Goal: Task Accomplishment & Management: Use online tool/utility

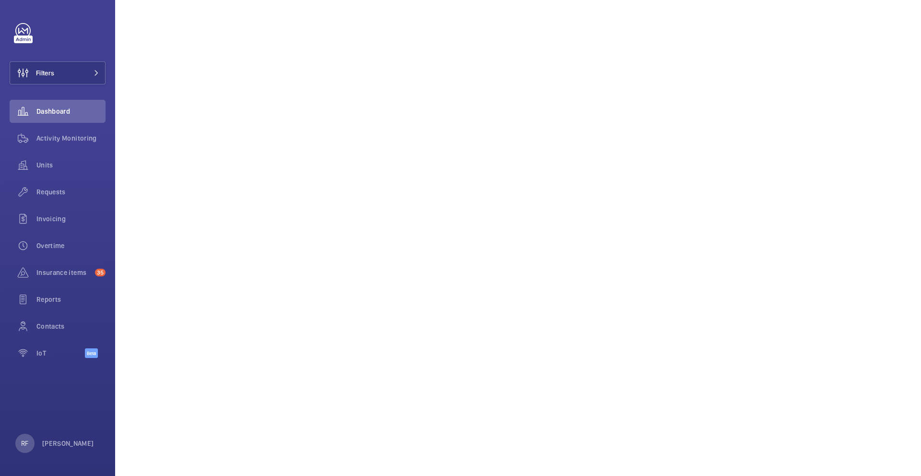
scroll to position [461, 0]
click at [48, 193] on span "Requests" at bounding box center [70, 192] width 69 height 10
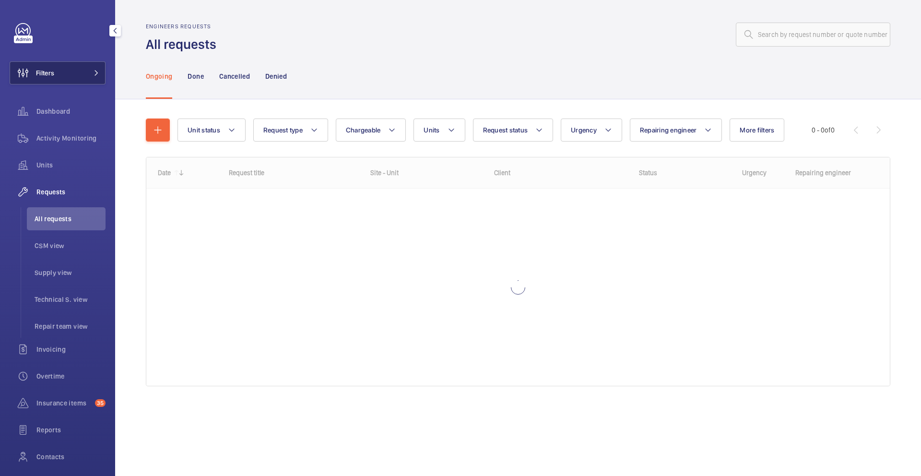
click at [82, 77] on button "Filters" at bounding box center [58, 72] width 96 height 23
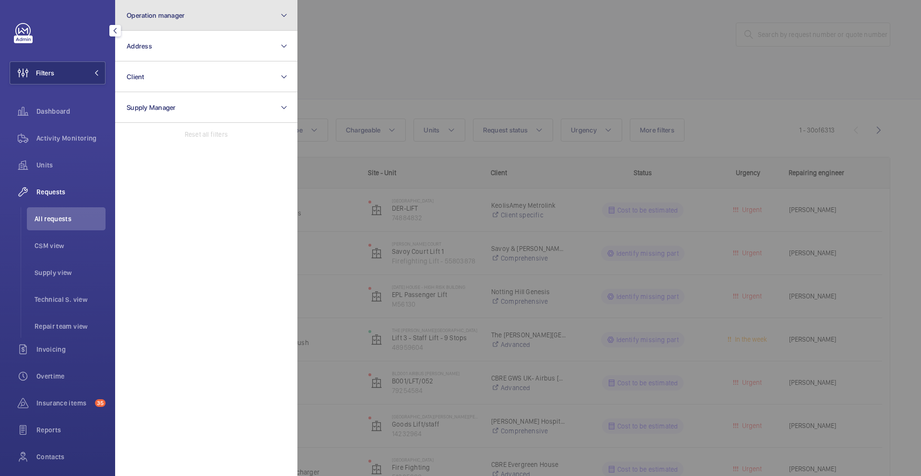
click at [190, 17] on button "Operation manager" at bounding box center [206, 15] width 182 height 31
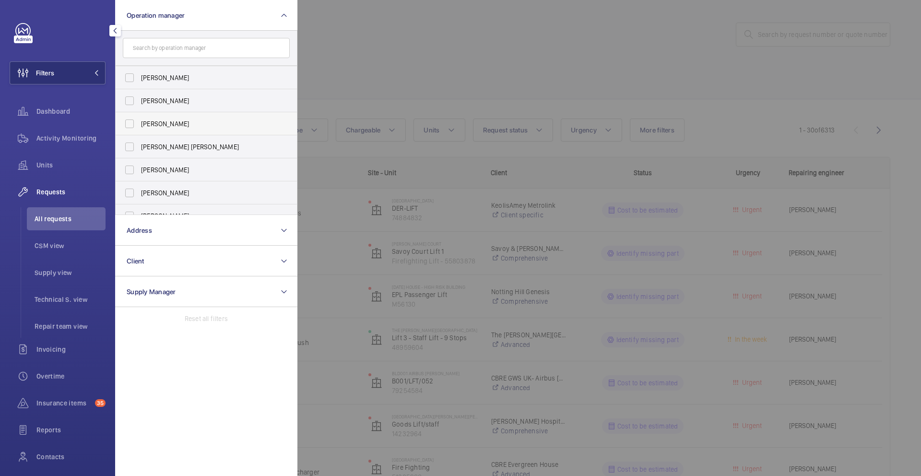
scroll to position [36, 0]
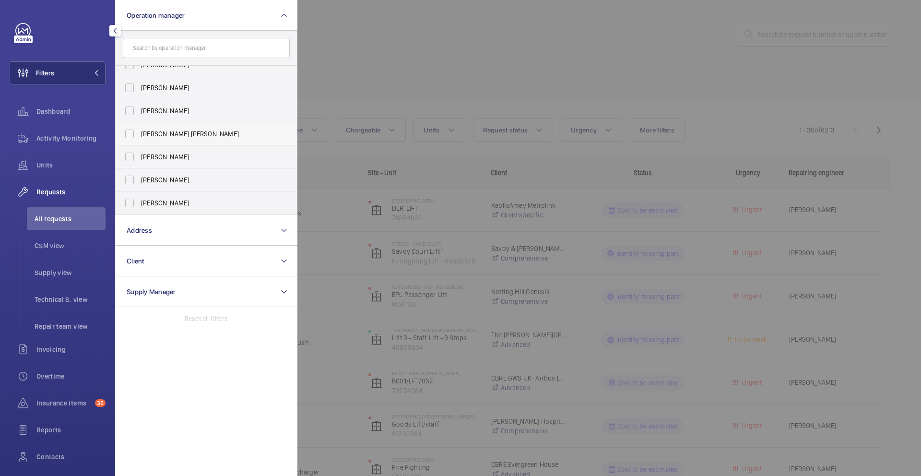
click at [180, 135] on span "Connor Tarpey" at bounding box center [207, 134] width 132 height 10
click at [139, 135] on input "Connor Tarpey" at bounding box center [129, 133] width 19 height 19
checkbox input "true"
click at [348, 87] on div at bounding box center [757, 238] width 921 height 476
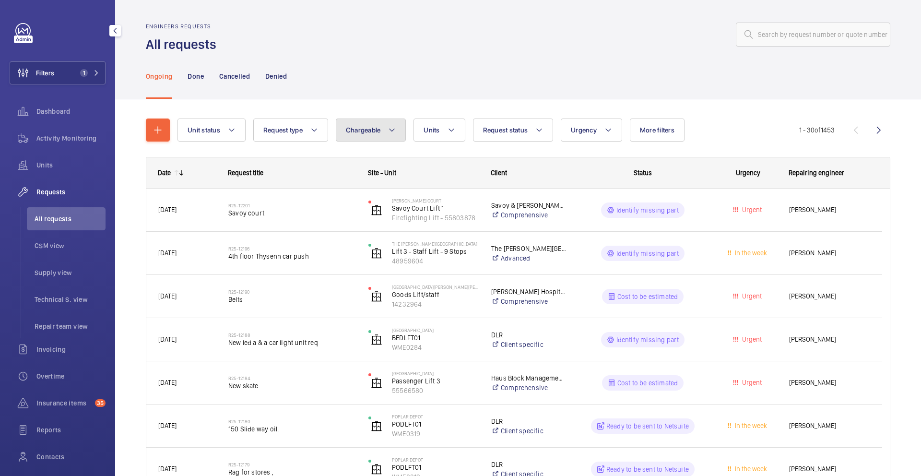
click at [376, 133] on span "Chargeable" at bounding box center [363, 130] width 35 height 8
click at [603, 63] on div "Ongoing Done Cancelled Denied" at bounding box center [518, 76] width 745 height 46
click at [797, 39] on input "text" at bounding box center [813, 35] width 155 height 24
paste input "R25-11917"
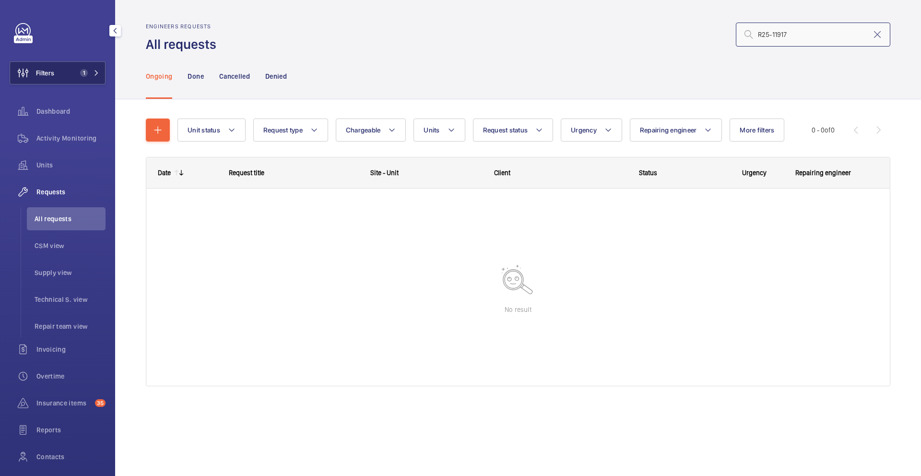
type input "R25-11917"
click at [80, 71] on span "1" at bounding box center [84, 73] width 8 height 8
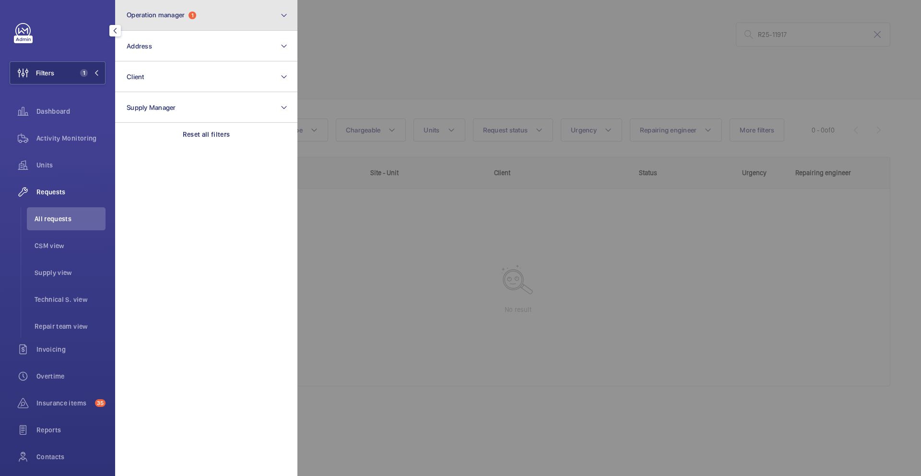
click at [143, 16] on span "Operation manager" at bounding box center [156, 15] width 58 height 8
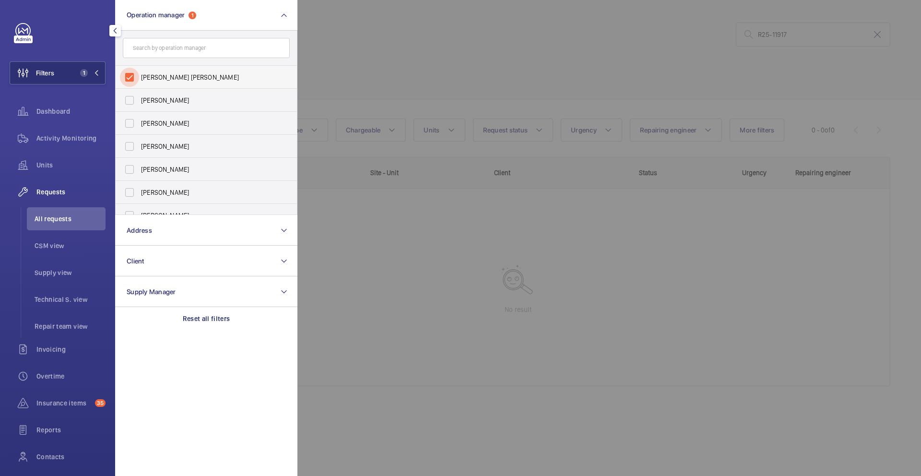
click at [131, 78] on input "[PERSON_NAME] [PERSON_NAME]" at bounding box center [129, 77] width 19 height 19
checkbox input "false"
click at [480, 71] on div at bounding box center [757, 238] width 921 height 476
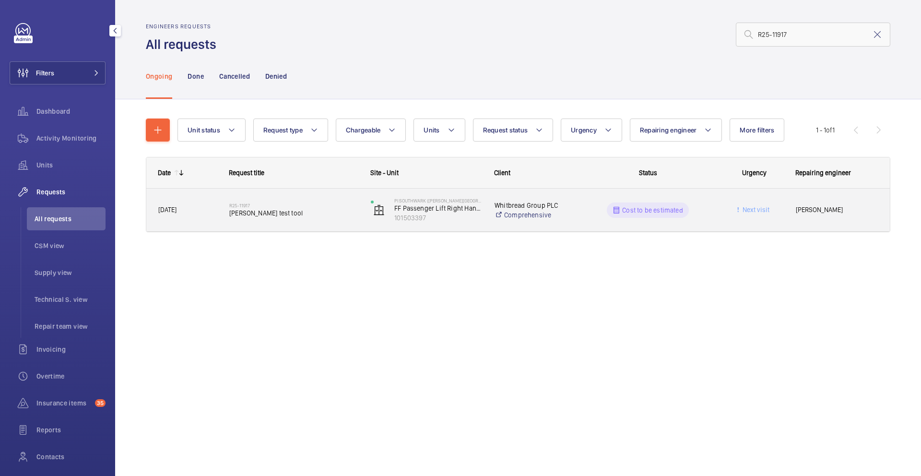
click at [460, 223] on div "PI Southwark (Tate Modern) FF Passenger Lift Right Hand Fire Fighting 101503397" at bounding box center [420, 209] width 123 height 39
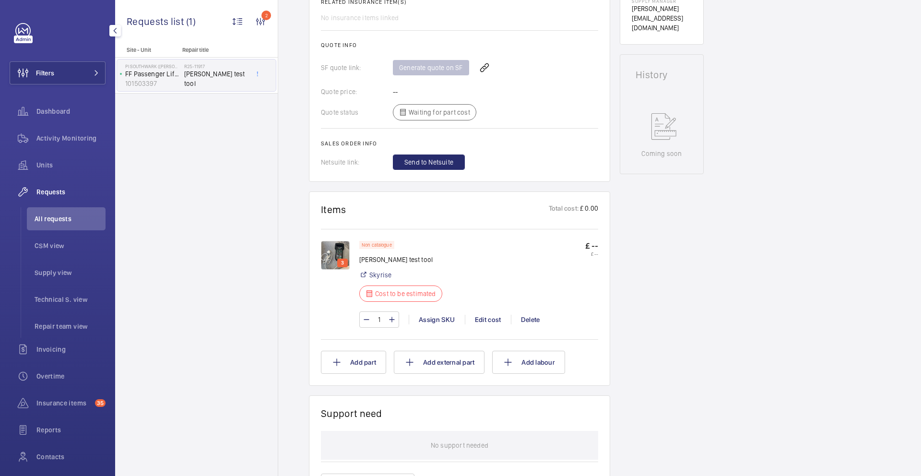
scroll to position [417, 0]
click at [486, 321] on div "Edit cost" at bounding box center [488, 320] width 46 height 10
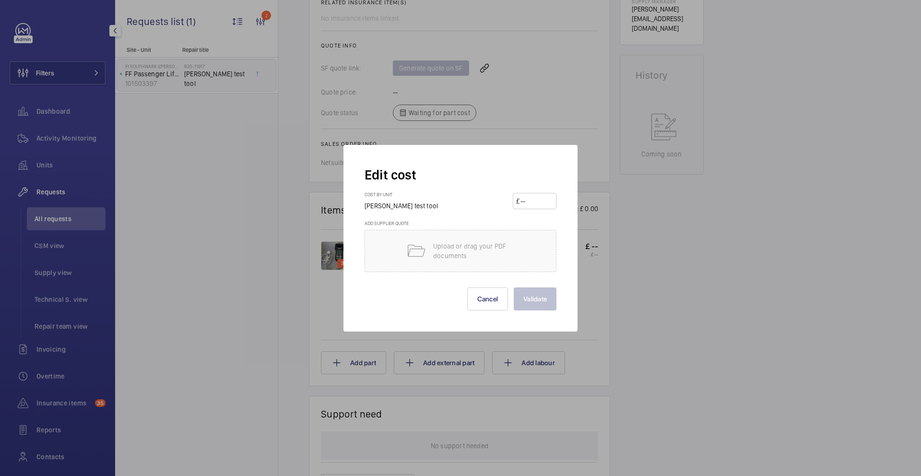
click at [536, 204] on input "number" at bounding box center [537, 200] width 34 height 15
type input "3"
type input "4504.12"
click at [534, 298] on button "Validate" at bounding box center [535, 298] width 43 height 23
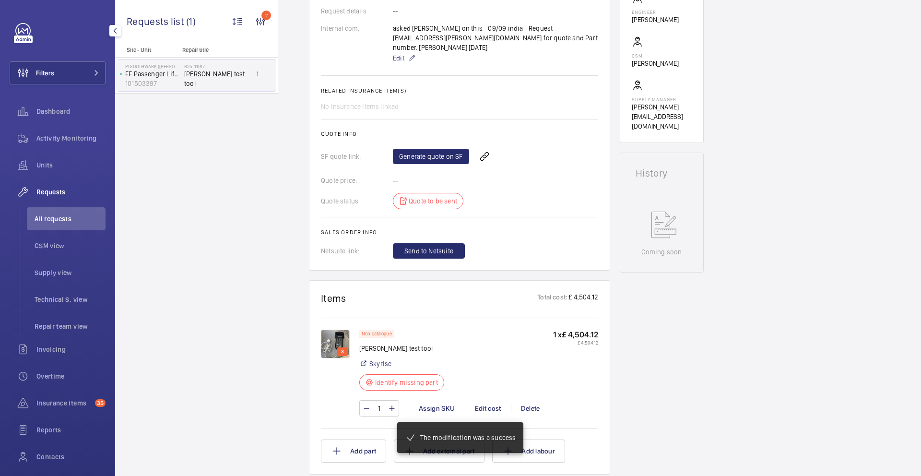
scroll to position [309, 0]
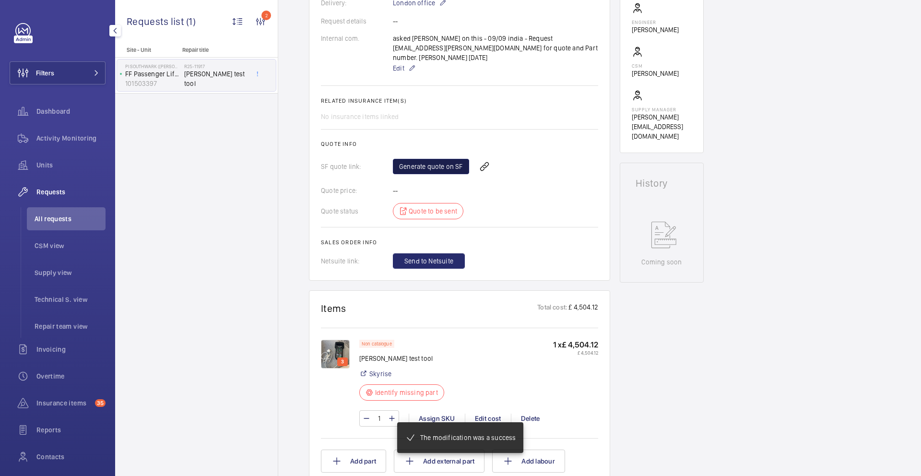
click at [446, 167] on link "Generate quote on SF" at bounding box center [431, 166] width 76 height 15
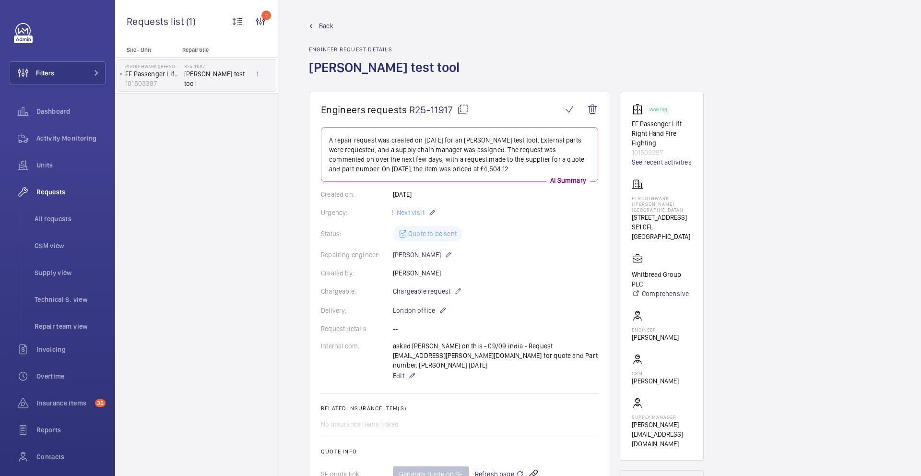
scroll to position [0, 0]
click at [466, 113] on mat-icon at bounding box center [463, 112] width 12 height 12
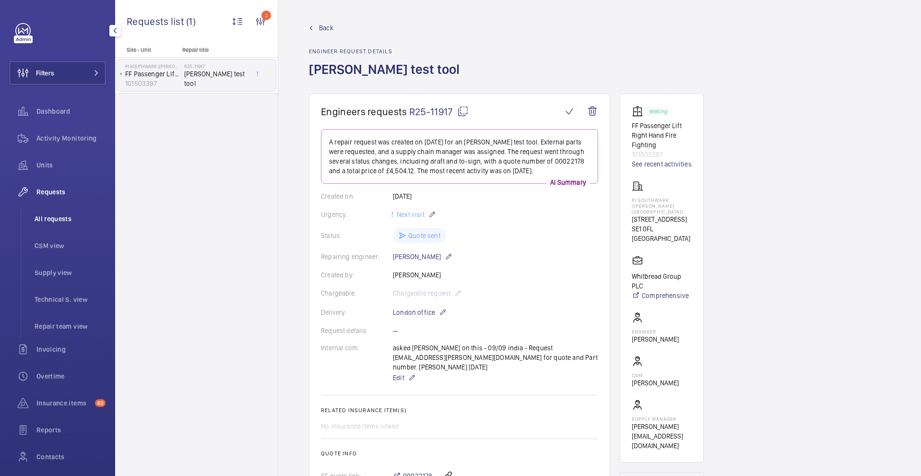
click at [66, 221] on span "All requests" at bounding box center [70, 219] width 71 height 10
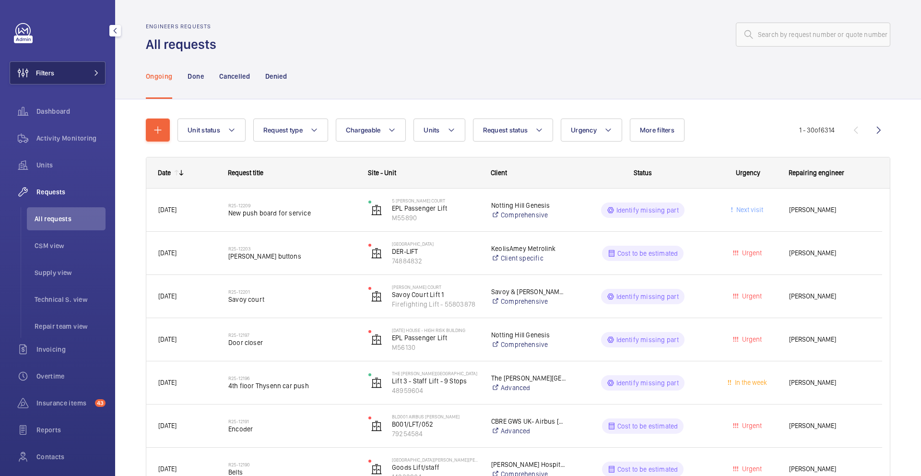
click at [73, 68] on button "Filters" at bounding box center [58, 72] width 96 height 23
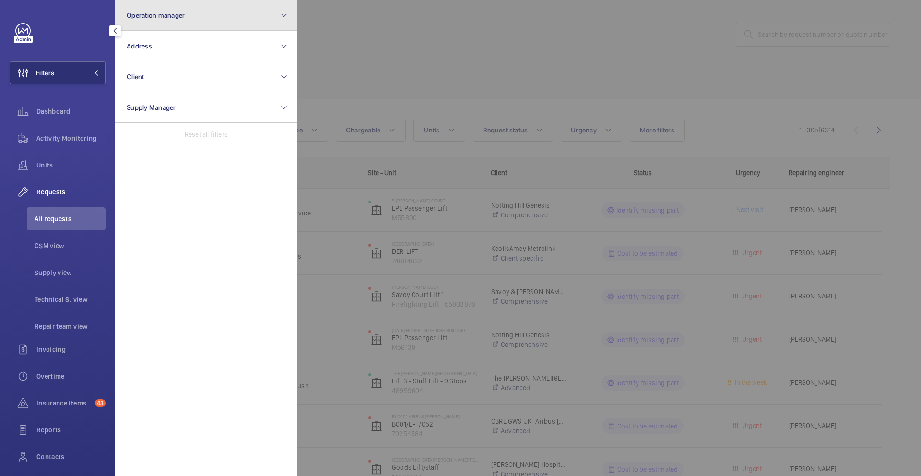
click at [237, 16] on button "Operation manager" at bounding box center [206, 15] width 182 height 31
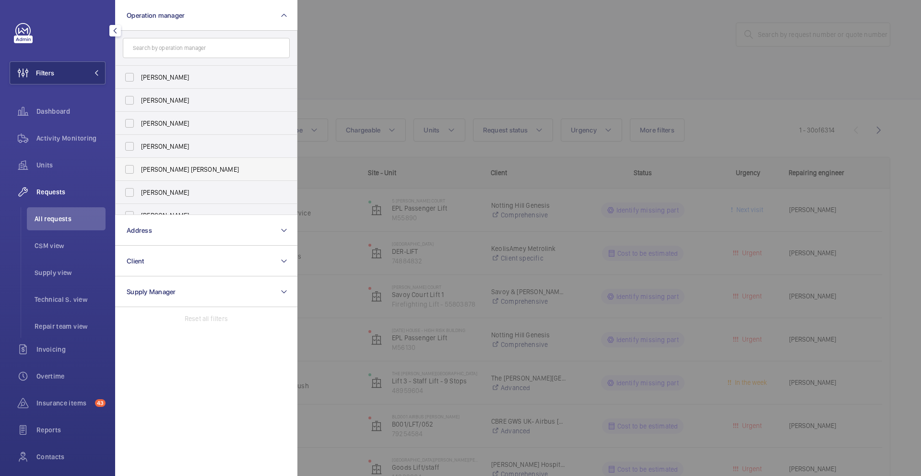
click at [205, 159] on label "Connor Tarpey" at bounding box center [199, 169] width 167 height 23
click at [139, 160] on input "Connor Tarpey" at bounding box center [129, 169] width 19 height 19
checkbox input "true"
click at [429, 89] on div at bounding box center [757, 238] width 921 height 476
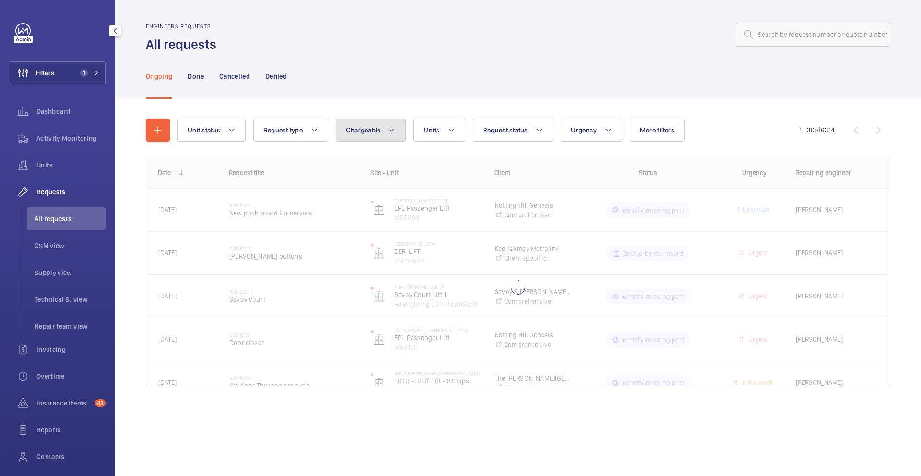
click at [356, 134] on button "Chargeable" at bounding box center [371, 130] width 71 height 23
click at [382, 161] on mat-radio-button "Chargeable" at bounding box center [427, 159] width 173 height 19
radio input "true"
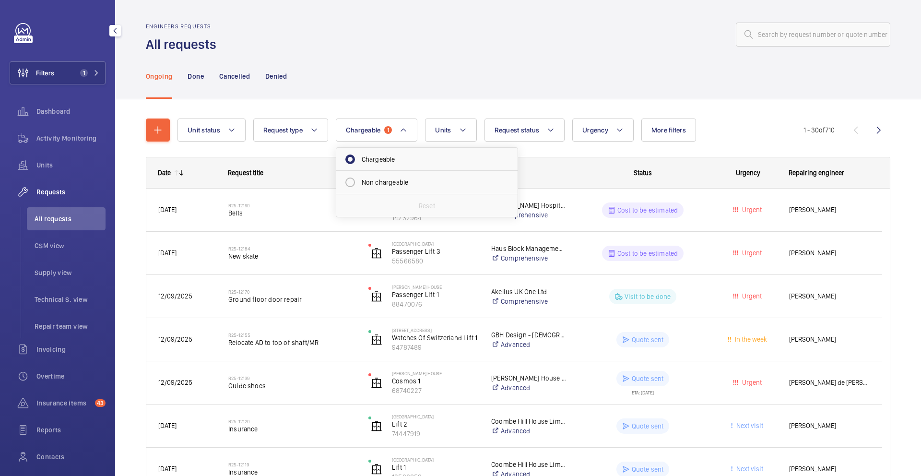
click at [393, 58] on div "Ongoing Done Cancelled Denied" at bounding box center [518, 76] width 745 height 46
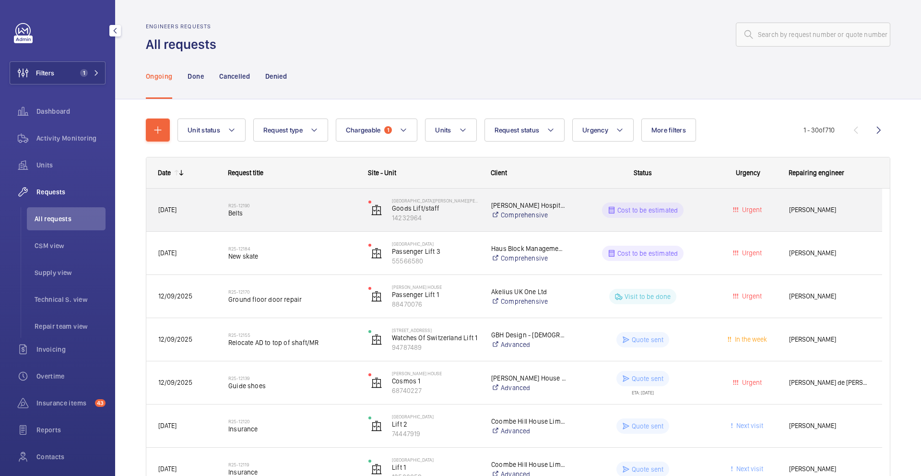
click at [326, 218] on div "R25-12190 Belts" at bounding box center [292, 210] width 128 height 28
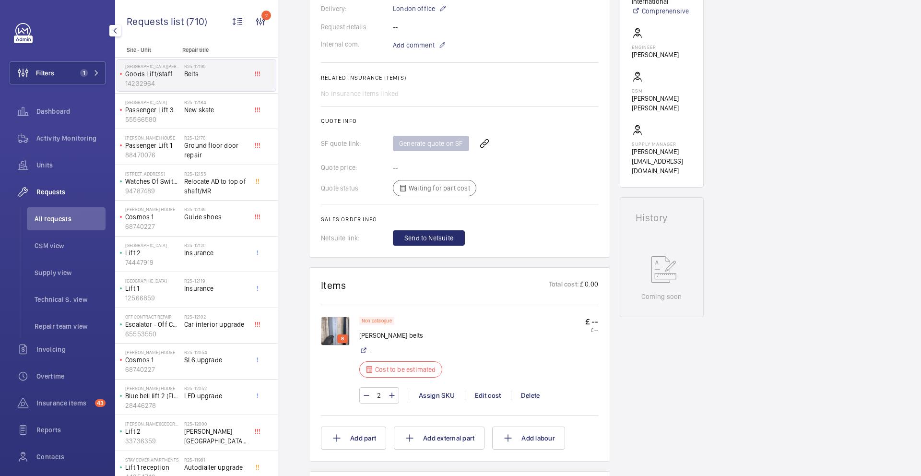
scroll to position [309, 0]
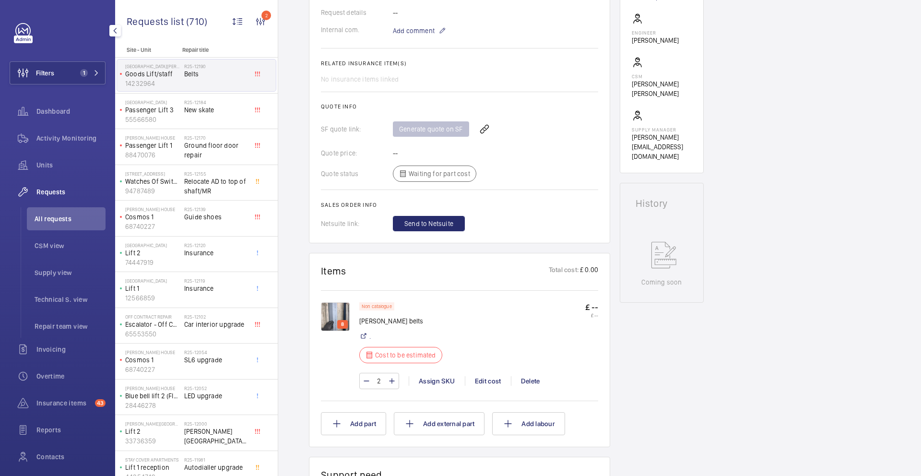
click at [333, 313] on img at bounding box center [335, 316] width 29 height 29
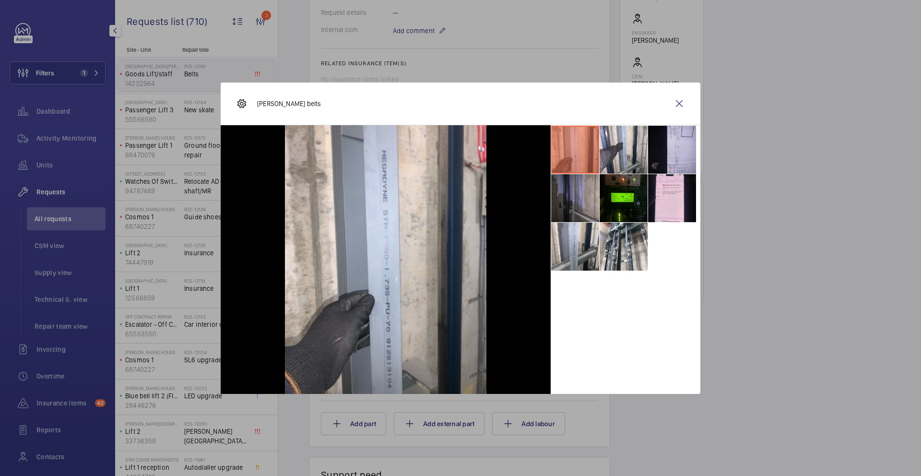
click at [678, 144] on li at bounding box center [672, 150] width 48 height 48
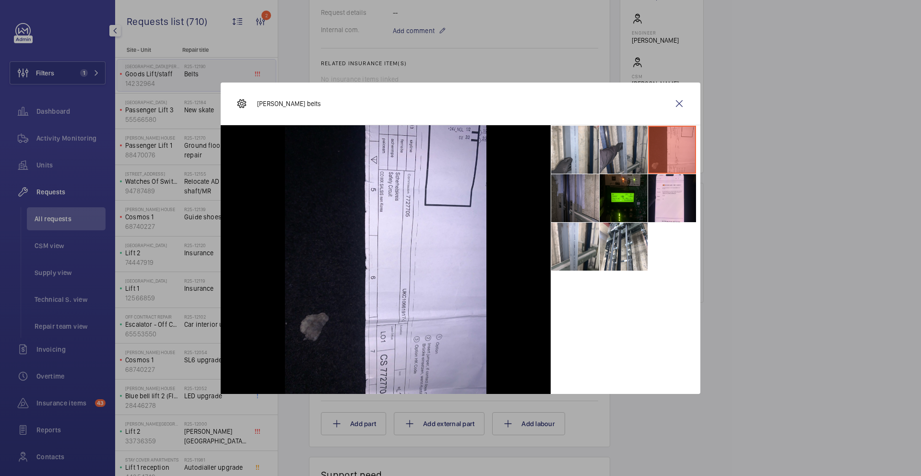
click at [623, 146] on li at bounding box center [624, 150] width 48 height 48
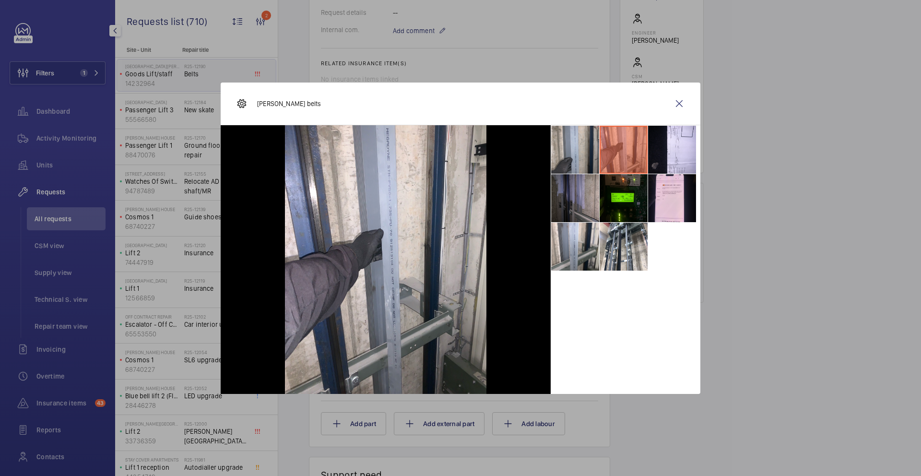
click at [590, 146] on li at bounding box center [575, 150] width 48 height 48
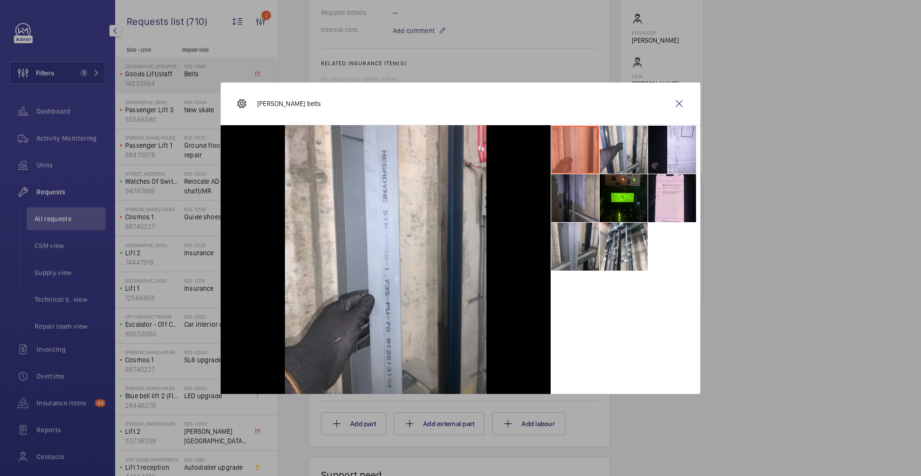
click at [593, 244] on li at bounding box center [575, 247] width 48 height 48
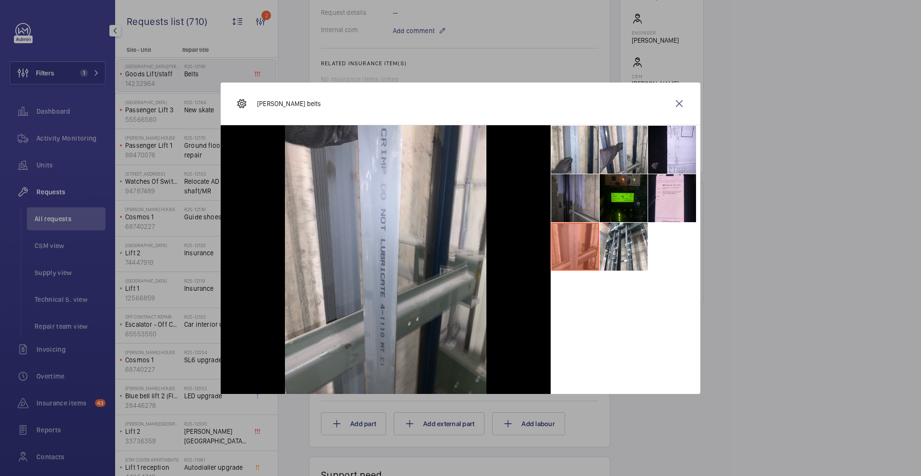
click at [616, 213] on li at bounding box center [624, 198] width 48 height 48
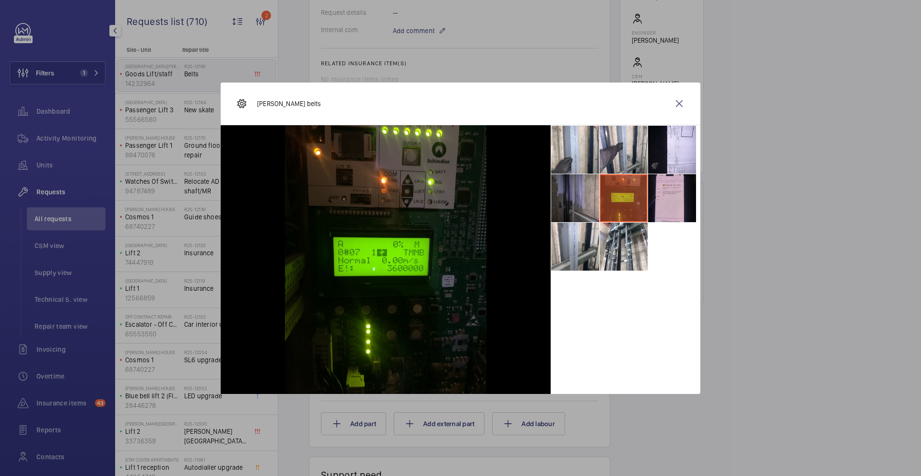
click at [661, 207] on li at bounding box center [672, 198] width 48 height 48
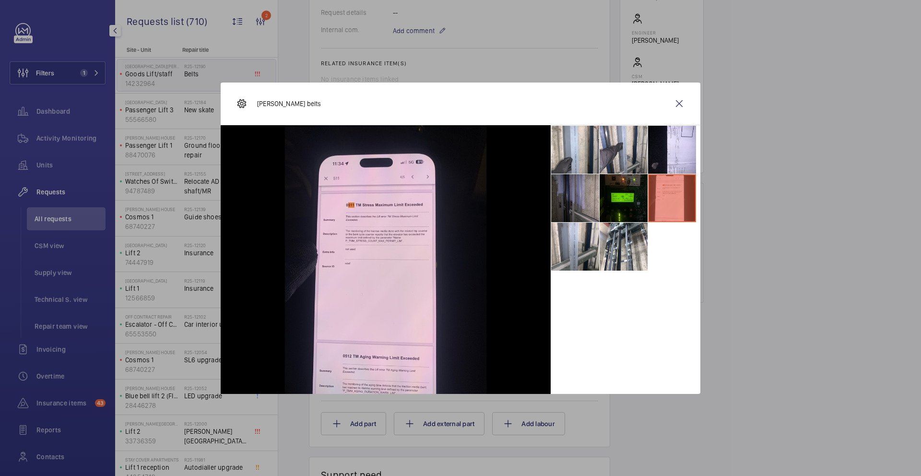
click at [630, 202] on li at bounding box center [624, 198] width 48 height 48
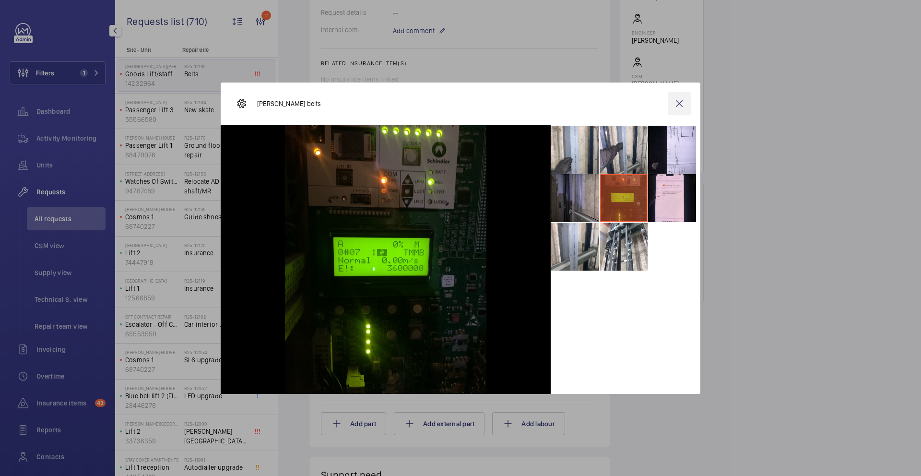
click at [681, 108] on wm-front-icon-button at bounding box center [679, 103] width 23 height 23
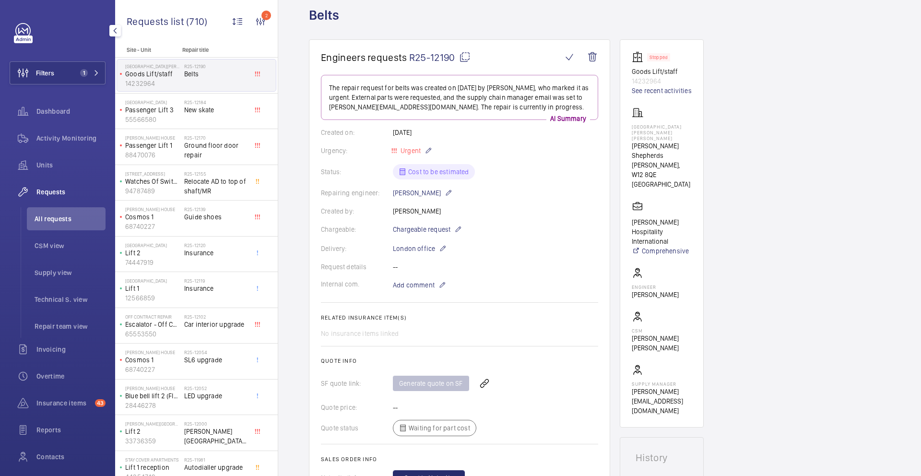
scroll to position [53, 0]
click at [459, 230] on mat-icon at bounding box center [458, 231] width 8 height 12
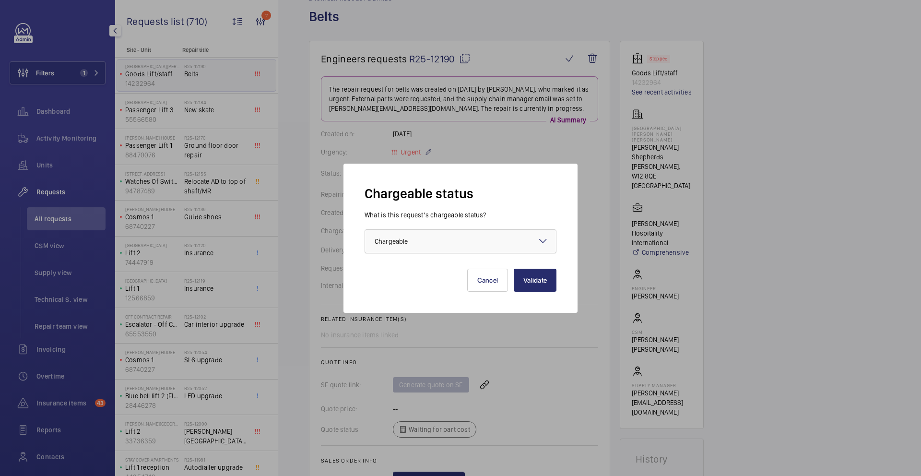
click at [456, 237] on div at bounding box center [460, 241] width 191 height 23
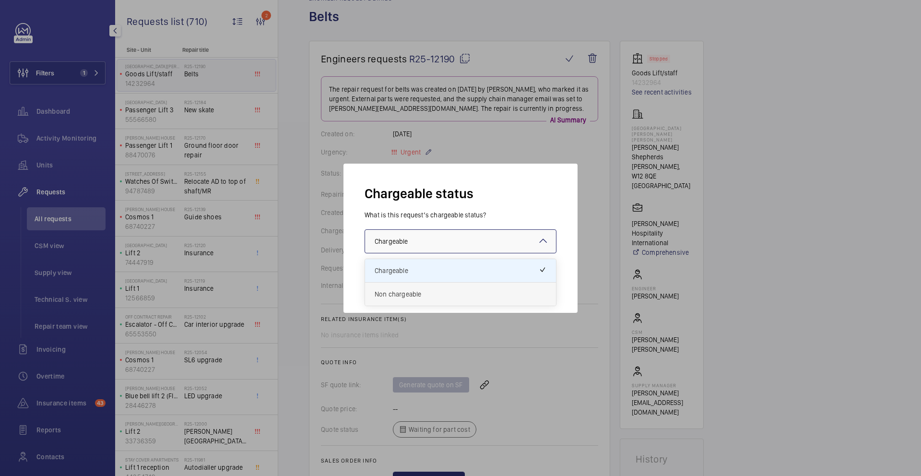
click at [431, 295] on span "Non chargeable" at bounding box center [461, 294] width 172 height 10
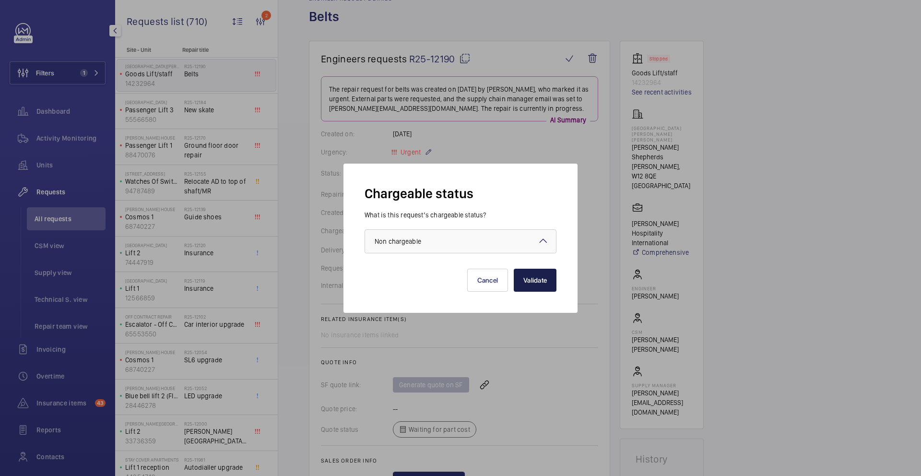
click at [529, 282] on button "Validate" at bounding box center [535, 280] width 43 height 23
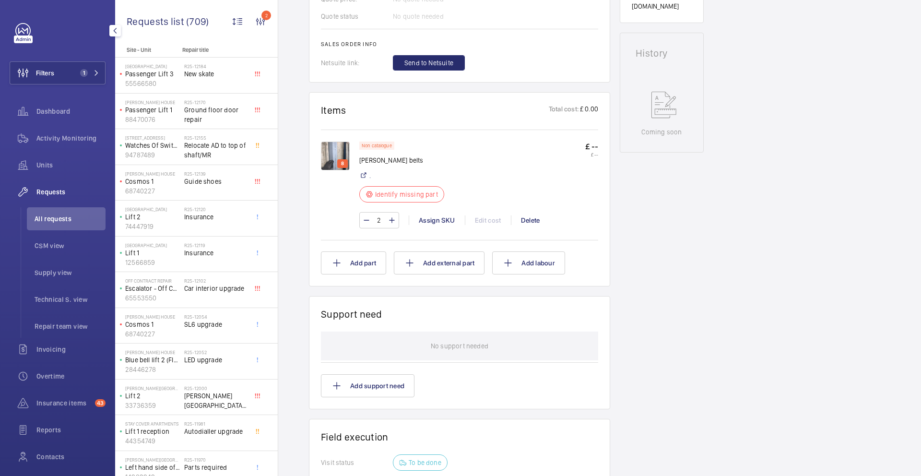
scroll to position [458, 0]
click at [333, 158] on img at bounding box center [335, 156] width 29 height 29
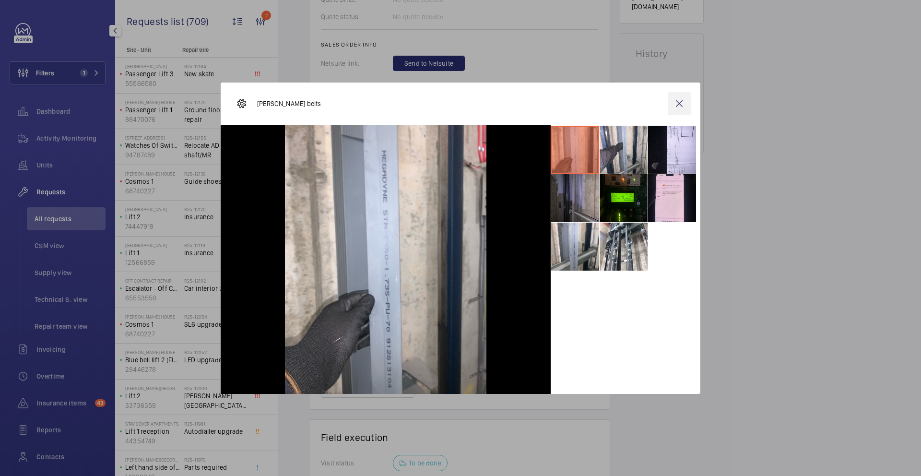
click at [677, 104] on wm-front-icon-button at bounding box center [679, 103] width 23 height 23
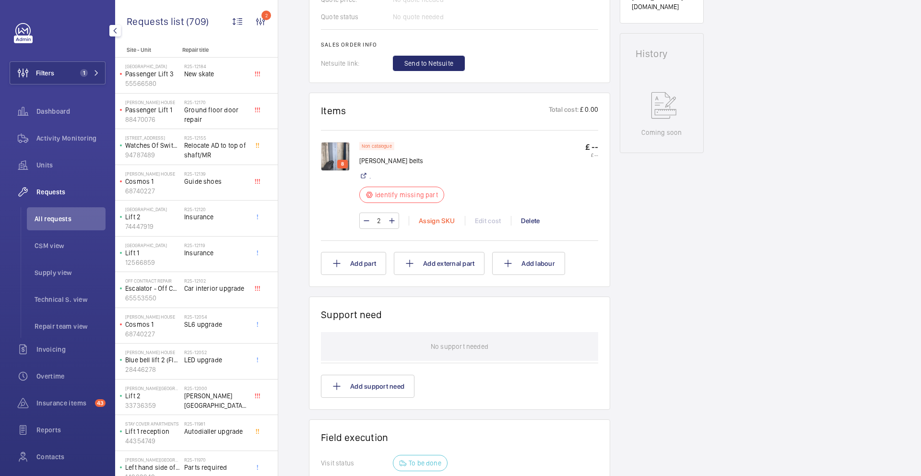
click at [423, 222] on div "Assign SKU" at bounding box center [437, 221] width 56 height 10
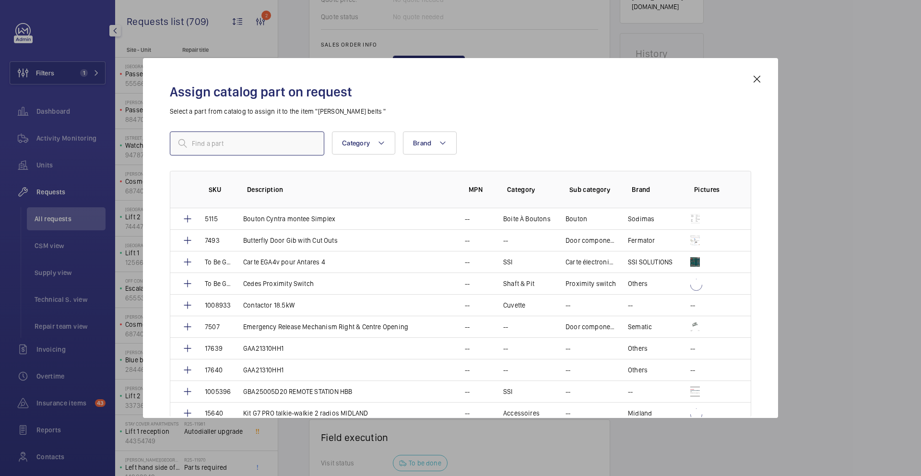
click at [259, 153] on input "text" at bounding box center [247, 143] width 155 height 24
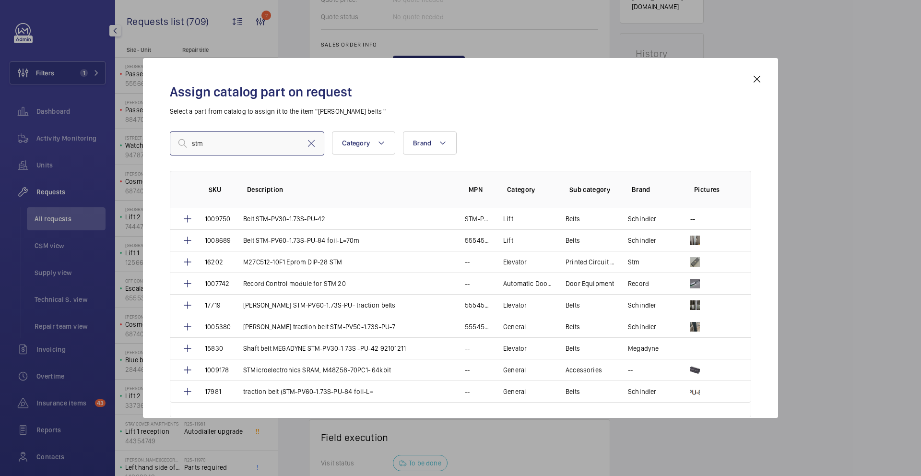
type input "stm"
click at [756, 79] on mat-icon at bounding box center [757, 79] width 12 height 12
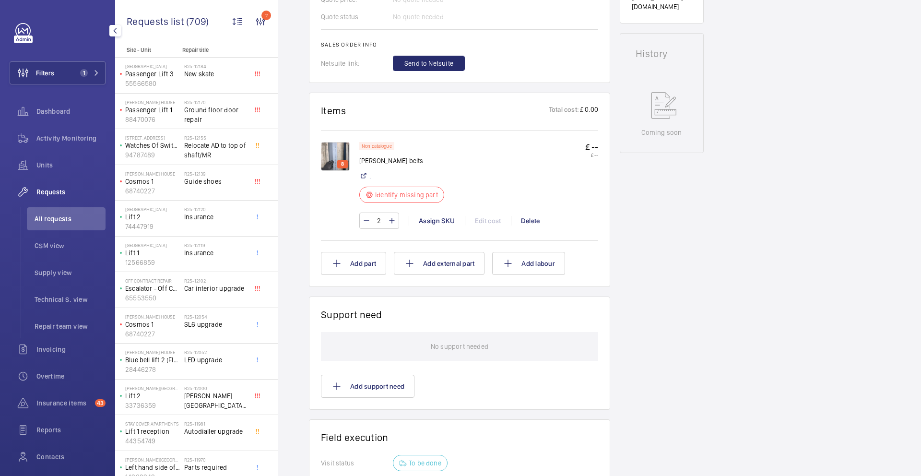
click at [329, 158] on img at bounding box center [335, 156] width 29 height 29
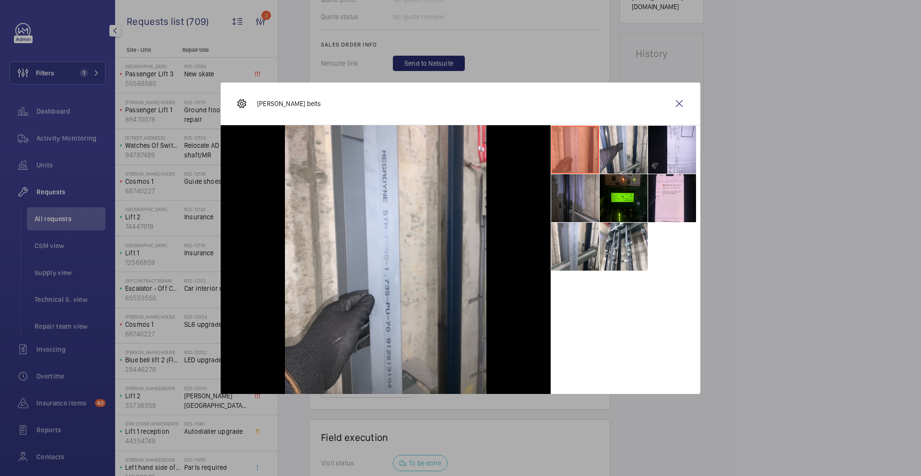
click at [680, 103] on wm-front-icon-button at bounding box center [679, 103] width 23 height 23
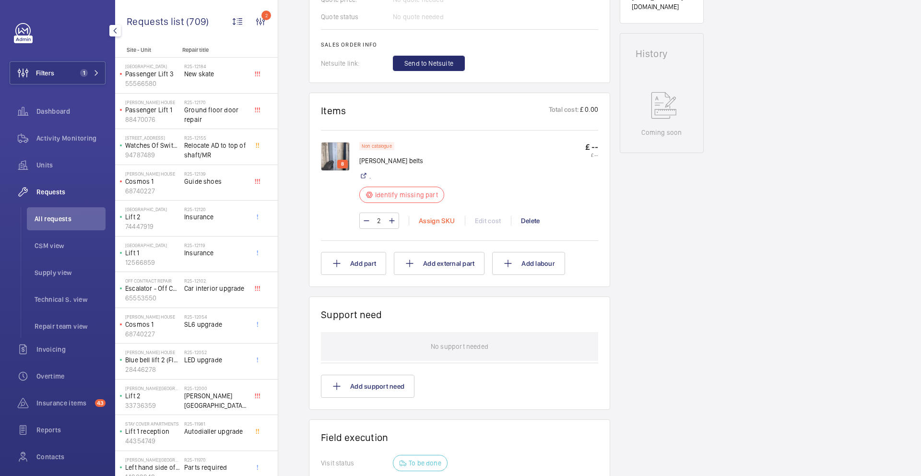
click at [428, 221] on div "Assign SKU" at bounding box center [437, 221] width 56 height 10
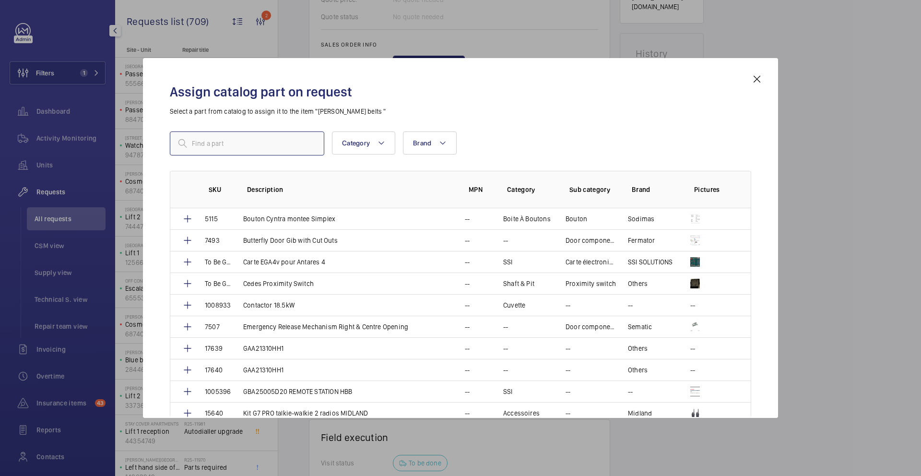
click at [233, 143] on input "text" at bounding box center [247, 143] width 155 height 24
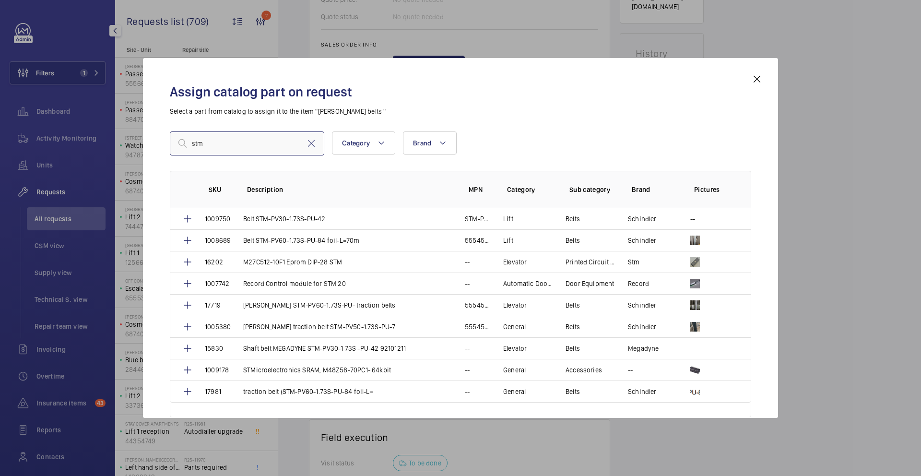
type input "stm"
click at [759, 79] on mat-icon at bounding box center [757, 79] width 12 height 12
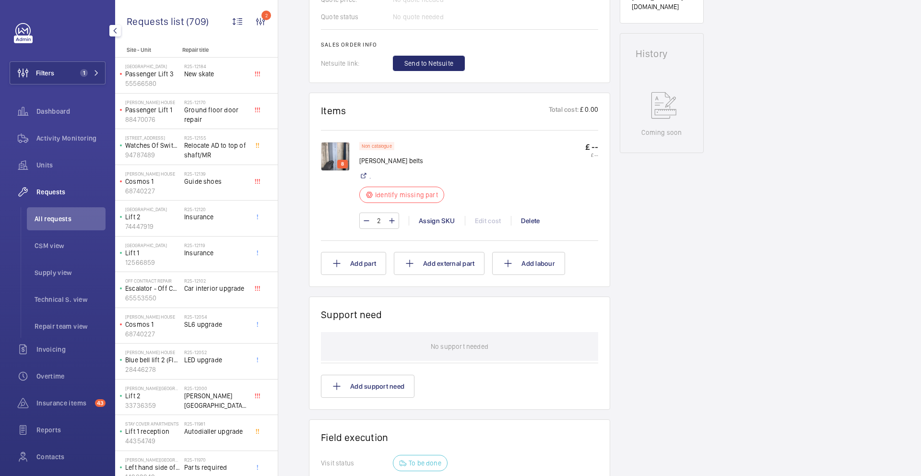
click at [333, 159] on img at bounding box center [335, 156] width 29 height 29
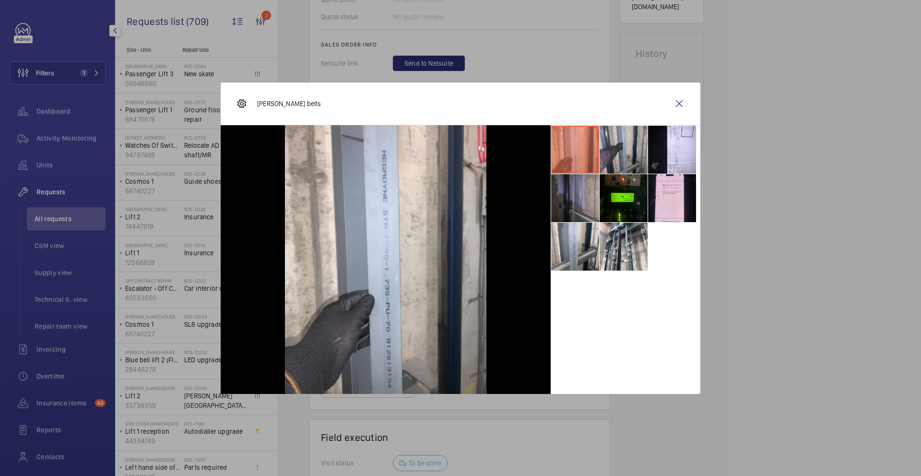
click at [632, 150] on li at bounding box center [624, 150] width 48 height 48
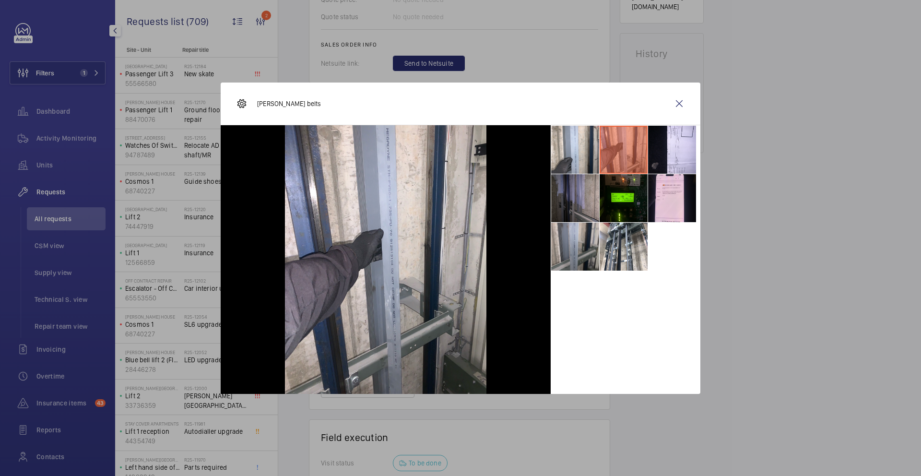
click at [583, 246] on li at bounding box center [575, 247] width 48 height 48
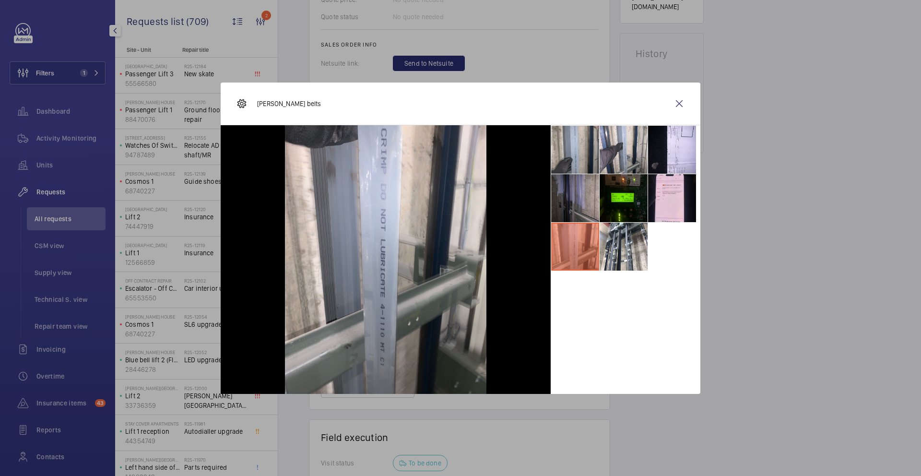
click at [568, 144] on li at bounding box center [575, 150] width 48 height 48
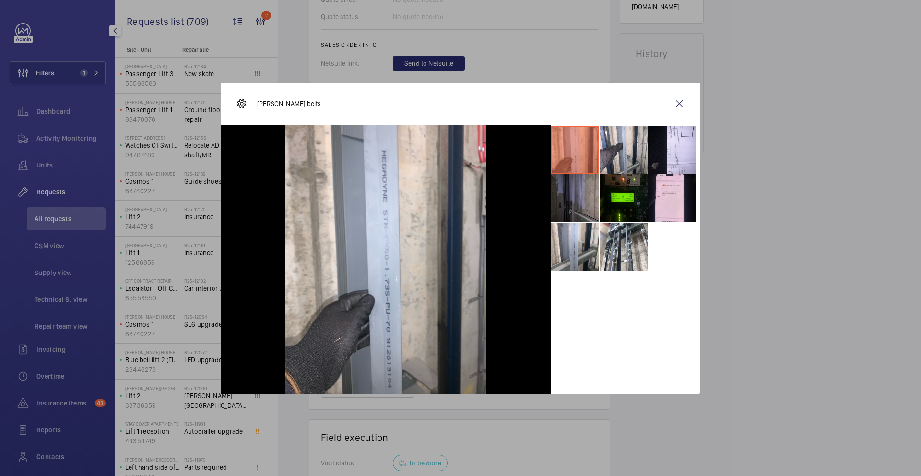
click at [576, 186] on li at bounding box center [575, 198] width 48 height 48
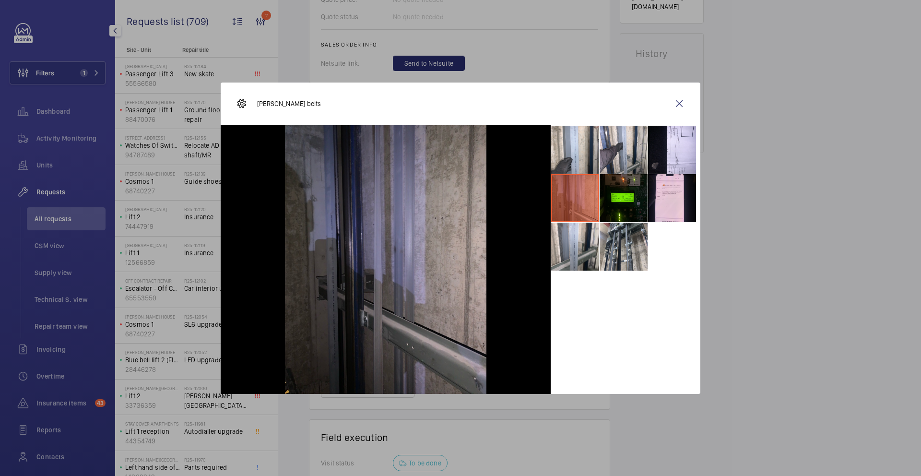
click at [619, 241] on li at bounding box center [624, 247] width 48 height 48
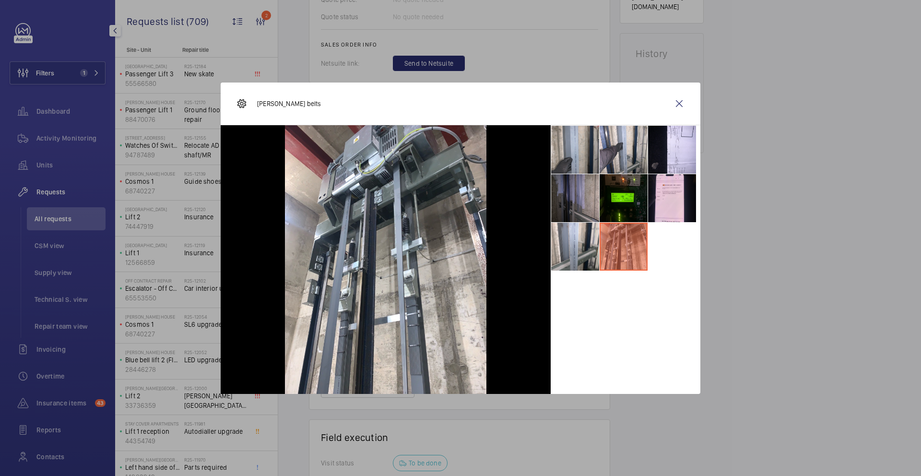
click at [575, 154] on li at bounding box center [575, 150] width 48 height 48
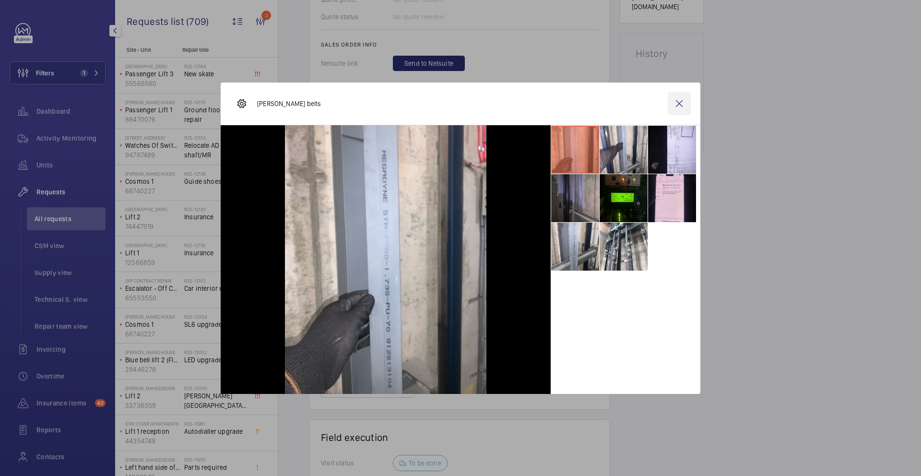
click at [676, 109] on wm-front-icon-button at bounding box center [679, 103] width 23 height 23
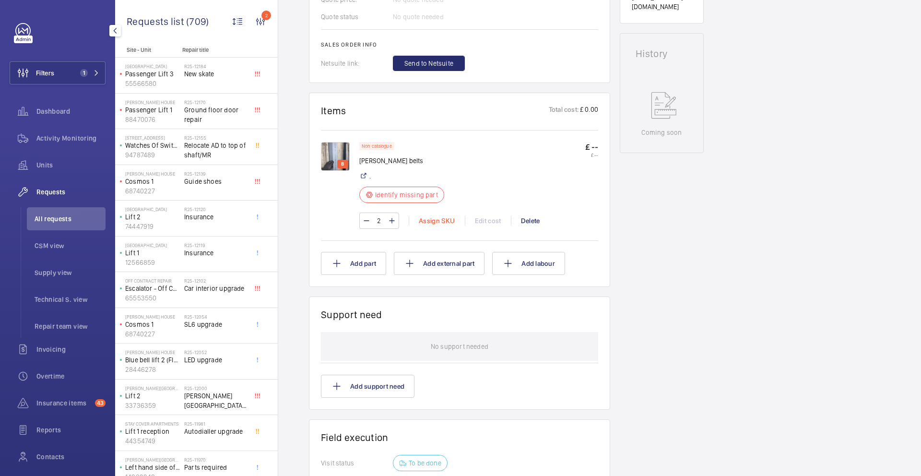
click at [442, 225] on div "Assign SKU" at bounding box center [437, 221] width 56 height 10
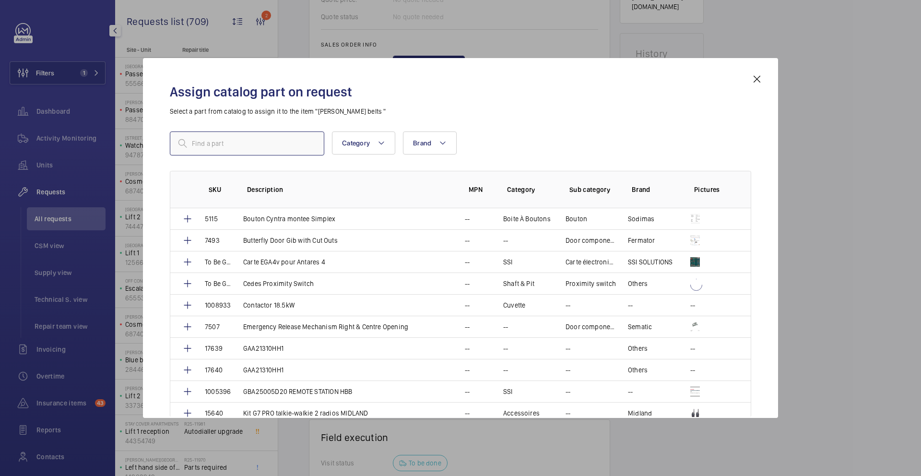
click at [239, 149] on input "text" at bounding box center [247, 143] width 155 height 24
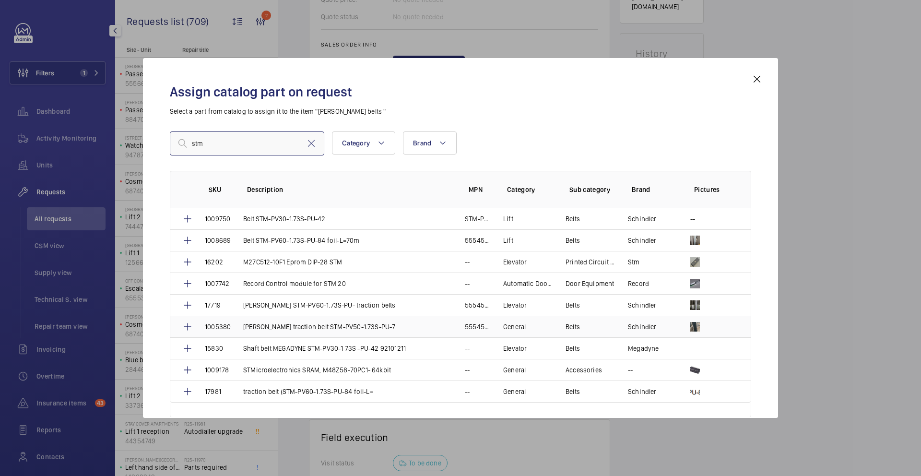
type input "stm"
click at [349, 328] on p "Schindler traction belt STM-PV50-1.73S-PU-7" at bounding box center [319, 327] width 153 height 10
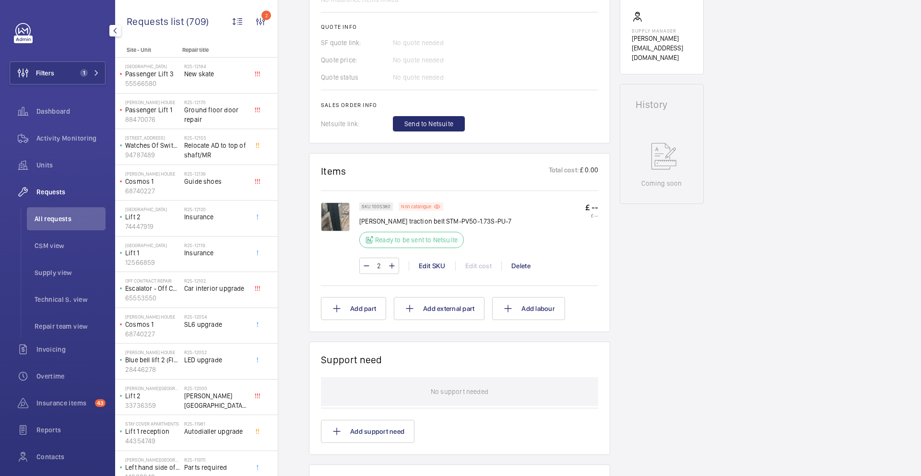
scroll to position [409, 0]
click at [538, 311] on button "Add labour" at bounding box center [528, 307] width 73 height 23
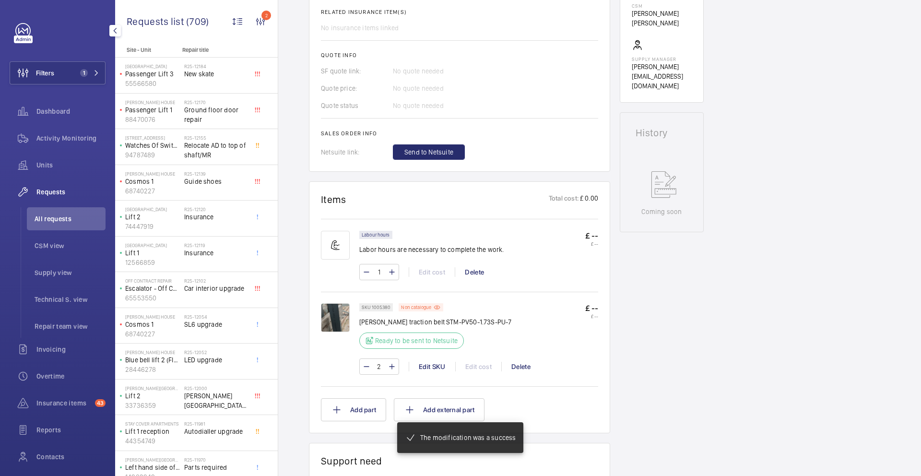
scroll to position [389, 0]
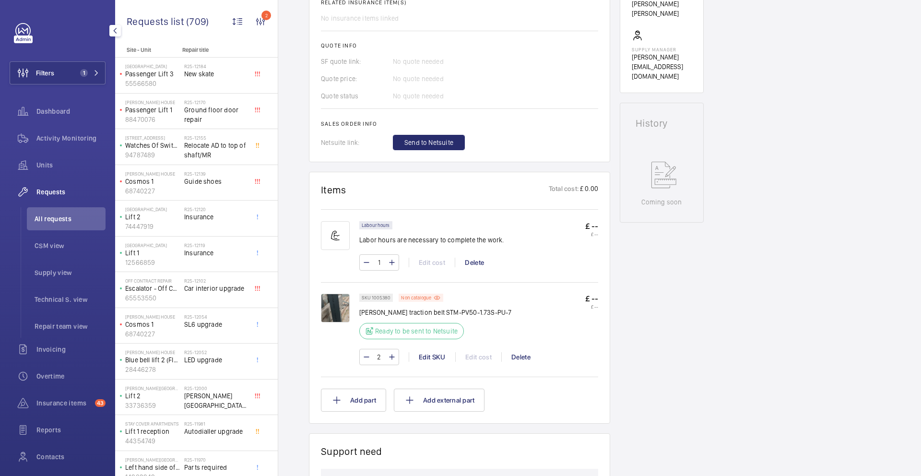
click at [383, 265] on input "1" at bounding box center [379, 262] width 18 height 15
type input "16"
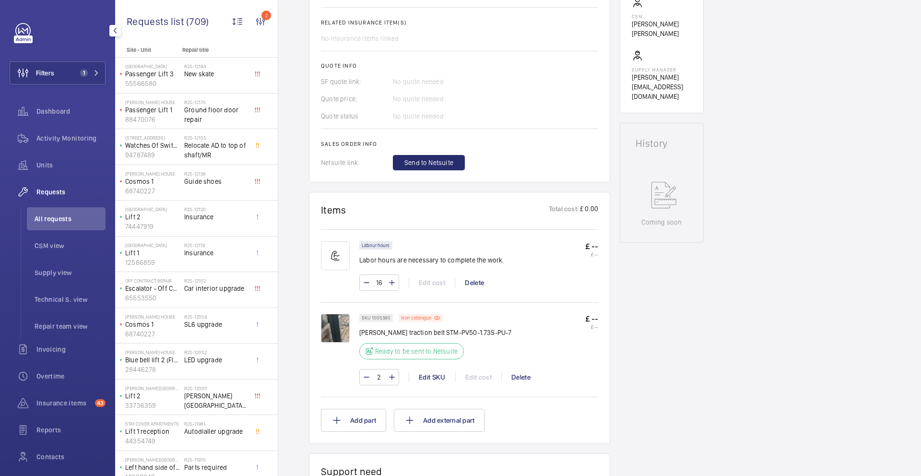
scroll to position [370, 0]
click at [592, 318] on p "£ --" at bounding box center [591, 317] width 13 height 10
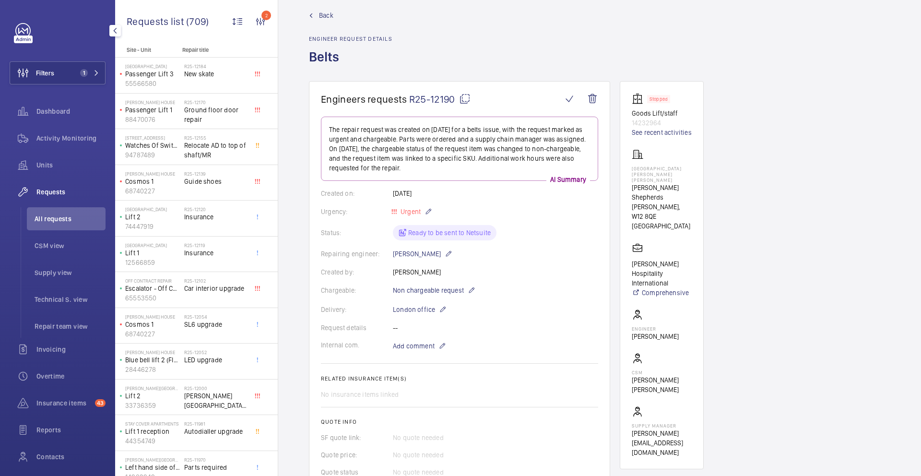
scroll to position [13, 0]
click at [440, 345] on mat-icon at bounding box center [443, 345] width 8 height 12
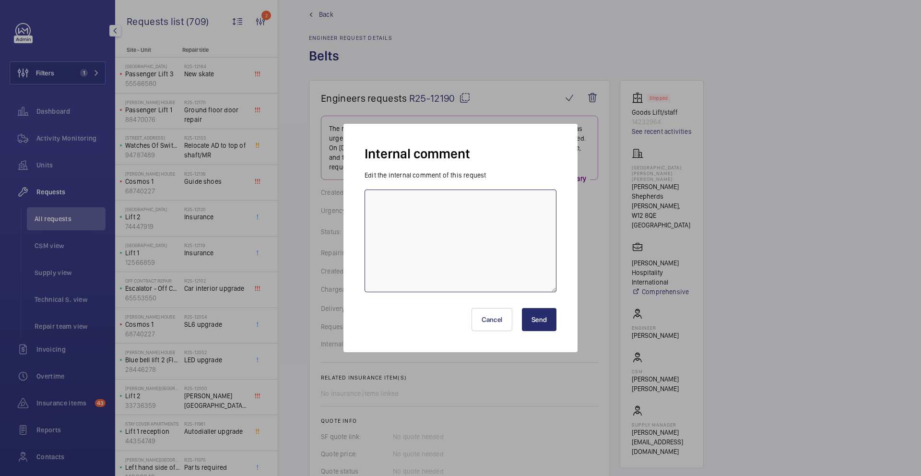
click at [454, 208] on textarea at bounding box center [461, 241] width 192 height 103
type textarea "2"
type textarea "15/09 Ricardo - Need to request the size of the belts to order"
click at [541, 324] on button "Send" at bounding box center [539, 319] width 35 height 23
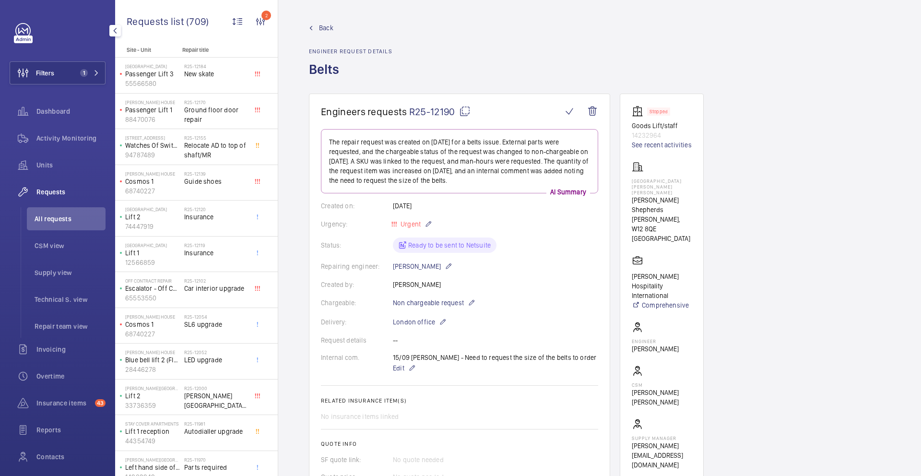
scroll to position [74, 0]
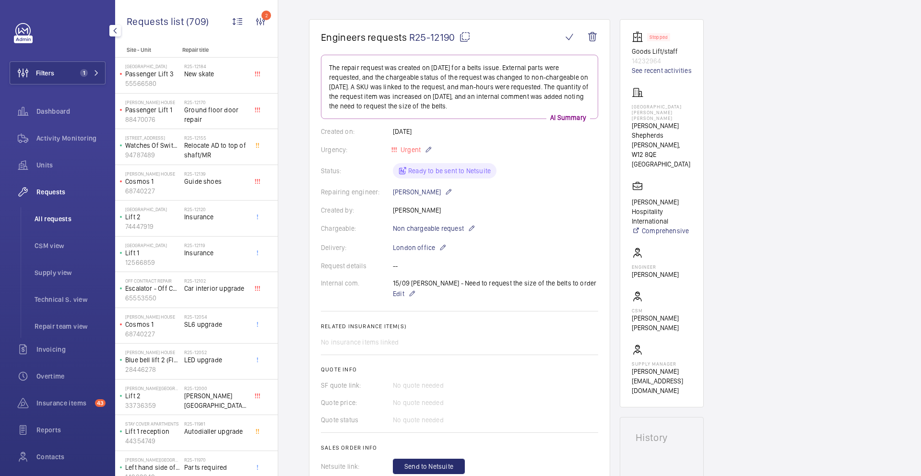
click at [52, 221] on span "All requests" at bounding box center [70, 219] width 71 height 10
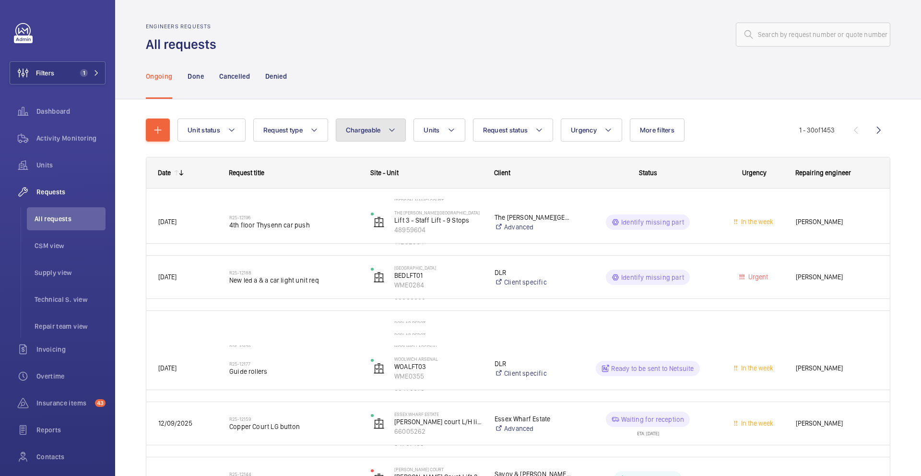
click at [370, 135] on button "Chargeable" at bounding box center [371, 130] width 71 height 23
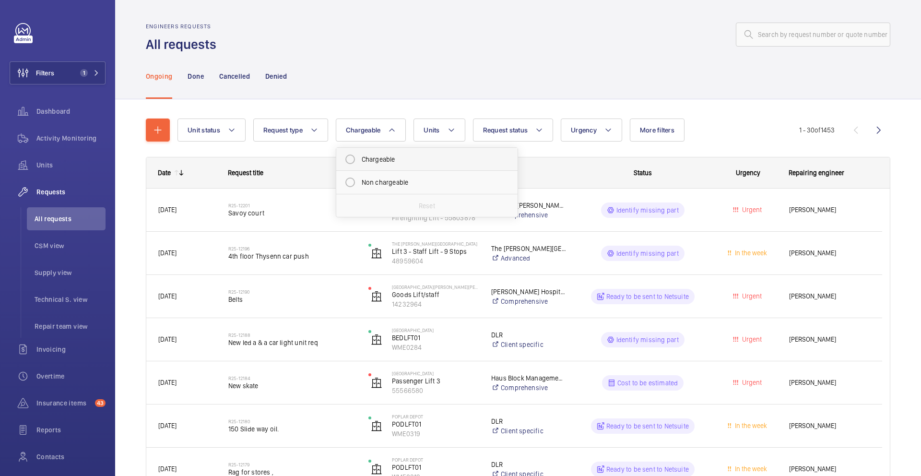
click at [372, 161] on mat-radio-button "Chargeable" at bounding box center [427, 159] width 173 height 19
radio input "true"
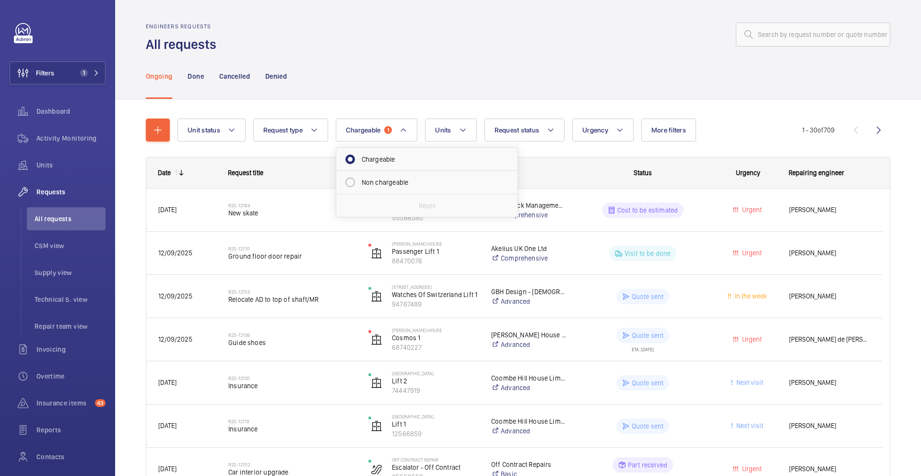
click at [612, 55] on div "Ongoing Done Cancelled Denied" at bounding box center [518, 76] width 745 height 46
click at [525, 134] on button "Request status" at bounding box center [525, 130] width 81 height 23
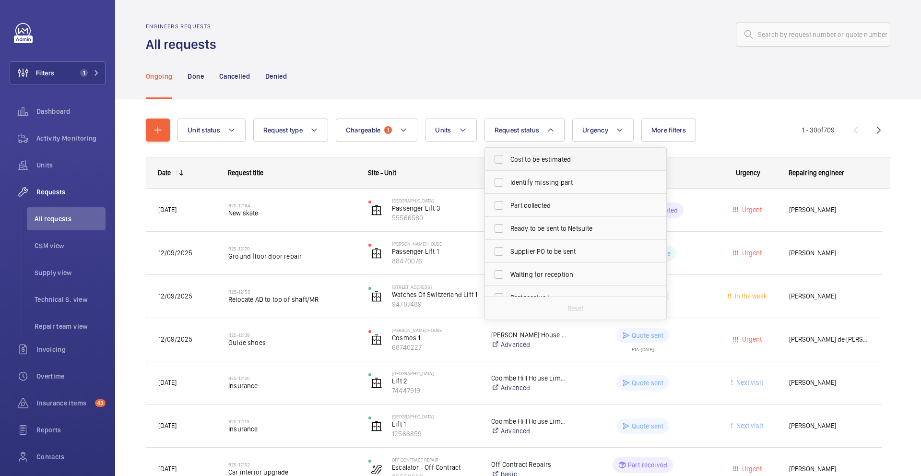
click at [527, 161] on span "Cost to be estimated" at bounding box center [577, 160] width 132 height 10
click at [509, 161] on input "Cost to be estimated" at bounding box center [498, 159] width 19 height 19
checkbox input "true"
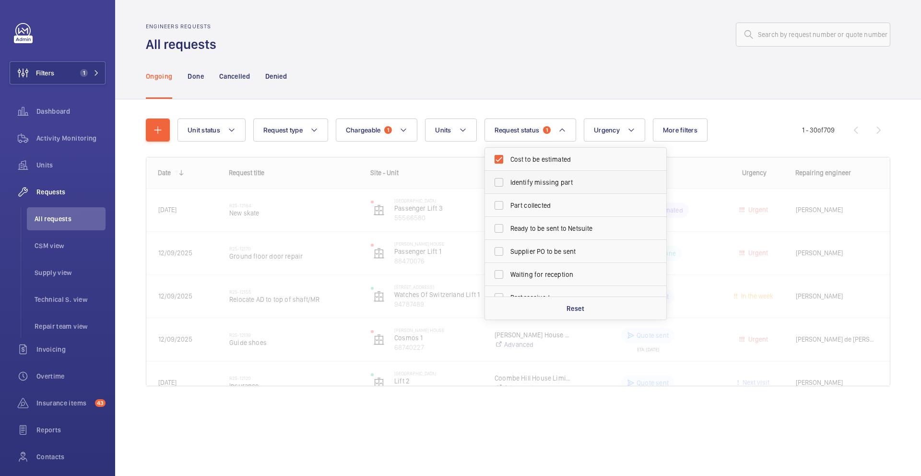
click at [528, 182] on span "Identify missing part" at bounding box center [577, 183] width 132 height 10
click at [509, 182] on input "Identify missing part" at bounding box center [498, 182] width 19 height 19
checkbox input "true"
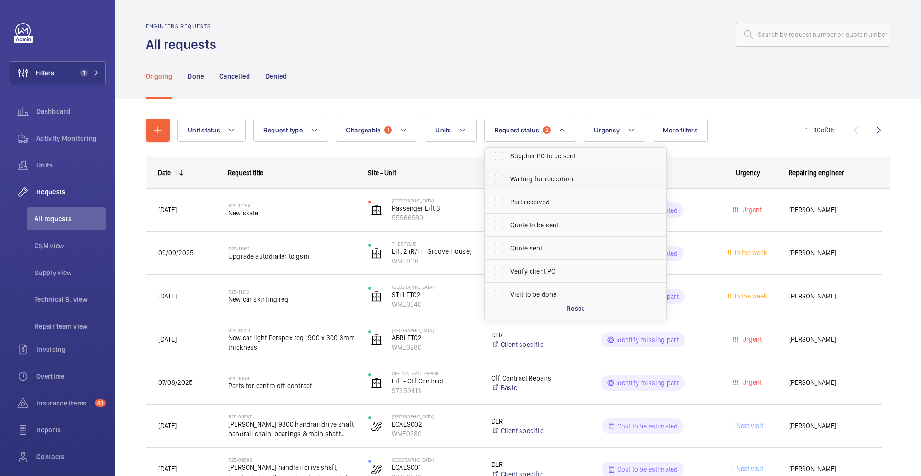
scroll to position [128, 0]
click at [544, 209] on label "Quote sent" at bounding box center [568, 215] width 167 height 23
click at [544, 194] on span "Quote to be sent" at bounding box center [577, 193] width 132 height 10
click at [509, 194] on input "Quote to be sent" at bounding box center [498, 192] width 19 height 19
checkbox input "true"
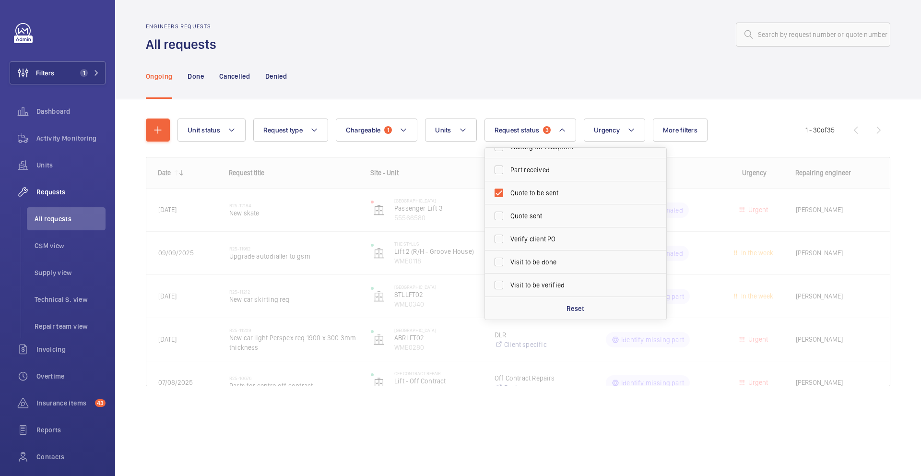
click at [737, 99] on div "Unit status Request type Chargeable 1 Units Request status 3 Cost to be estimat…" at bounding box center [518, 265] width 806 height 333
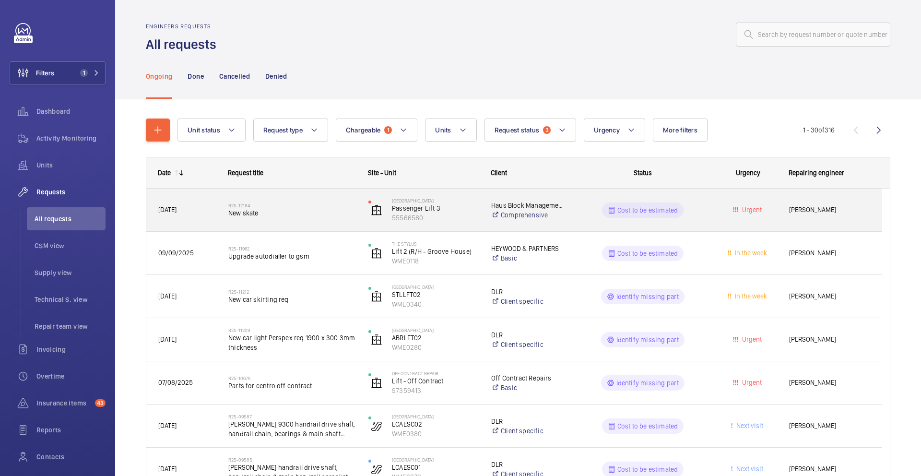
click at [306, 217] on div "R25-12184 New skate" at bounding box center [292, 210] width 128 height 28
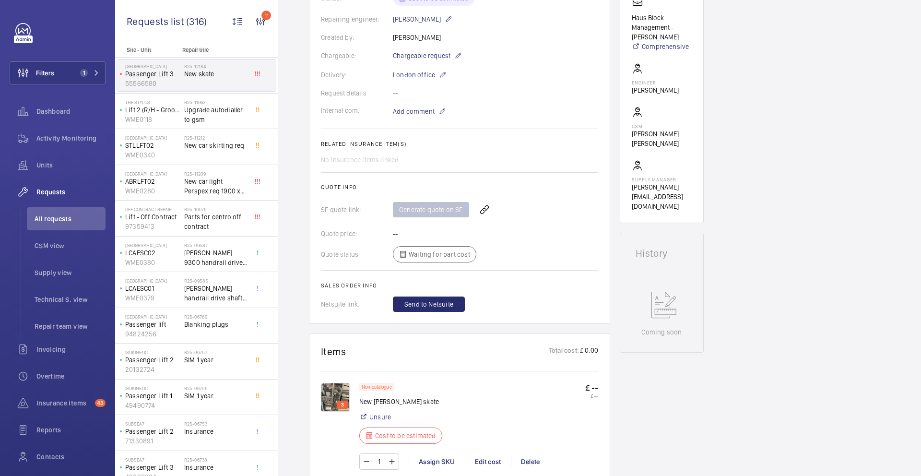
scroll to position [452, 0]
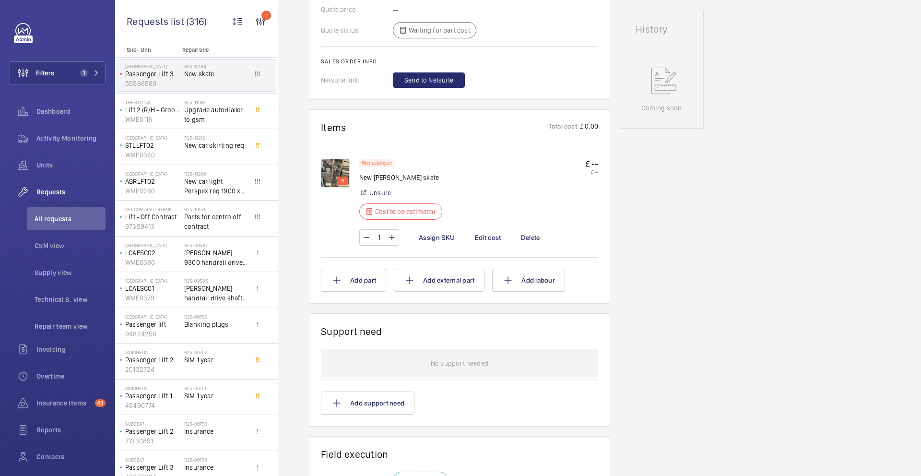
click at [341, 173] on img at bounding box center [335, 173] width 29 height 29
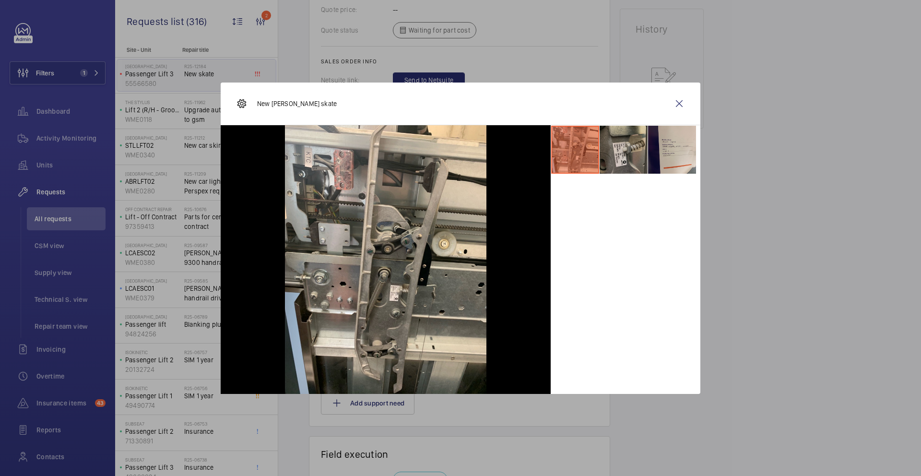
click at [606, 147] on li at bounding box center [624, 150] width 48 height 48
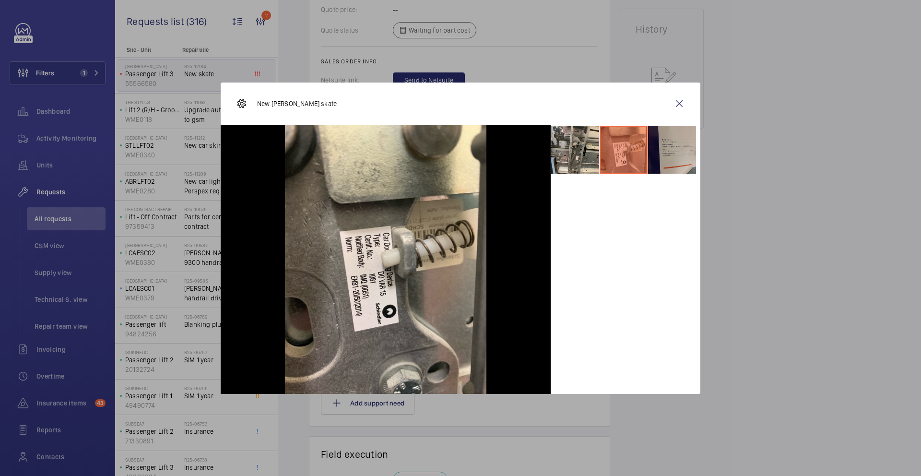
click at [674, 137] on li at bounding box center [672, 150] width 48 height 48
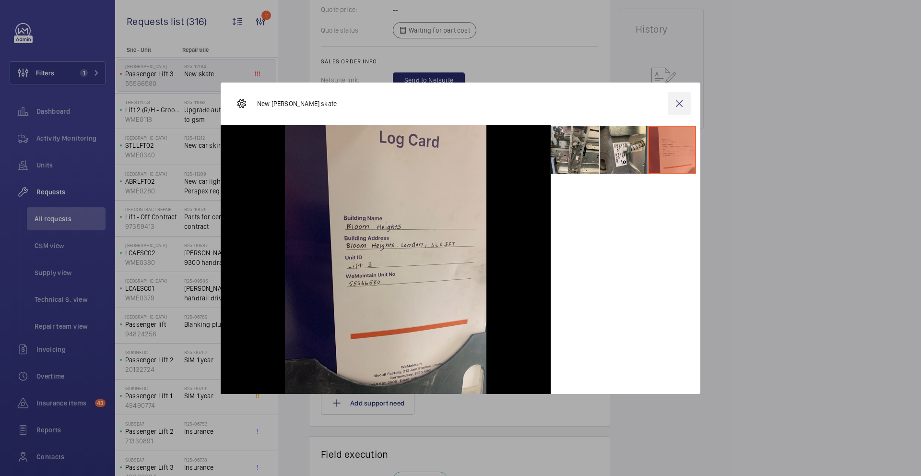
click at [682, 106] on wm-front-icon-button at bounding box center [679, 103] width 23 height 23
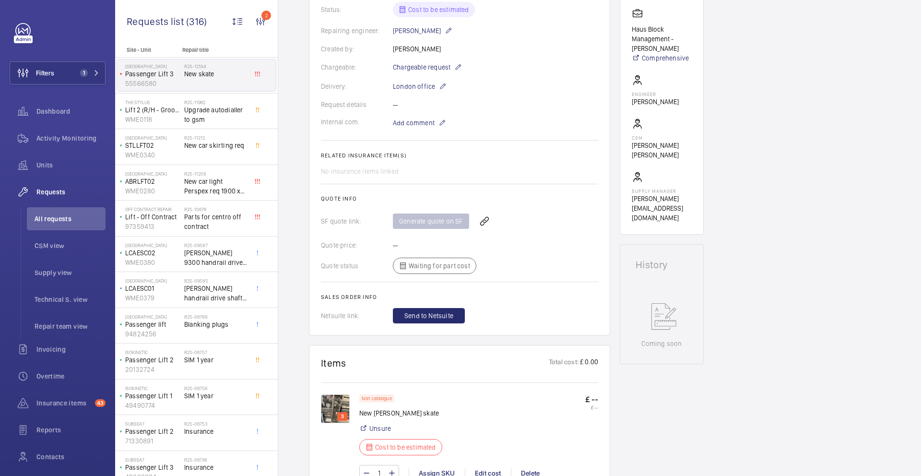
scroll to position [0, 0]
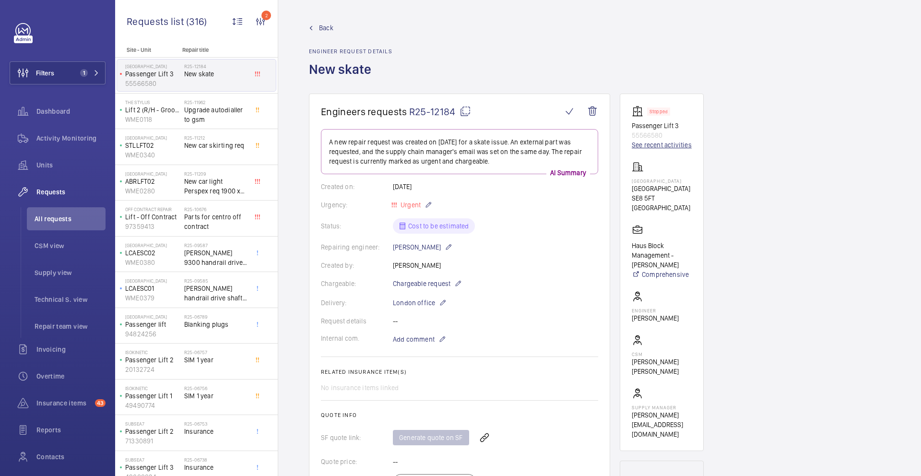
click at [661, 147] on link "See recent activities" at bounding box center [662, 145] width 60 height 10
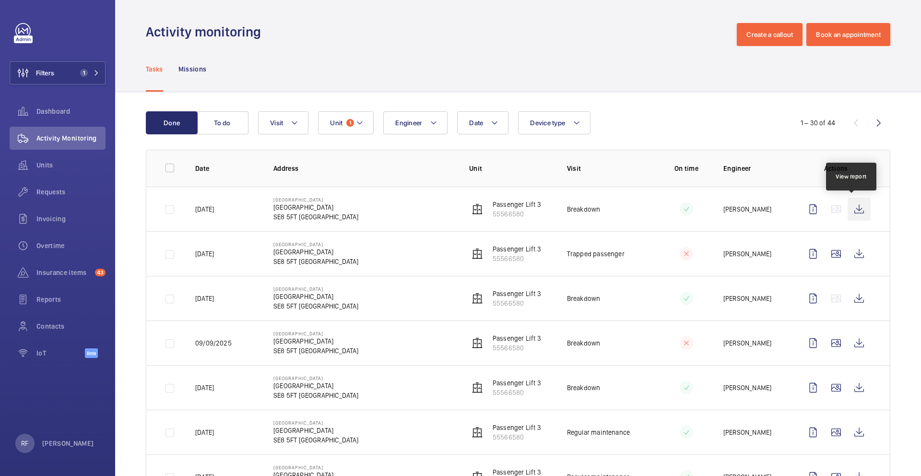
click at [850, 211] on wm-front-icon-button at bounding box center [859, 209] width 23 height 23
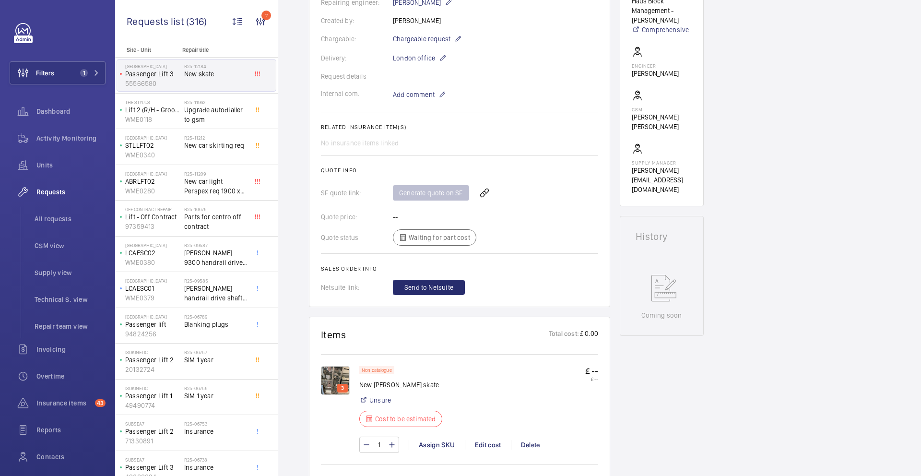
scroll to position [254, 0]
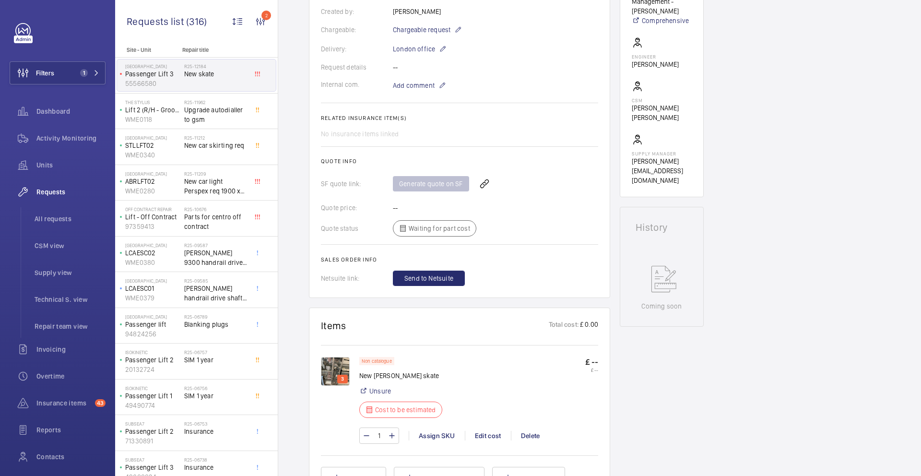
click at [335, 372] on img at bounding box center [335, 371] width 29 height 29
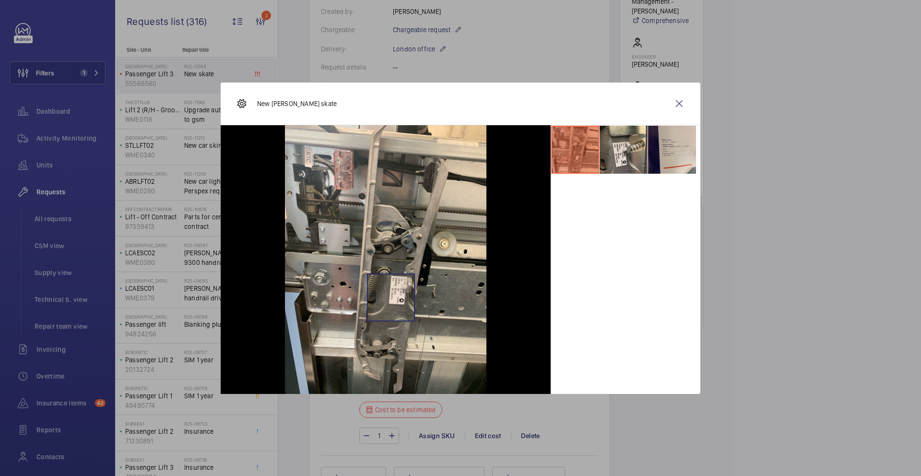
click at [391, 297] on img at bounding box center [386, 259] width 202 height 269
click at [620, 159] on li at bounding box center [624, 150] width 48 height 48
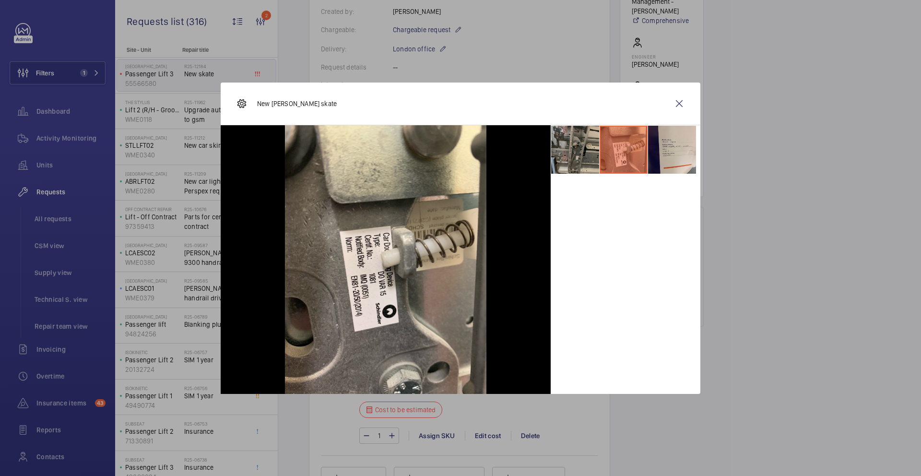
click at [572, 152] on li at bounding box center [575, 150] width 48 height 48
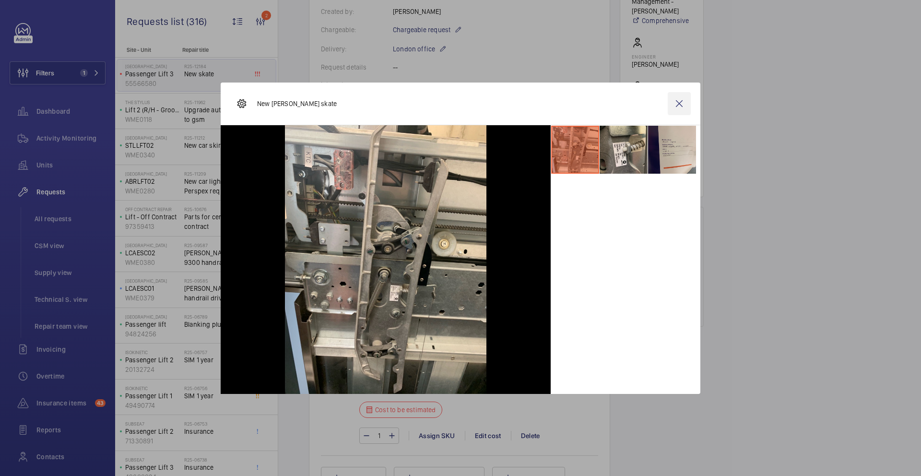
click at [678, 104] on wm-front-icon-button at bounding box center [679, 103] width 23 height 23
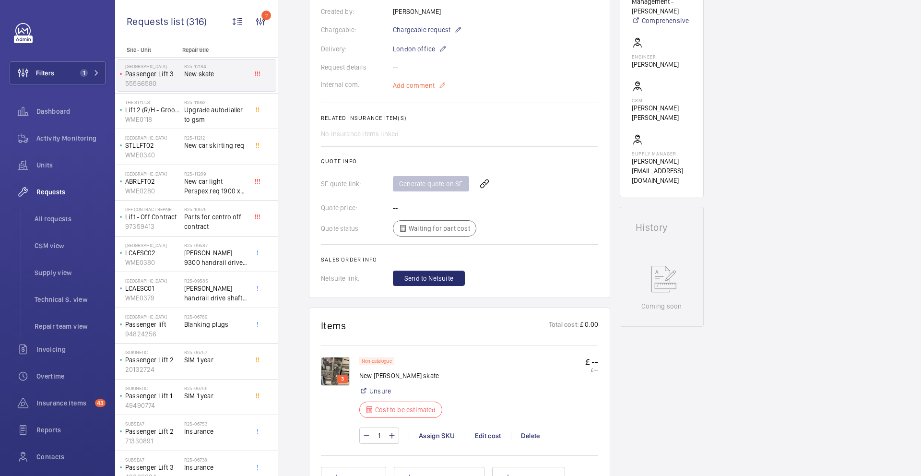
scroll to position [250, 0]
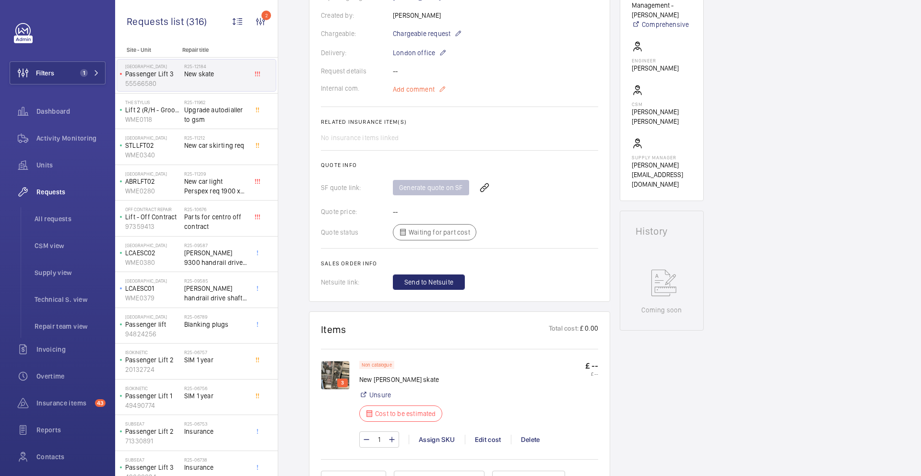
click at [430, 92] on span "Add comment" at bounding box center [414, 89] width 42 height 10
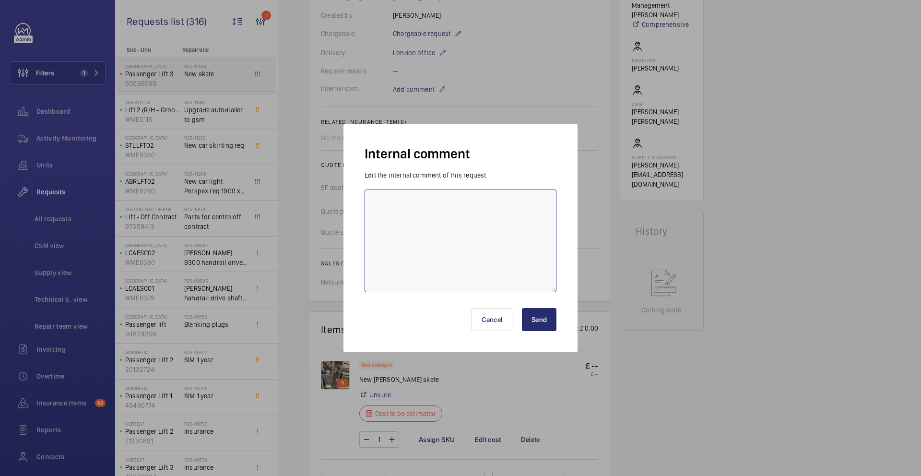
click at [422, 207] on textarea at bounding box center [461, 241] width 192 height 103
click at [373, 204] on textarea "Shorts" at bounding box center [461, 241] width 192 height 103
click at [464, 197] on textarea "- Shorts" at bounding box center [461, 241] width 192 height 103
click at [459, 205] on textarea "- Shorts" at bounding box center [461, 241] width 192 height 103
paste textarea "https://shop.shorts-lifts.co.uk/sd025-0051-schindler-varidor-15-right-opening-s…"
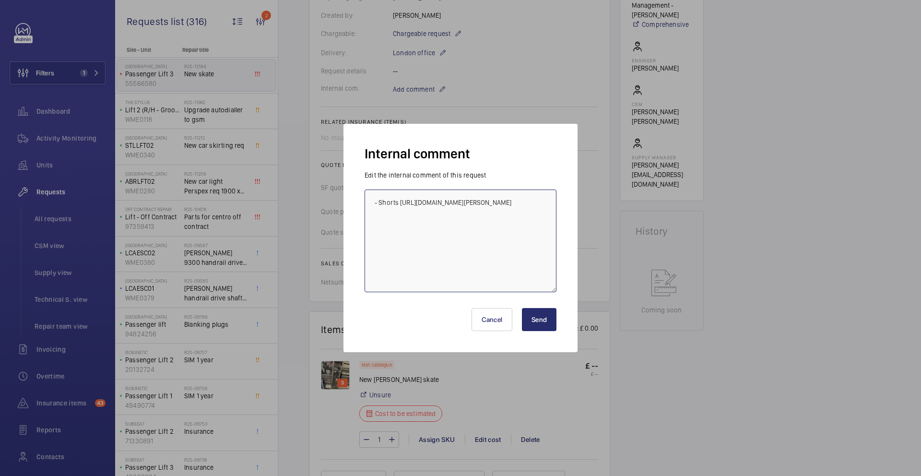
click at [373, 204] on textarea "- Shorts https://shop.shorts-lifts.co.uk/sd025-0051-schindler-varidor-15-right-…" at bounding box center [461, 241] width 192 height 103
click at [465, 217] on textarea "Ricardo 15/09 - Shorts https://shop.shorts-lifts.co.uk/sd025-0051-schindler-var…" at bounding box center [461, 241] width 192 height 103
click at [429, 224] on textarea "Ricardo 15/09 - Shorts https://shop.shorts-lifts.co.uk/sd025-0051-schindler-var…" at bounding box center [461, 241] width 192 height 103
paste textarea "https://www.davenportliftcontrol.com/schindler/skate-central-door-locking/60144…"
type textarea "Ricardo 15/09 - Shorts https://shop.shorts-lifts.co.uk/sd025-0051-schindler-var…"
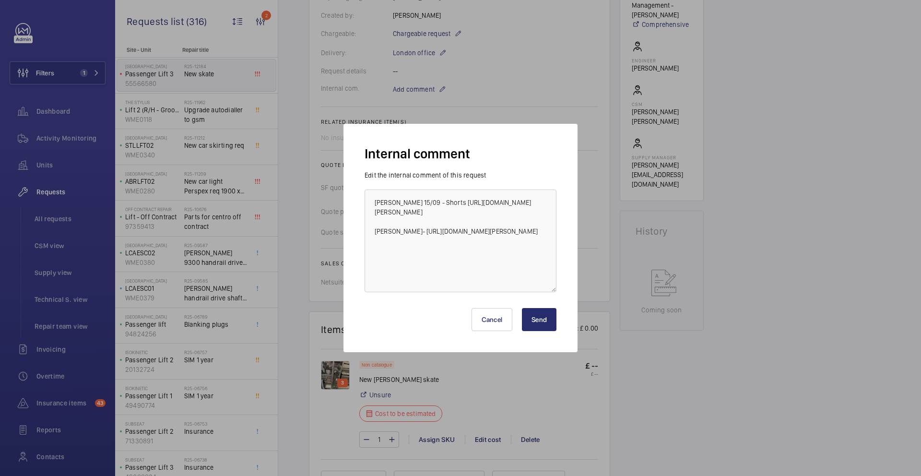
click at [536, 315] on button "Send" at bounding box center [539, 319] width 35 height 23
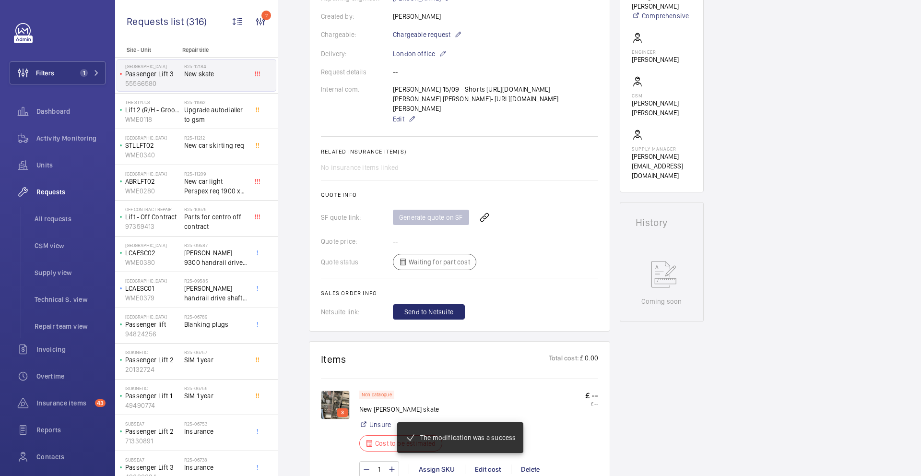
scroll to position [567, 0]
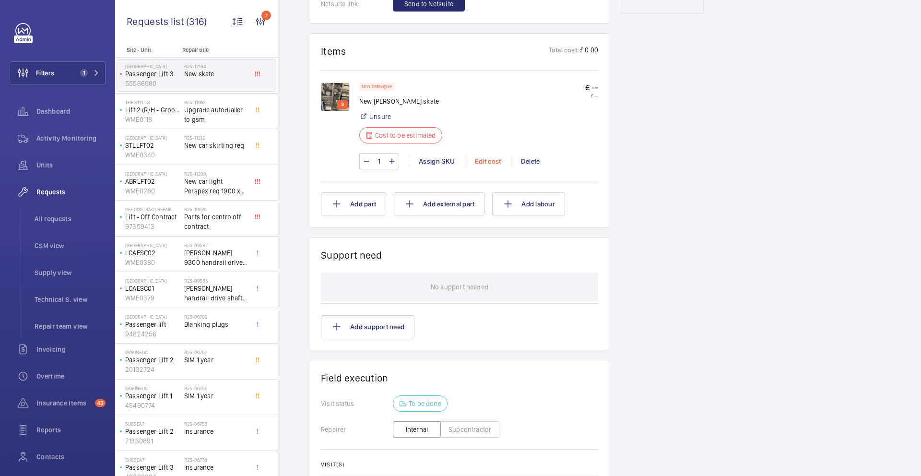
click at [487, 166] on div "Edit cost" at bounding box center [488, 161] width 46 height 10
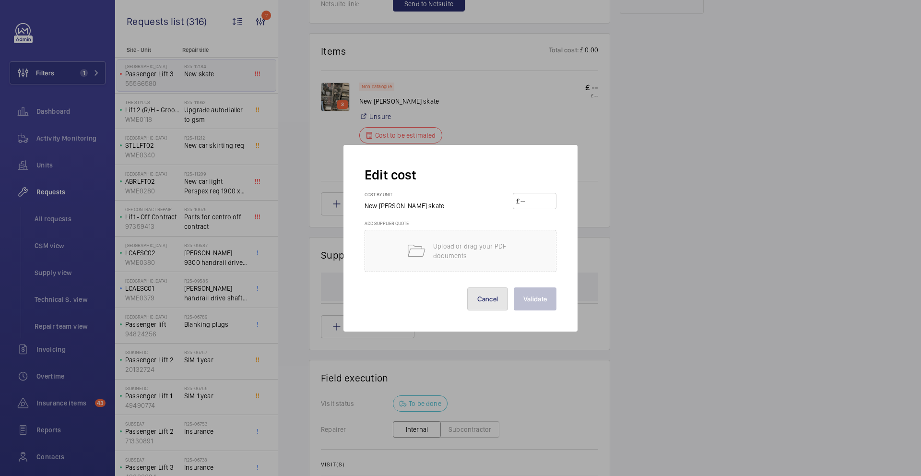
click at [487, 302] on button "Cancel" at bounding box center [487, 298] width 41 height 23
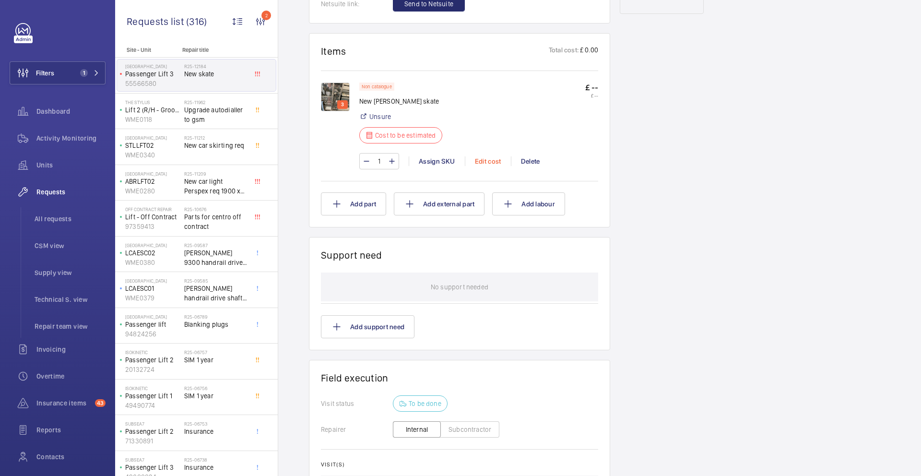
click at [485, 166] on div "Edit cost" at bounding box center [488, 161] width 46 height 10
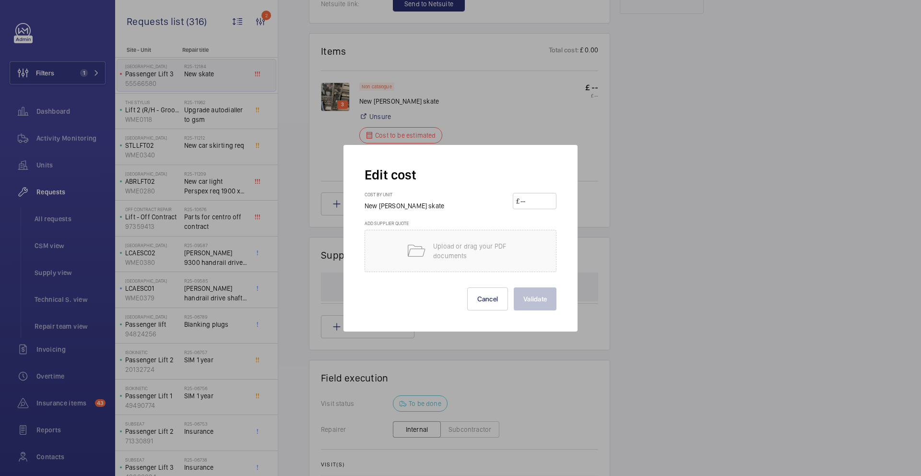
click at [527, 203] on input "number" at bounding box center [537, 200] width 34 height 15
type input "1270"
click at [530, 301] on button "Validate" at bounding box center [535, 298] width 43 height 23
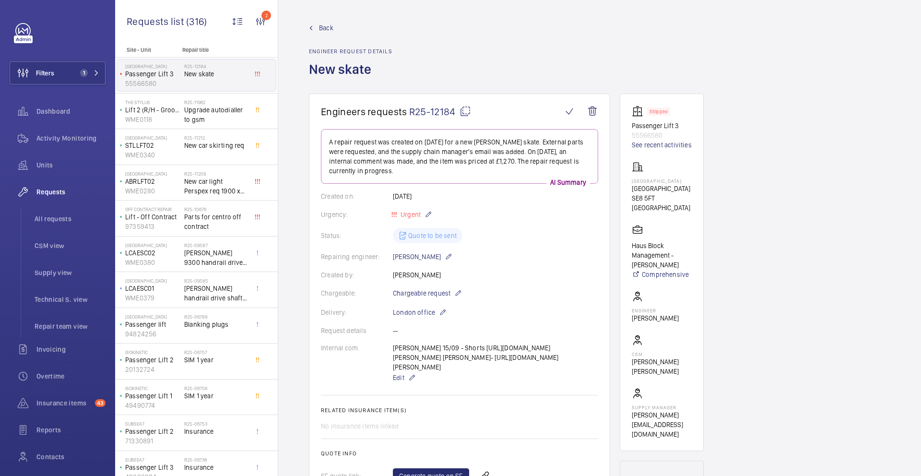
scroll to position [135, 0]
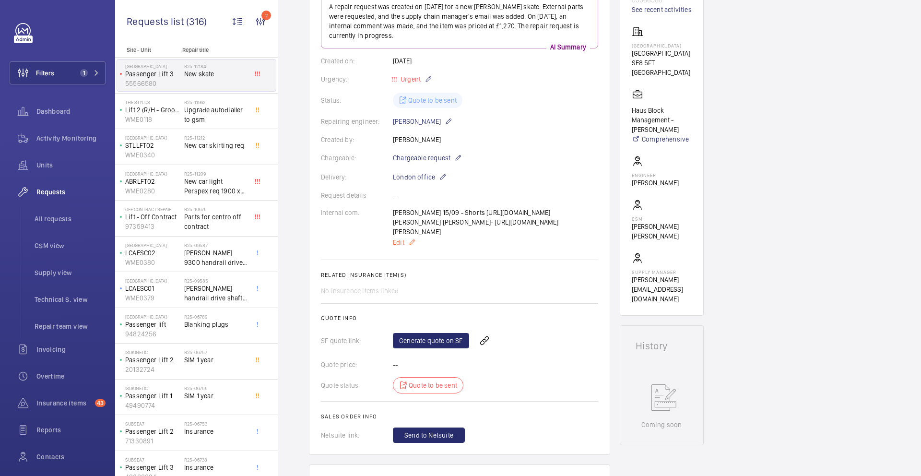
click at [414, 248] on mat-icon at bounding box center [412, 243] width 8 height 12
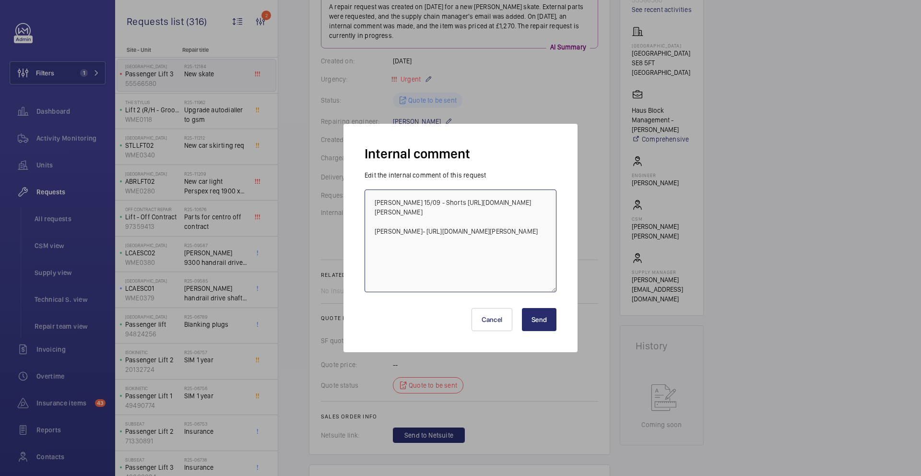
click at [493, 275] on textarea "Ricardo 15/09 - Shorts https://shop.shorts-lifts.co.uk/sd025-0051-schindler-var…" at bounding box center [461, 241] width 192 height 103
paste textarea "https://www.reeley.co.uk/collections/schindler/products/varidor-15-skate?_pos=1…"
type textarea "Ricardo 15/09 - Shorts https://shop.shorts-lifts.co.uk/sd025-0051-schindler-var…"
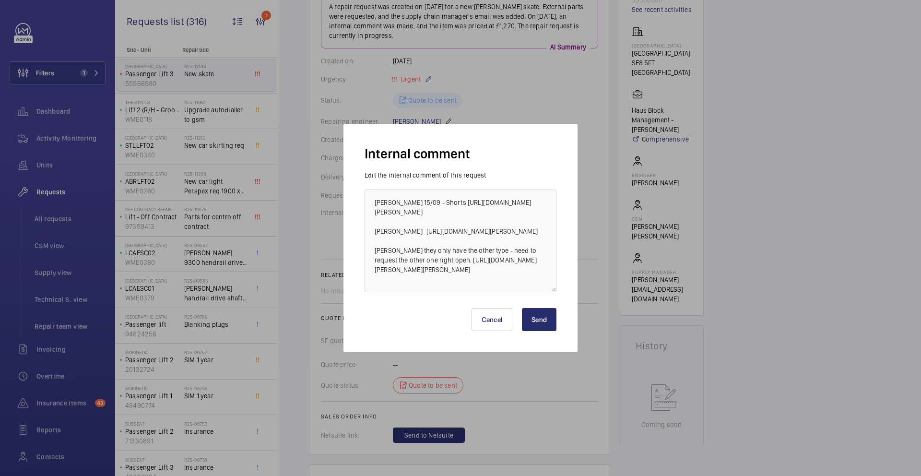
click at [531, 317] on button "Send" at bounding box center [539, 319] width 35 height 23
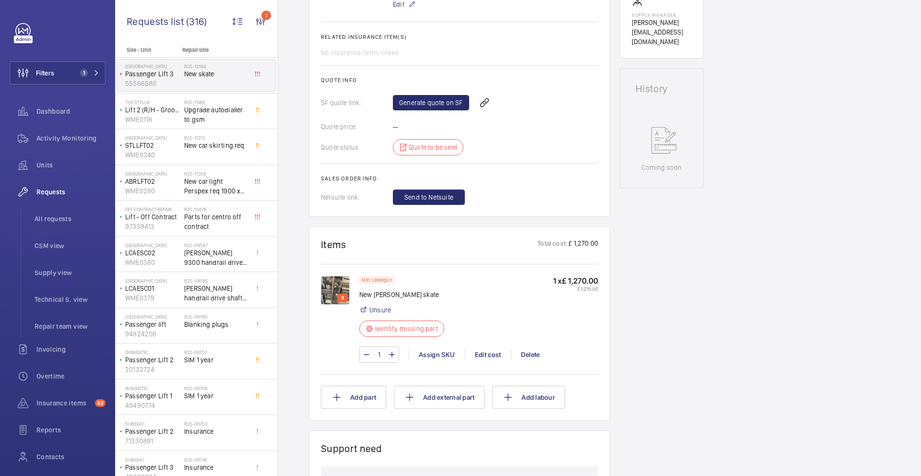
scroll to position [192, 0]
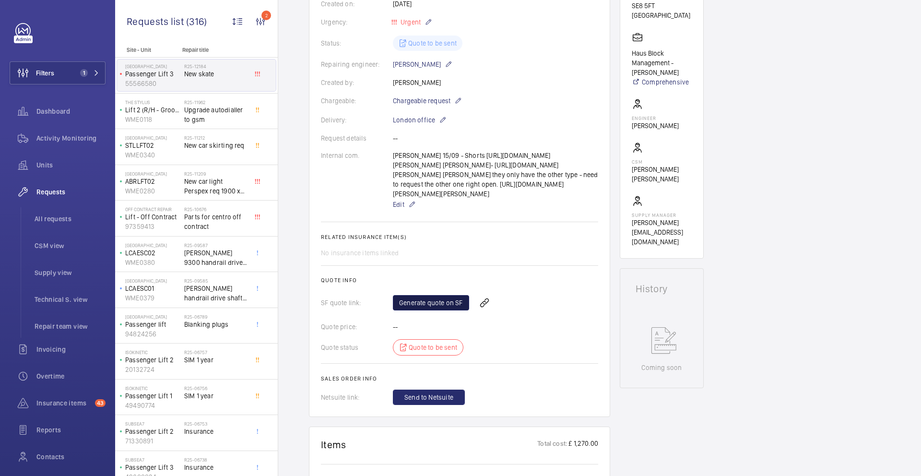
click at [438, 310] on link "Generate quote on SF" at bounding box center [431, 302] width 76 height 15
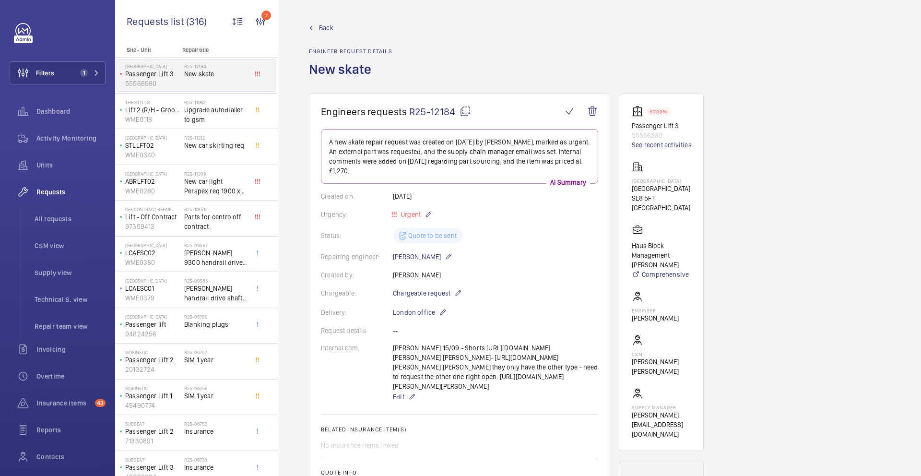
click at [466, 110] on mat-icon at bounding box center [466, 112] width 12 height 12
click at [648, 144] on link "See recent activities" at bounding box center [662, 145] width 60 height 10
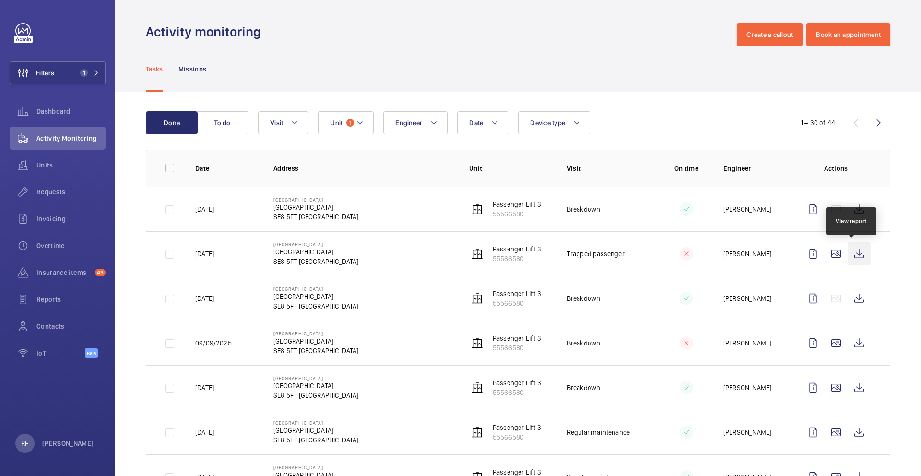
click at [851, 255] on wm-front-icon-button at bounding box center [859, 253] width 23 height 23
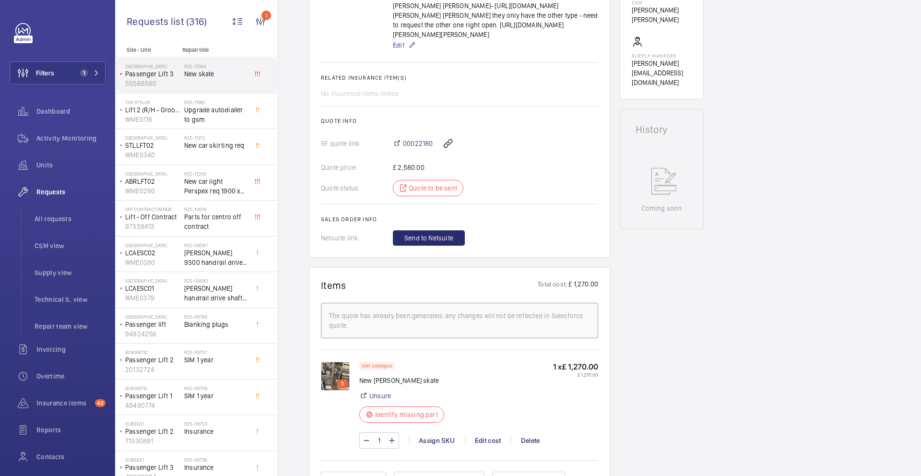
scroll to position [354, 0]
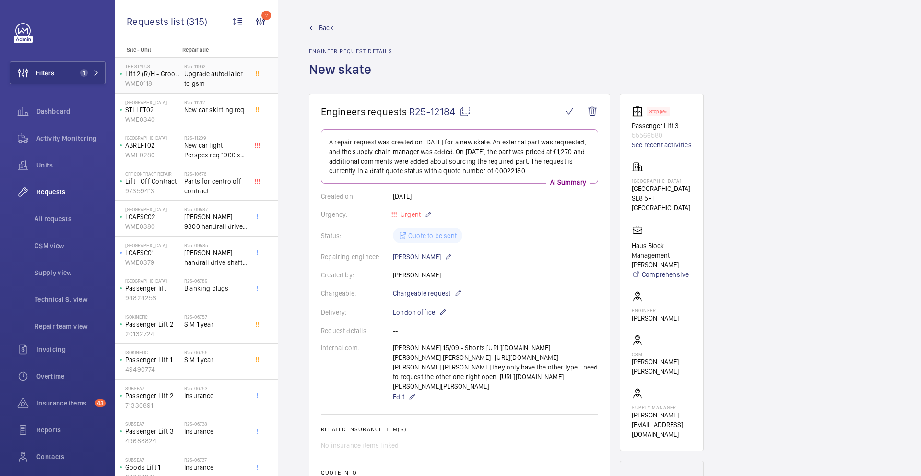
click at [222, 85] on span "Upgrade autodialler to gsm" at bounding box center [215, 78] width 63 height 19
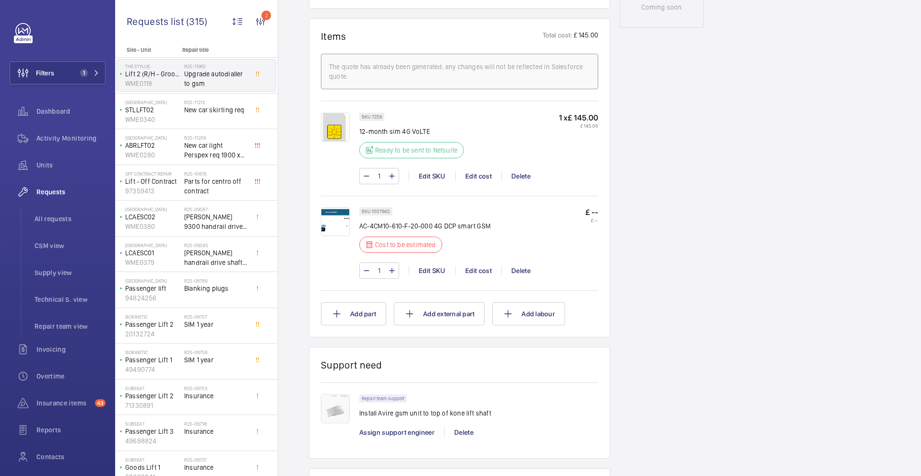
scroll to position [555, 0]
click at [338, 226] on img at bounding box center [335, 219] width 29 height 29
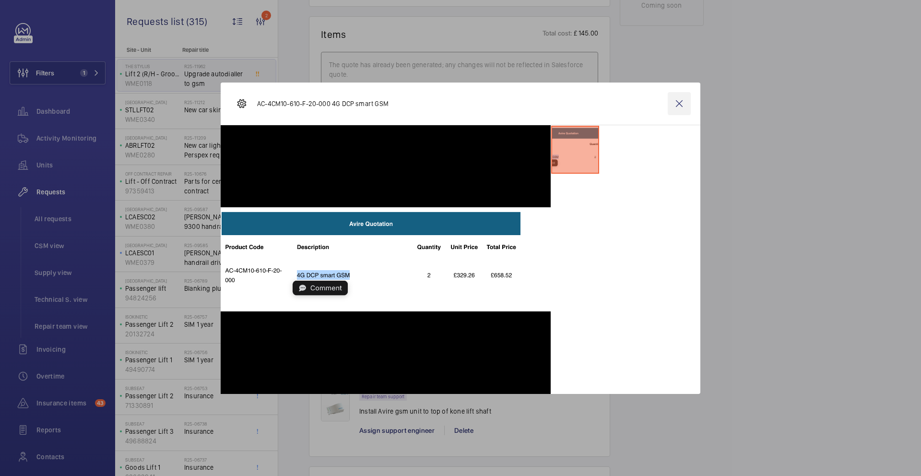
click at [678, 101] on wm-front-icon-button at bounding box center [679, 103] width 23 height 23
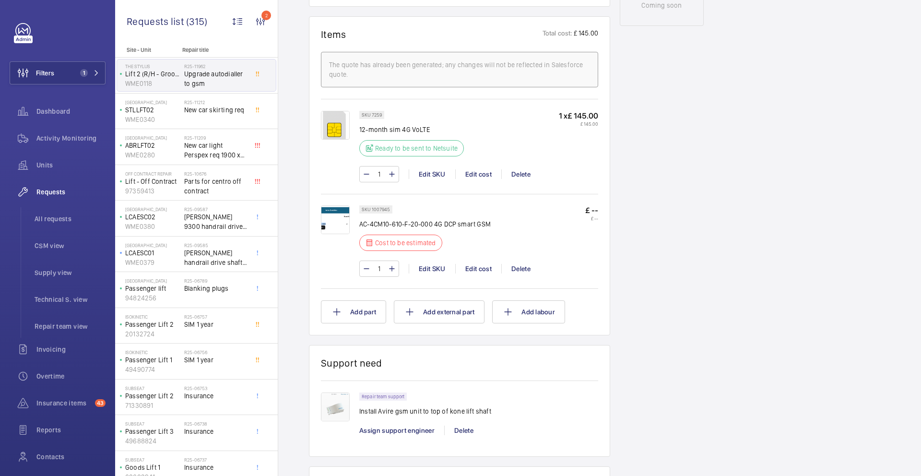
click at [345, 223] on img at bounding box center [335, 219] width 29 height 29
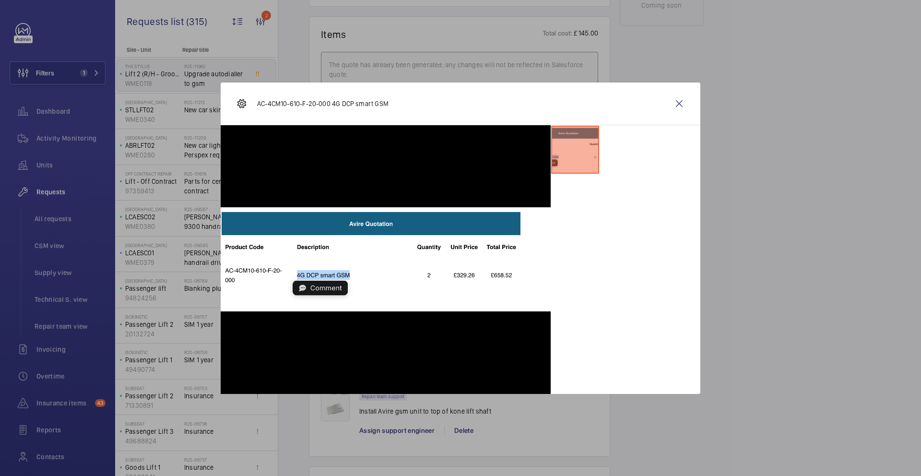
click at [677, 103] on wm-front-icon-button at bounding box center [679, 103] width 23 height 23
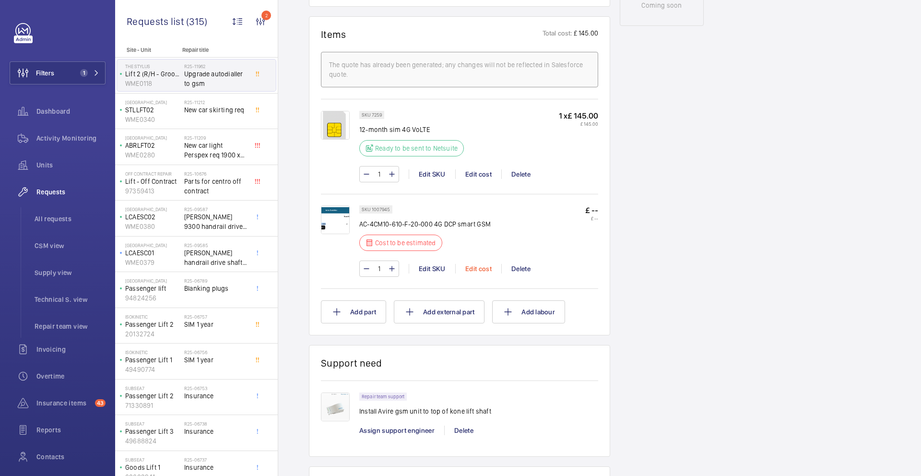
click at [479, 269] on div "Edit cost" at bounding box center [478, 269] width 46 height 10
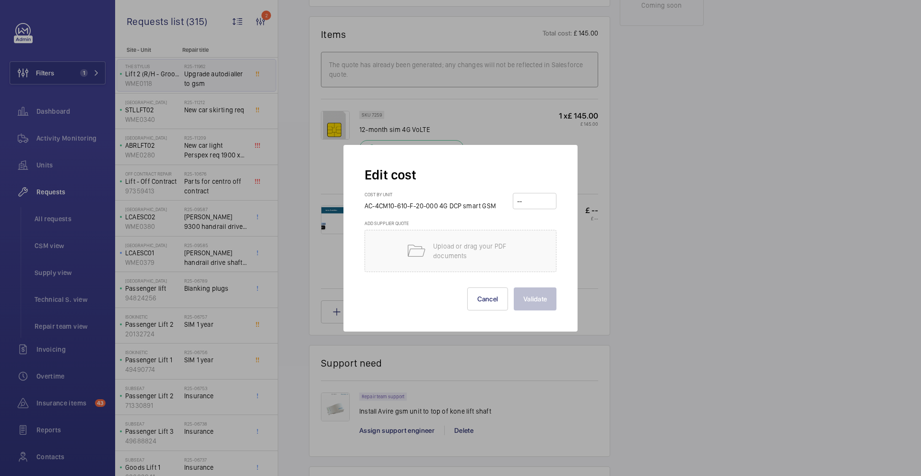
click at [532, 201] on input "number" at bounding box center [534, 200] width 37 height 15
type input "329"
click at [536, 299] on button "Validate" at bounding box center [535, 298] width 43 height 23
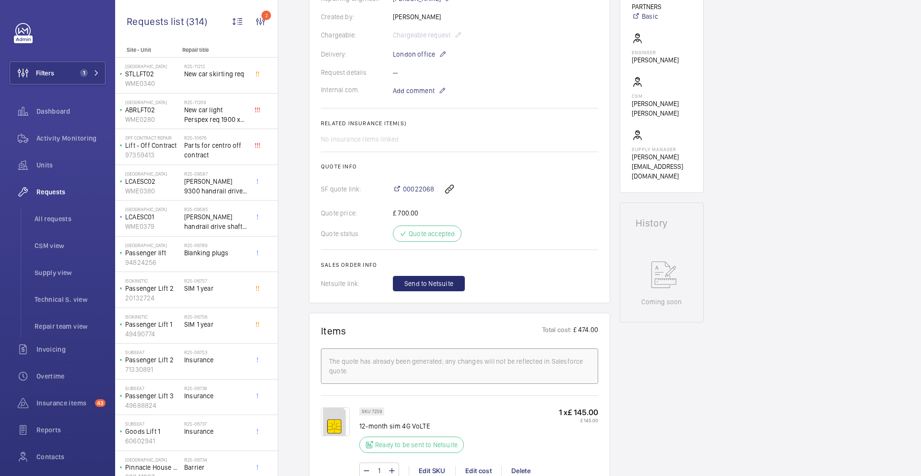
scroll to position [382, 0]
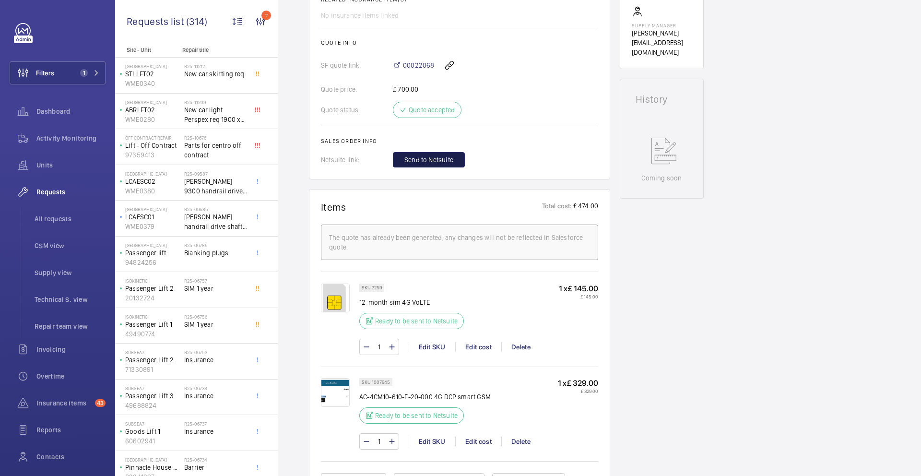
click at [443, 162] on span "Send to Netsuite" at bounding box center [428, 160] width 49 height 10
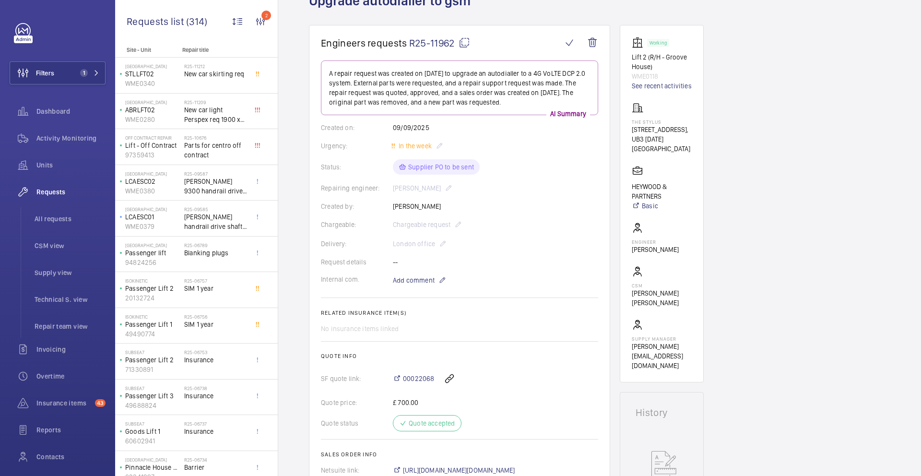
scroll to position [0, 0]
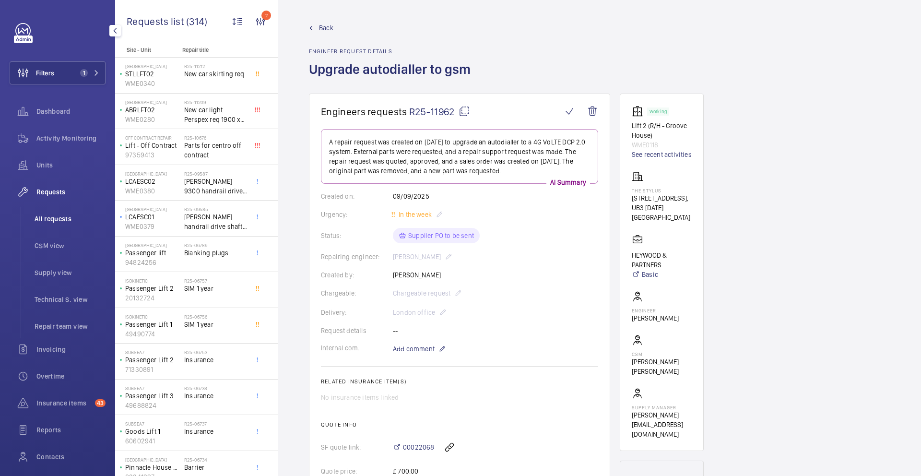
click at [59, 224] on li "All requests" at bounding box center [66, 218] width 79 height 23
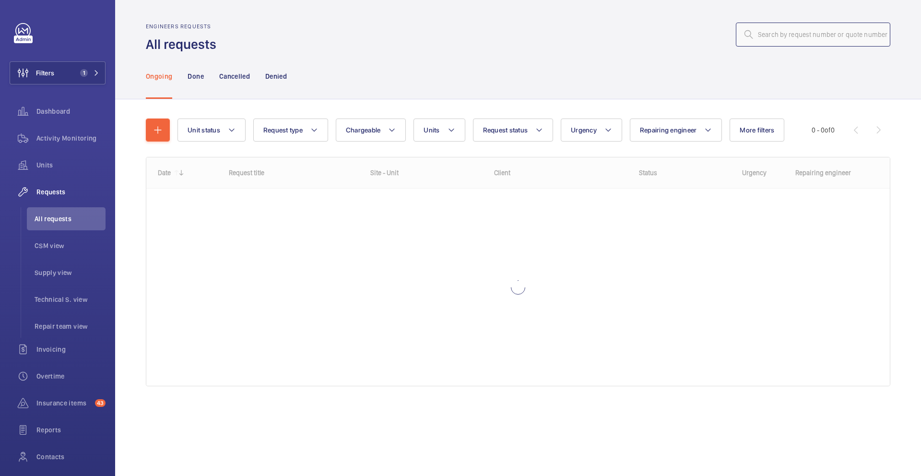
click at [824, 36] on input "text" at bounding box center [813, 35] width 155 height 24
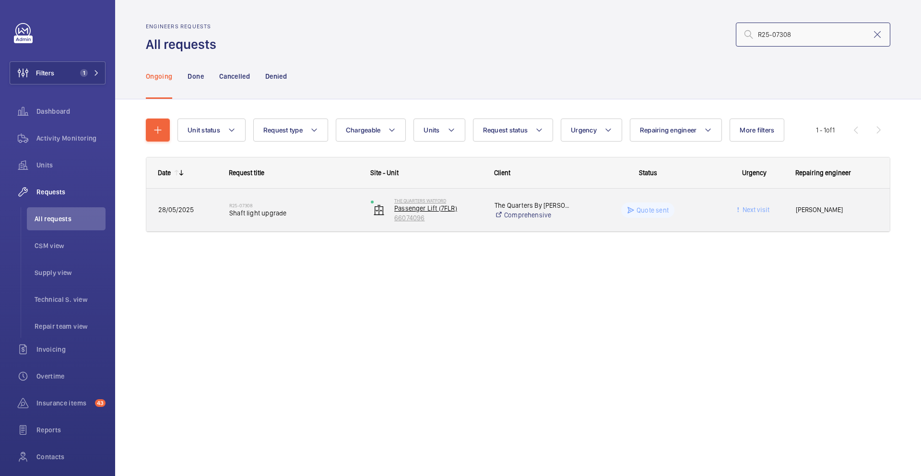
type input "R25-07308"
click at [481, 213] on p "66074096" at bounding box center [438, 218] width 88 height 10
click at [211, 219] on div "28/05/2025" at bounding box center [182, 210] width 70 height 30
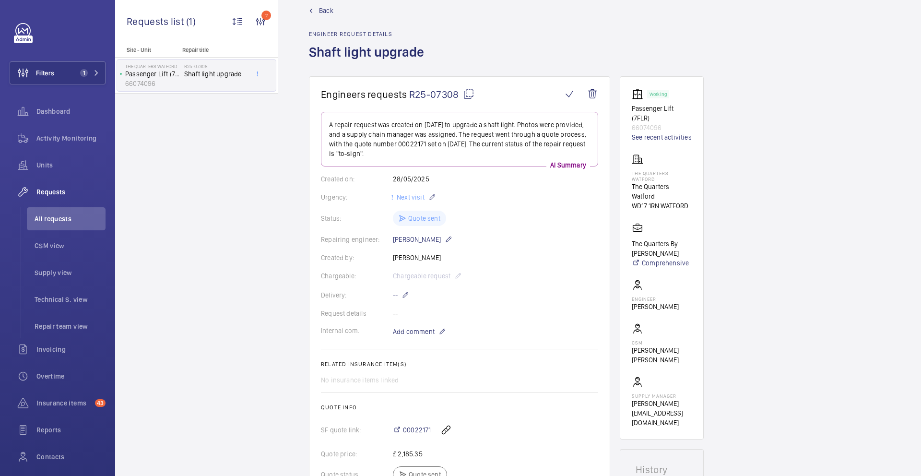
scroll to position [40, 0]
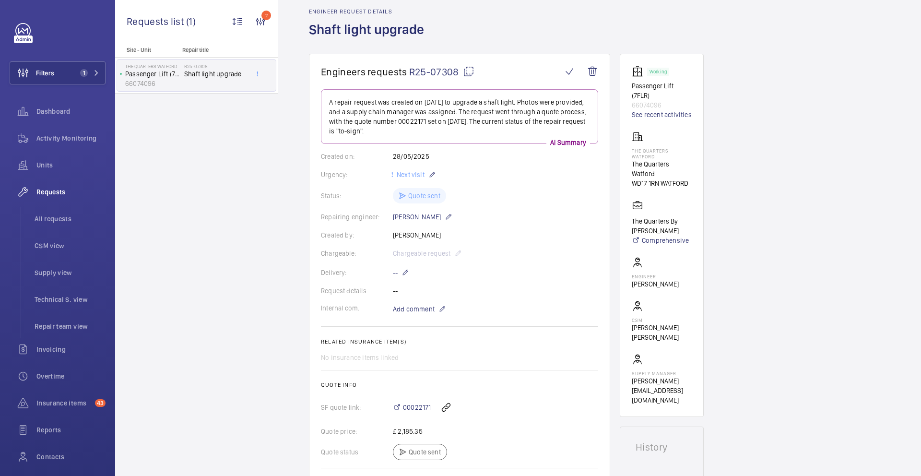
click at [469, 71] on mat-icon at bounding box center [469, 72] width 12 height 12
click at [55, 214] on span "All requests" at bounding box center [70, 219] width 71 height 10
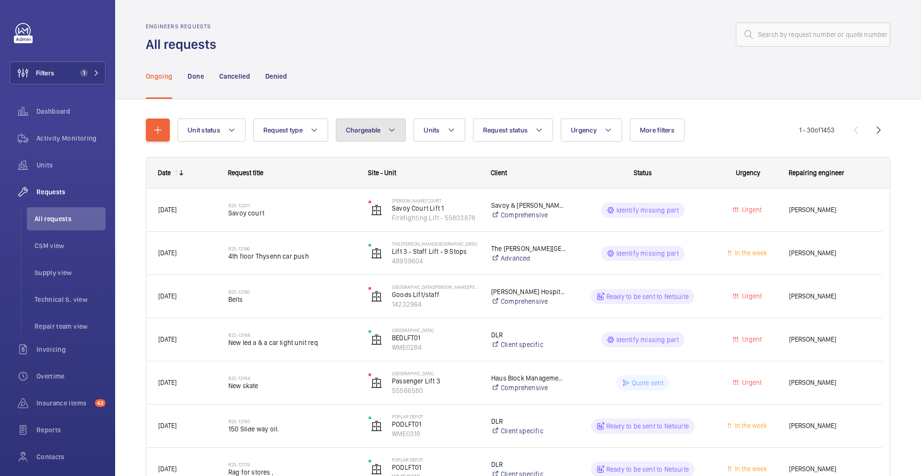
click at [360, 127] on span "Chargeable" at bounding box center [363, 130] width 35 height 8
click at [382, 161] on mat-radio-button "Chargeable" at bounding box center [427, 159] width 173 height 19
radio input "true"
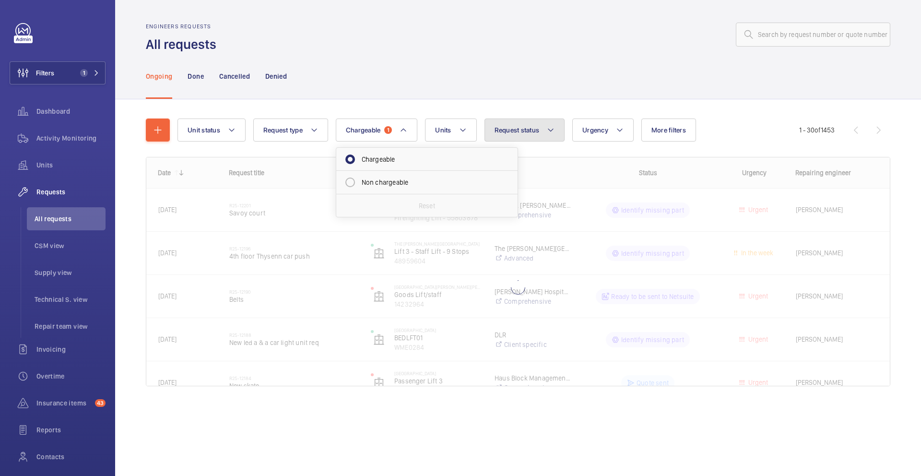
click at [529, 135] on button "Request status" at bounding box center [525, 130] width 81 height 23
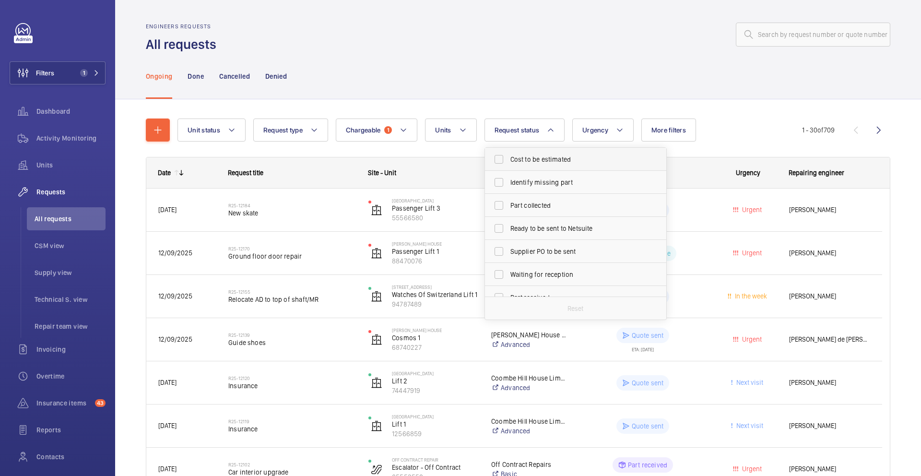
click at [546, 160] on span "Cost to be estimated" at bounding box center [577, 160] width 132 height 10
click at [509, 160] on input "Cost to be estimated" at bounding box center [498, 159] width 19 height 19
checkbox input "true"
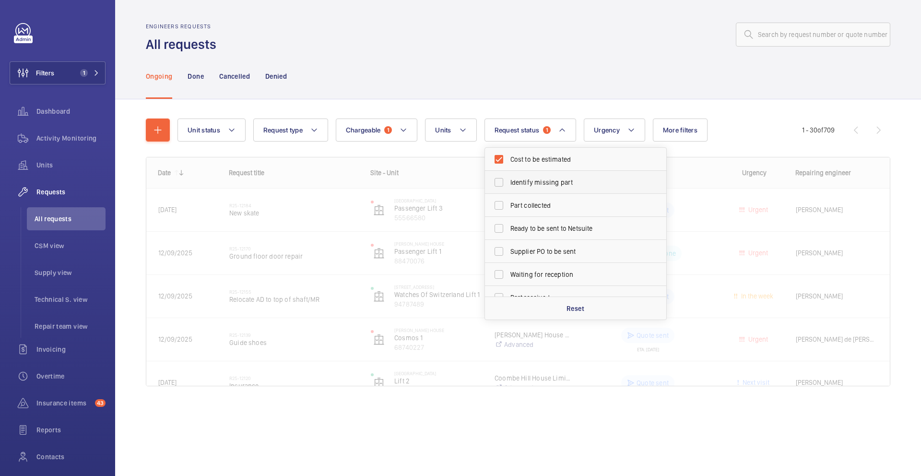
click at [539, 185] on span "Identify missing part" at bounding box center [577, 183] width 132 height 10
click at [509, 185] on input "Identify missing part" at bounding box center [498, 182] width 19 height 19
checkbox input "true"
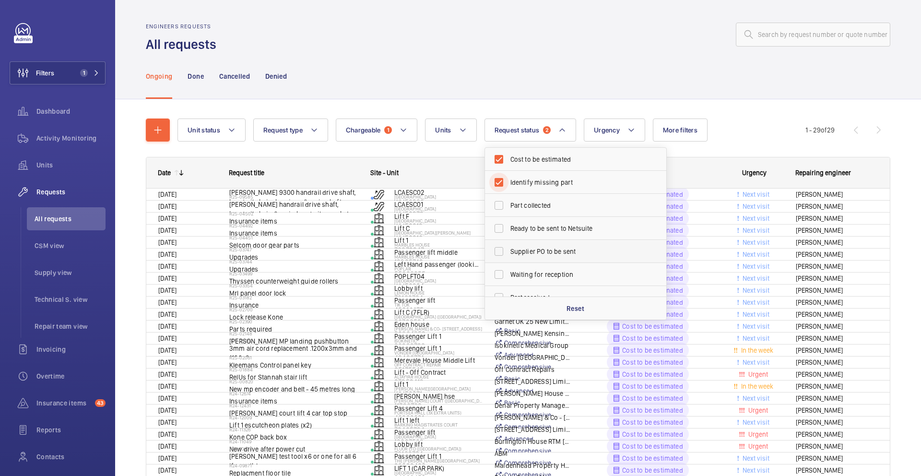
scroll to position [128, 0]
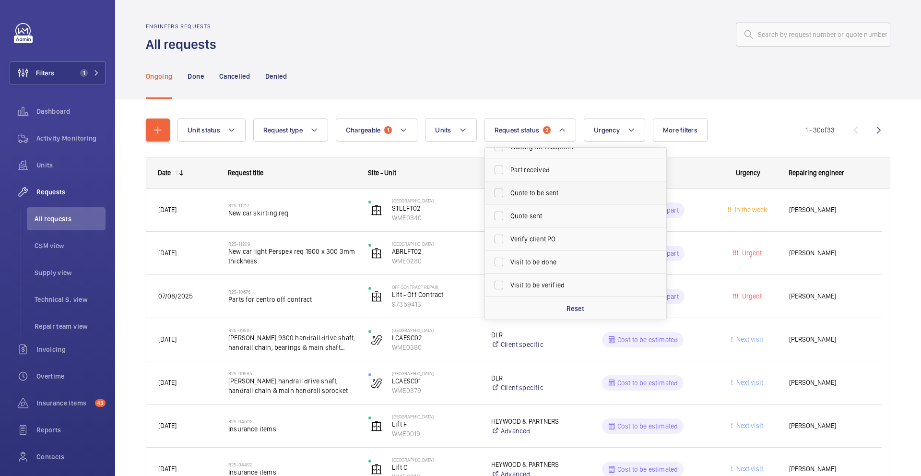
click at [532, 194] on span "Quote to be sent" at bounding box center [577, 193] width 132 height 10
click at [509, 194] on input "Quote to be sent" at bounding box center [498, 192] width 19 height 19
checkbox input "true"
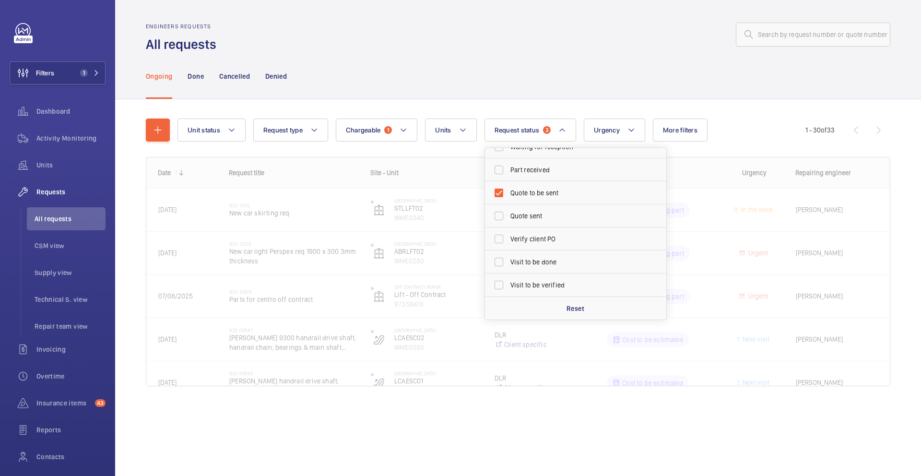
click at [562, 71] on div "Ongoing Done Cancelled Denied" at bounding box center [518, 76] width 745 height 46
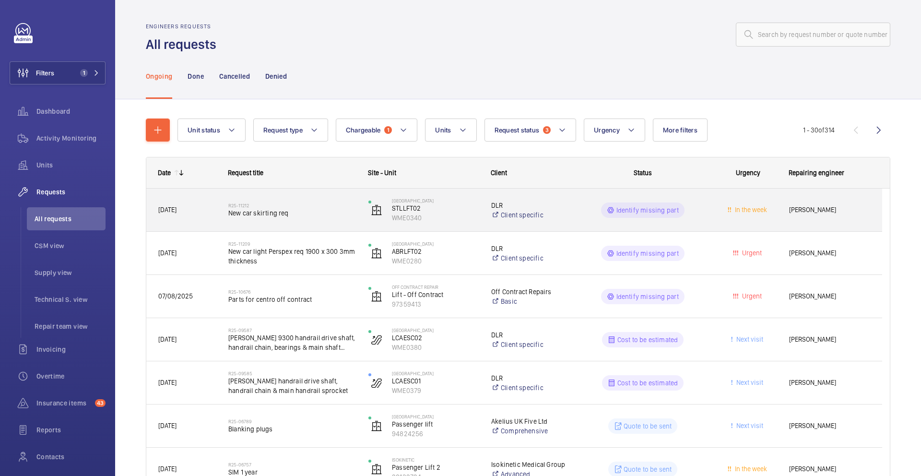
click at [330, 211] on span "New car skirting req" at bounding box center [292, 213] width 128 height 10
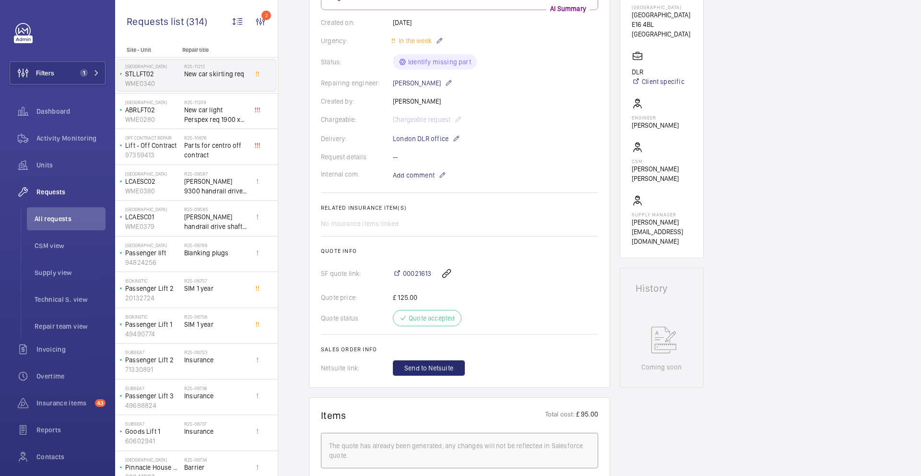
scroll to position [181, 0]
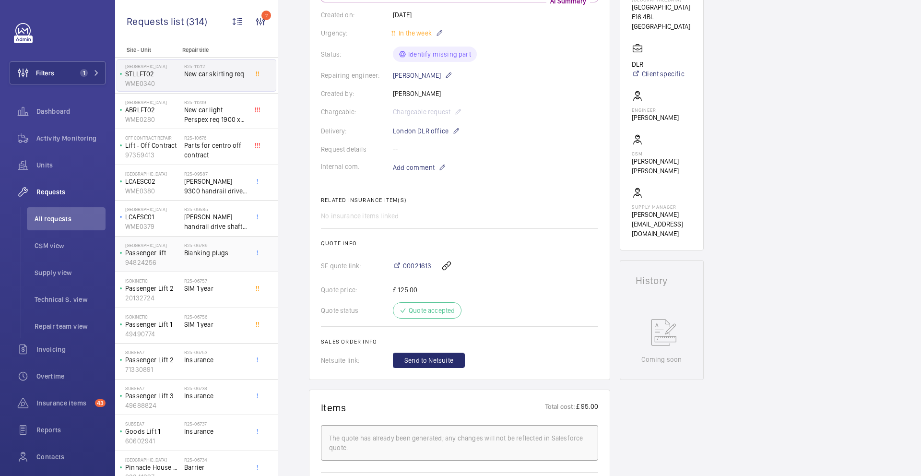
click at [214, 257] on span "Blanking plugs" at bounding box center [215, 253] width 63 height 10
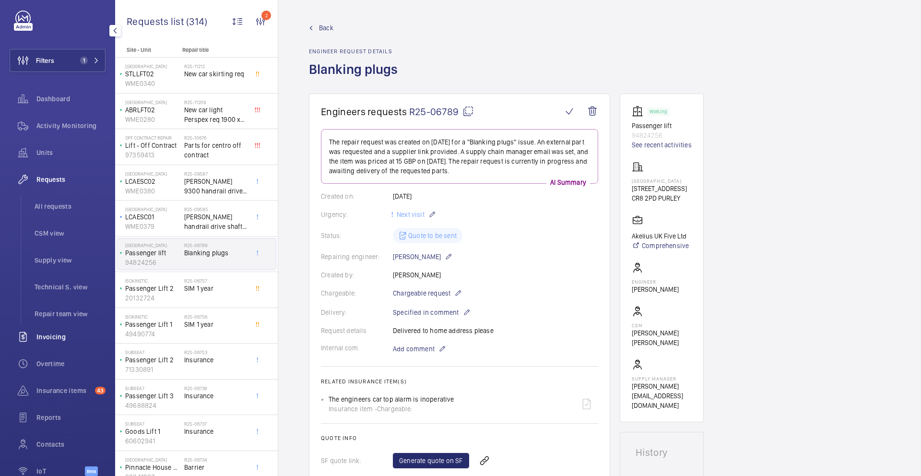
scroll to position [14, 0]
click at [78, 151] on span "Units" at bounding box center [70, 151] width 69 height 10
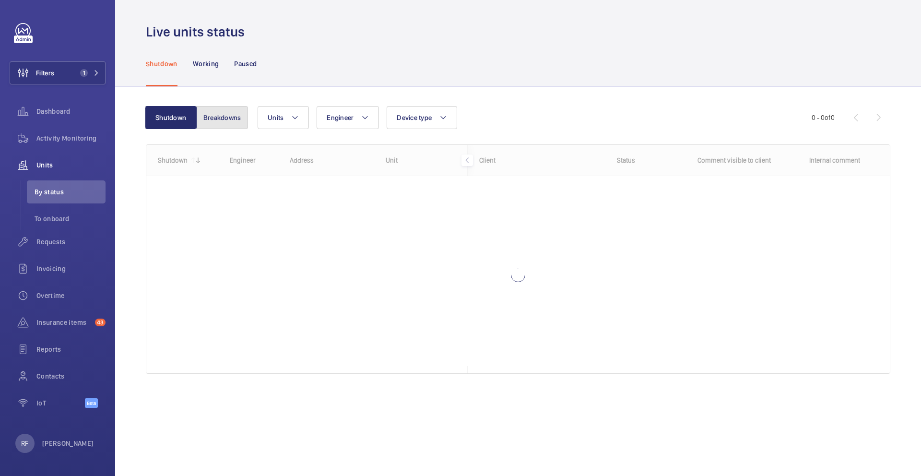
click at [217, 124] on button "Breakdowns" at bounding box center [222, 117] width 52 height 23
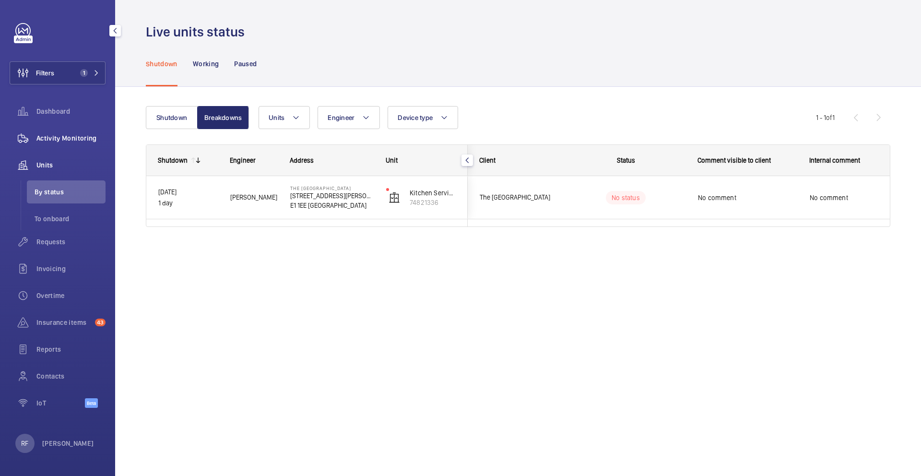
click at [74, 138] on span "Activity Monitoring" at bounding box center [70, 138] width 69 height 10
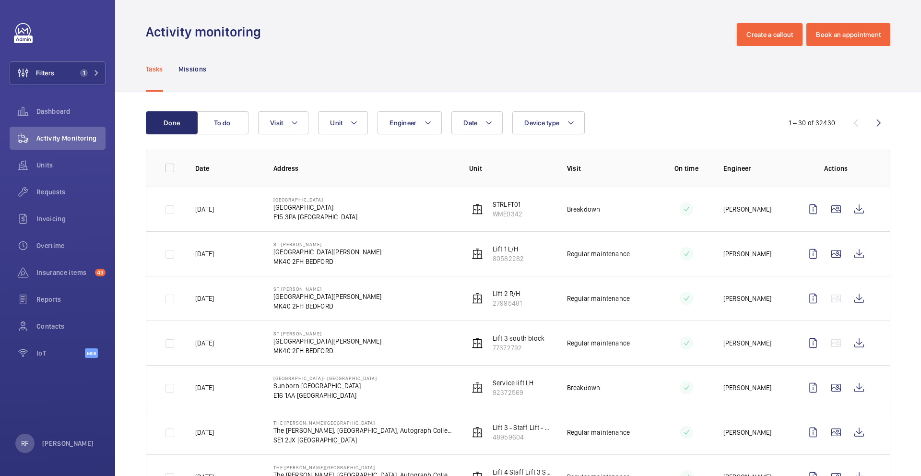
scroll to position [2, 0]
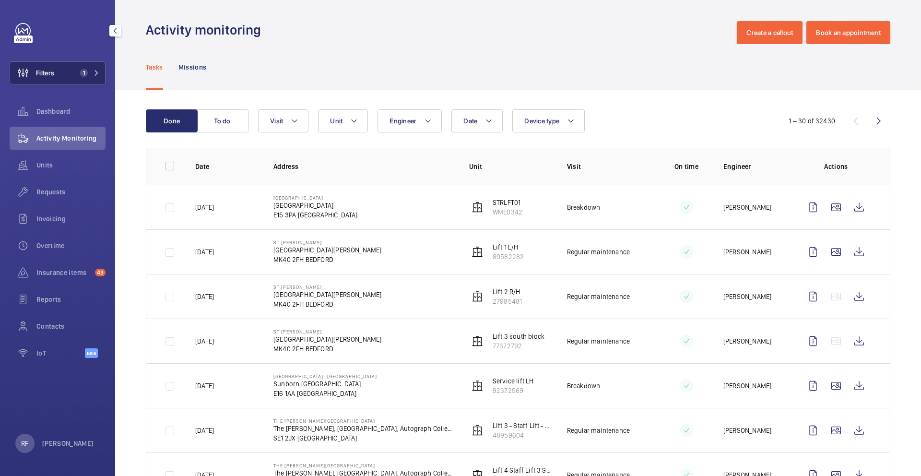
click at [93, 73] on span "1" at bounding box center [87, 73] width 23 height 8
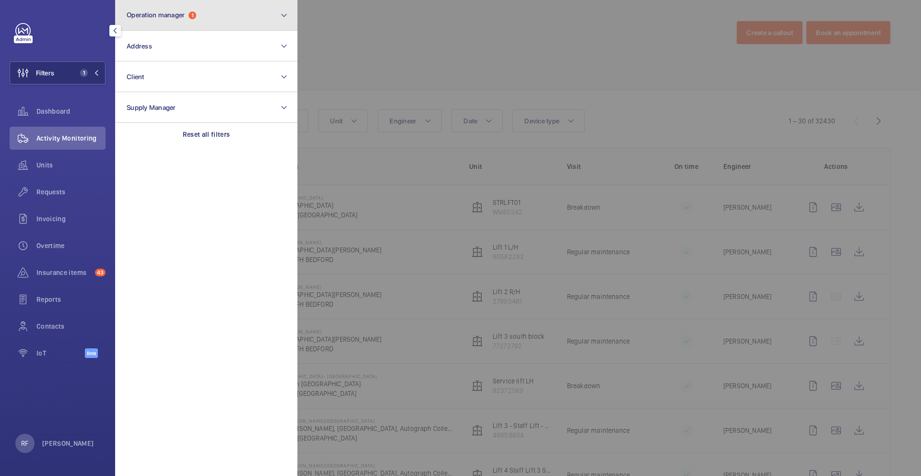
click at [155, 21] on button "Operation manager 1" at bounding box center [206, 15] width 182 height 31
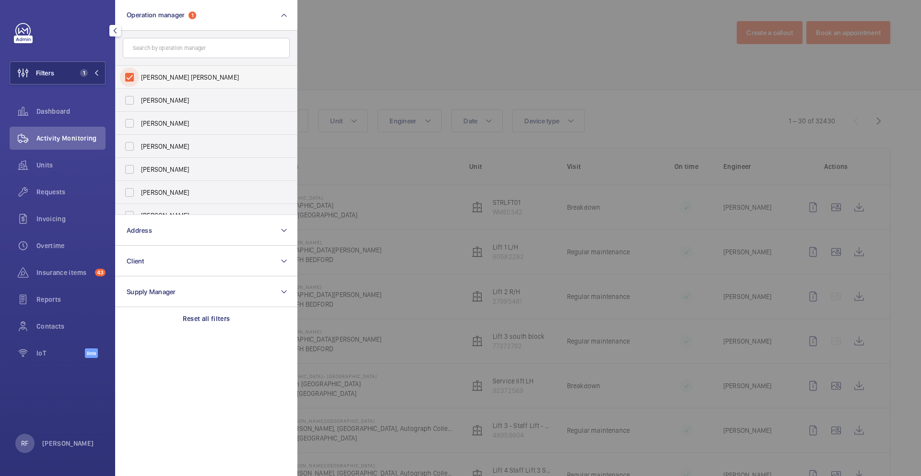
click at [126, 77] on input "Connor Tarpey" at bounding box center [129, 77] width 19 height 19
checkbox input "false"
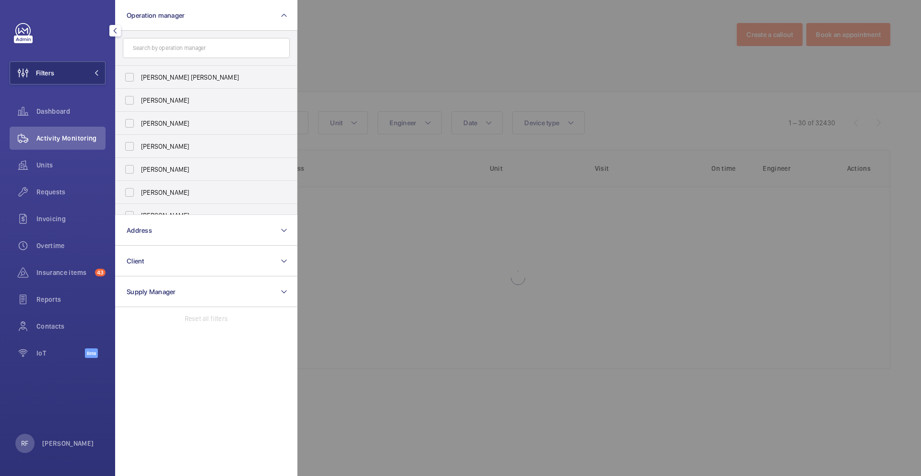
click at [341, 53] on div at bounding box center [757, 238] width 921 height 476
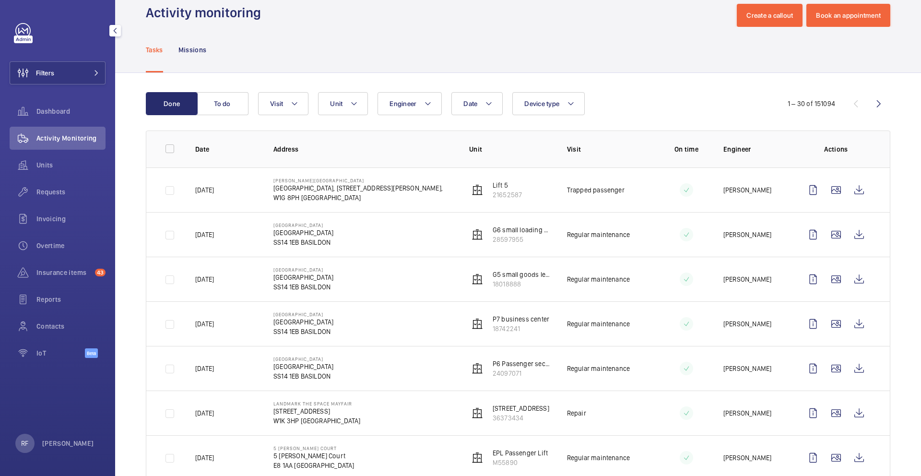
scroll to position [20, 0]
click at [48, 300] on span "Reports" at bounding box center [70, 300] width 69 height 10
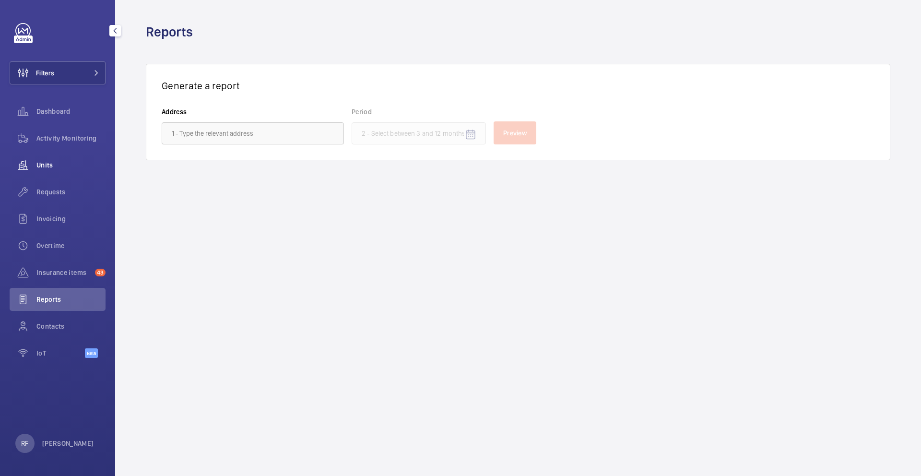
click at [61, 166] on span "Units" at bounding box center [70, 165] width 69 height 10
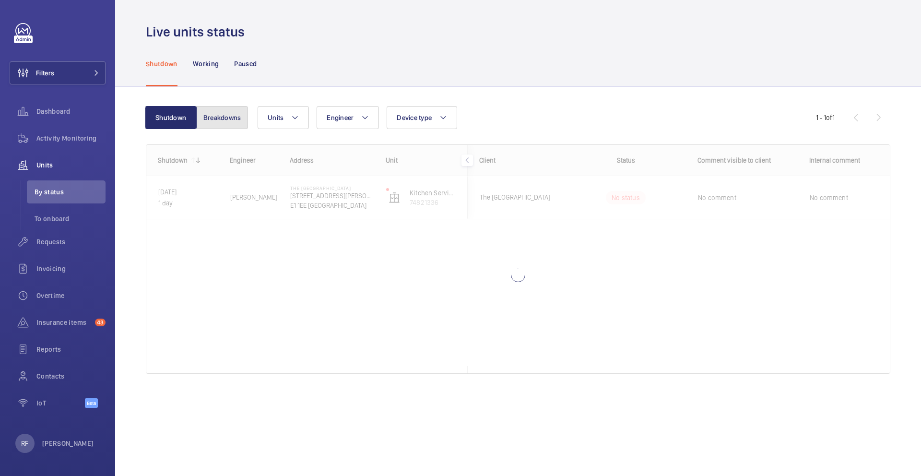
click at [219, 119] on button "Breakdowns" at bounding box center [222, 117] width 52 height 23
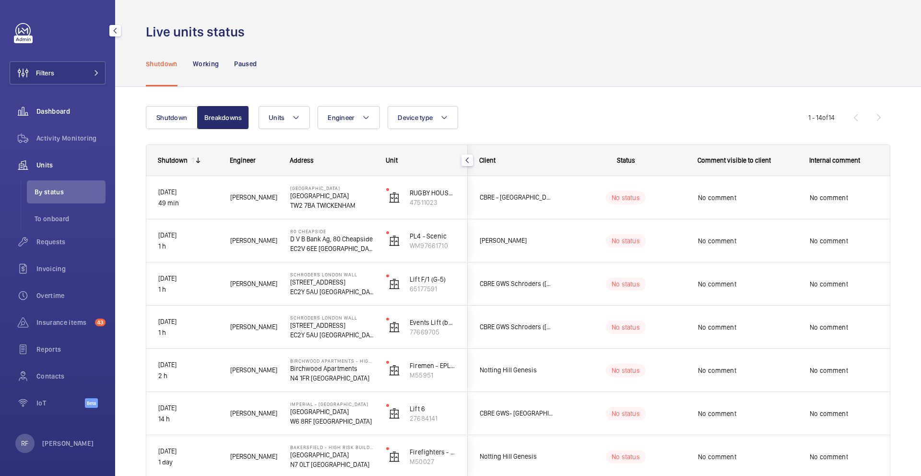
click at [60, 107] on span "Dashboard" at bounding box center [70, 112] width 69 height 10
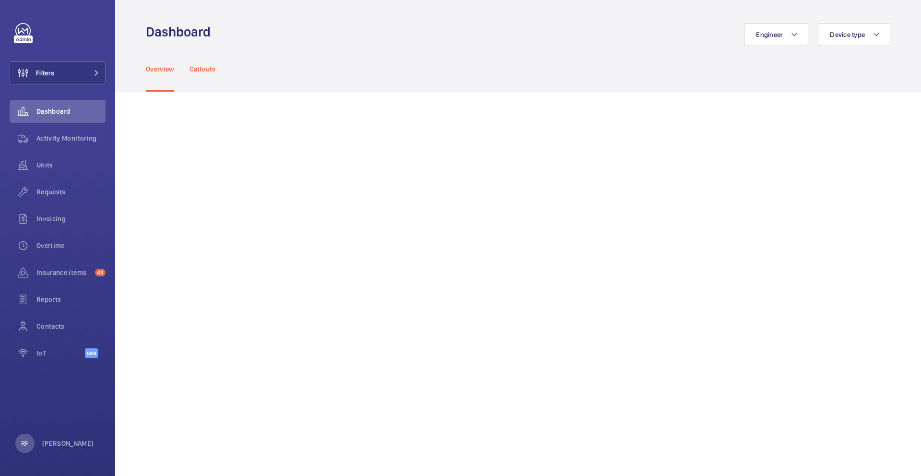
click at [210, 66] on p "Callouts" at bounding box center [203, 69] width 26 height 10
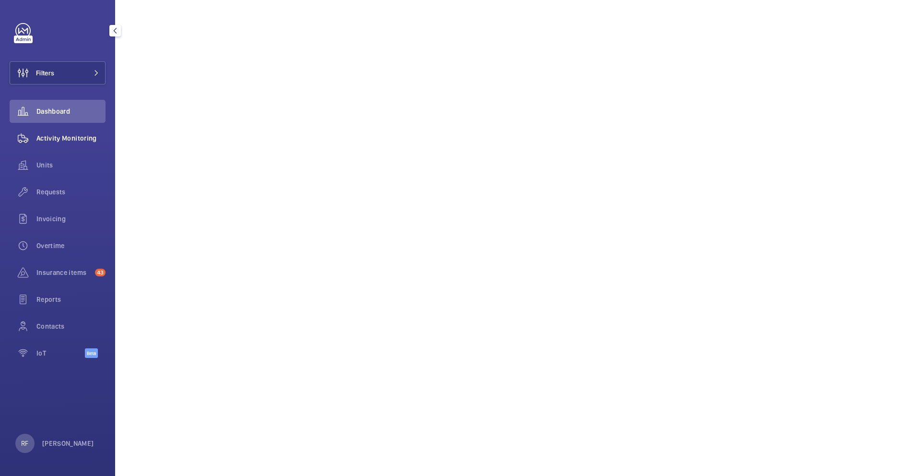
scroll to position [154, 0]
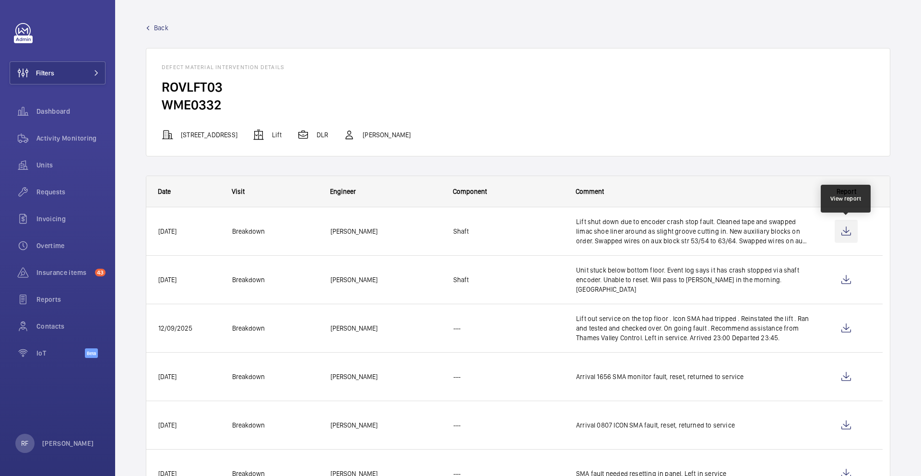
click at [846, 232] on wm-front-icon-button at bounding box center [846, 231] width 23 height 23
click at [673, 228] on span "Lift shut down due to encoder crash stop fault. Cleaned tape and swapped limac …" at bounding box center [692, 231] width 233 height 29
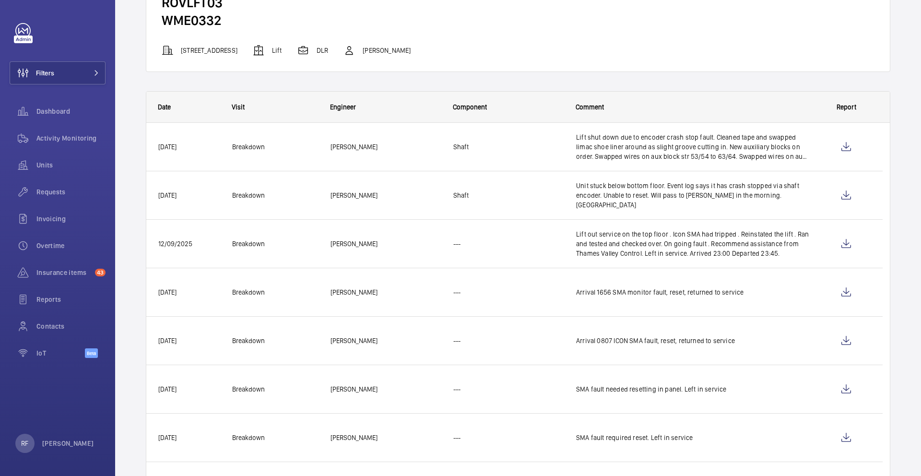
scroll to position [86, 0]
click at [347, 341] on span "[PERSON_NAME]" at bounding box center [386, 339] width 110 height 11
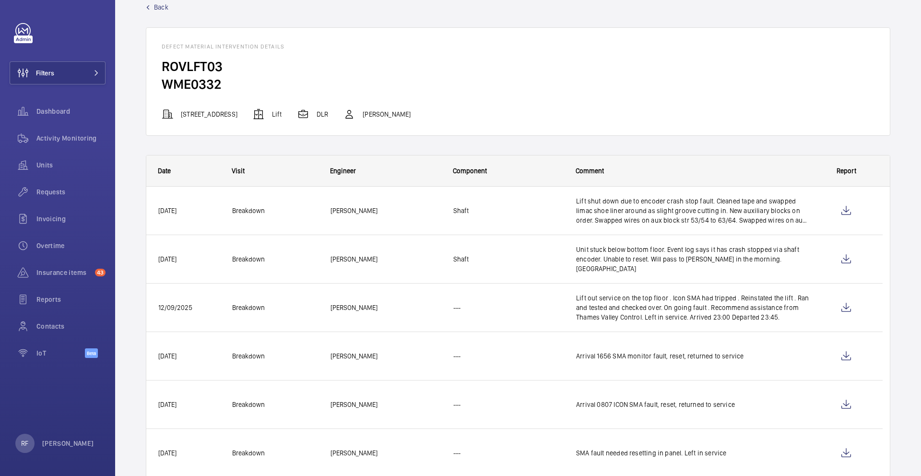
scroll to position [0, 0]
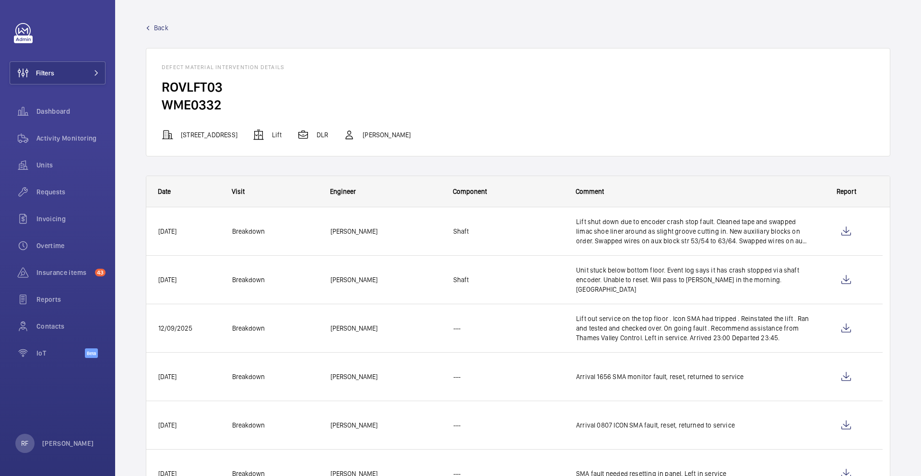
drag, startPoint x: 331, startPoint y: 232, endPoint x: 347, endPoint y: 230, distance: 16.4
click at [347, 230] on span "[PERSON_NAME]" at bounding box center [386, 231] width 110 height 11
click at [847, 232] on wm-front-icon-button at bounding box center [846, 231] width 23 height 23
click at [64, 111] on span "Dashboard" at bounding box center [70, 112] width 69 height 10
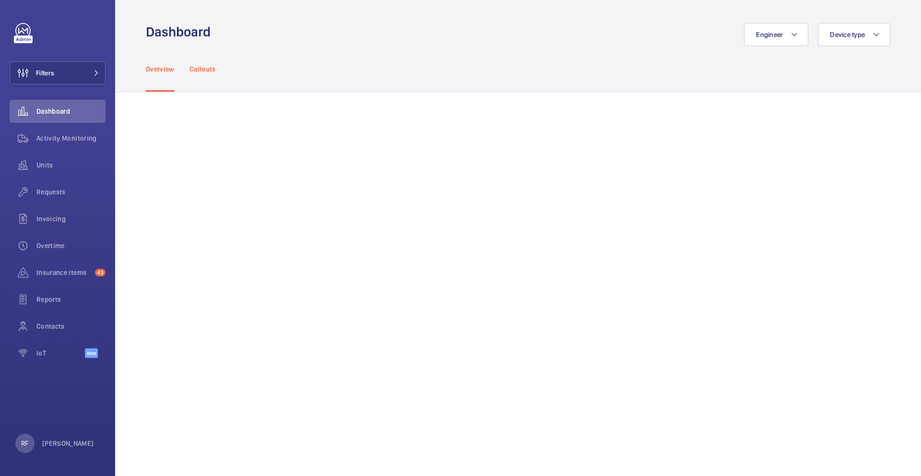
click at [212, 72] on p "Callouts" at bounding box center [203, 69] width 26 height 10
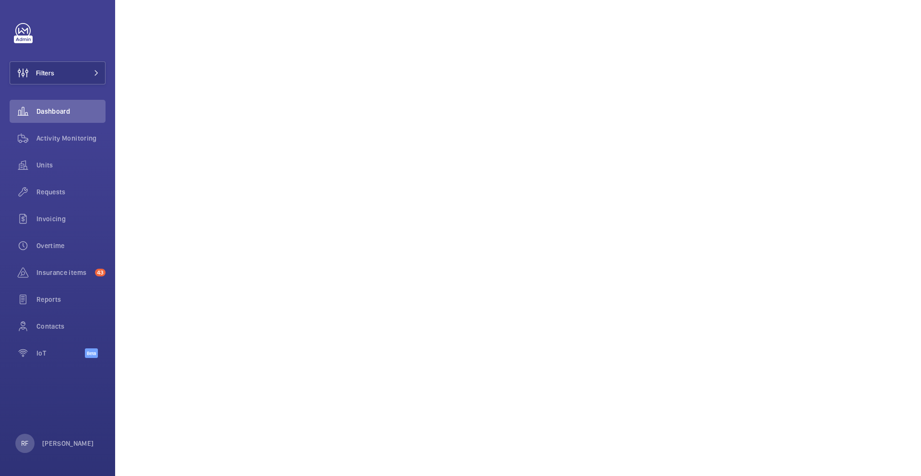
scroll to position [682, 0]
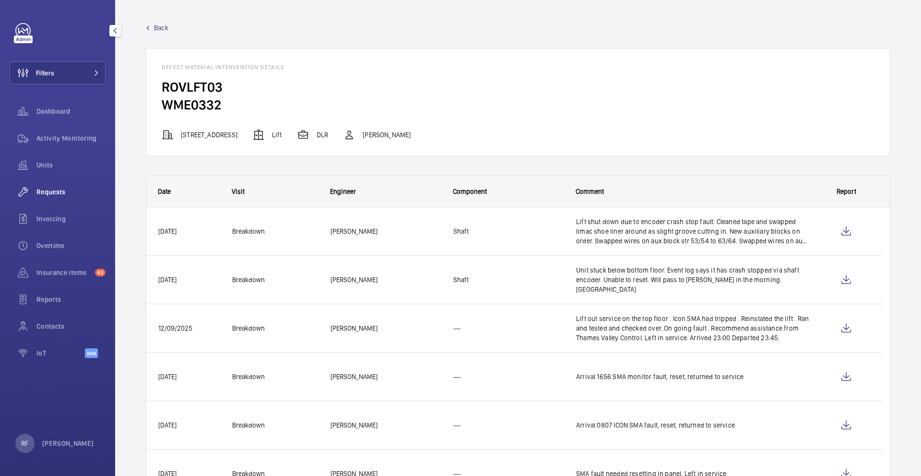
click at [58, 194] on span "Requests" at bounding box center [70, 192] width 69 height 10
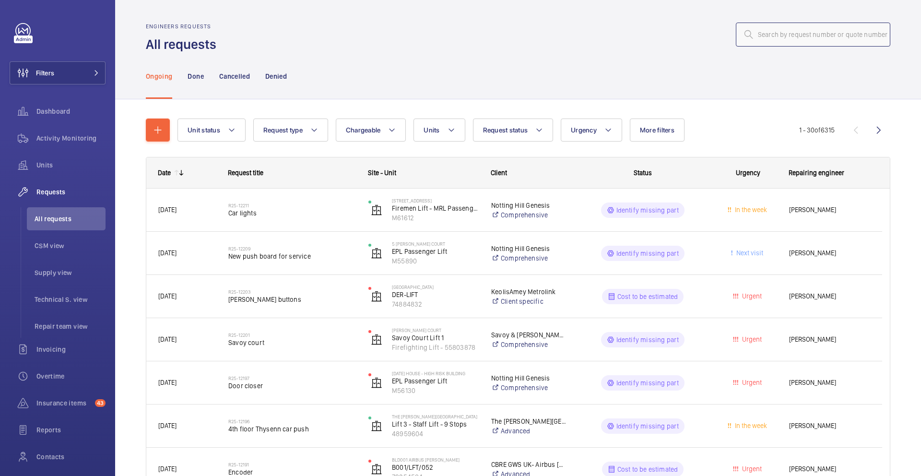
click at [808, 33] on input "text" at bounding box center [813, 35] width 155 height 24
paste input "WME0332"
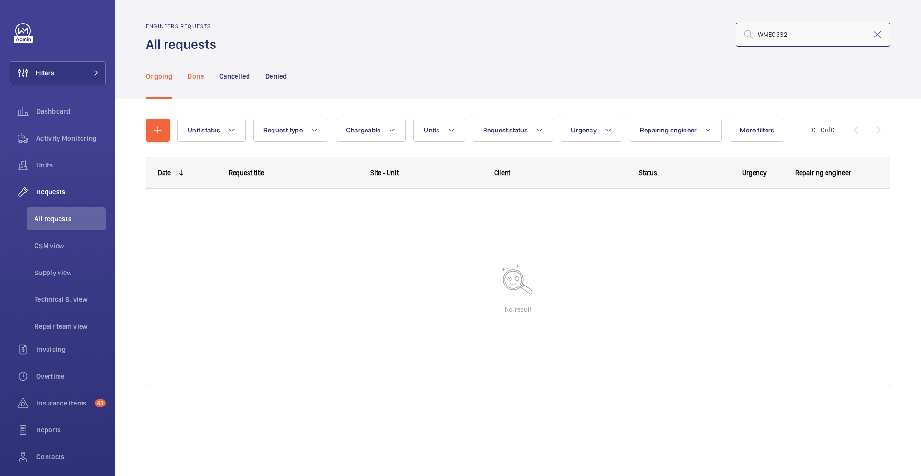
type input "WME0332"
click at [199, 78] on p "Done" at bounding box center [196, 76] width 16 height 10
click at [224, 77] on p "Cancelled" at bounding box center [234, 76] width 31 height 10
click at [278, 78] on p "Denied" at bounding box center [276, 76] width 22 height 10
click at [171, 77] on p "Ongoing" at bounding box center [159, 76] width 26 height 10
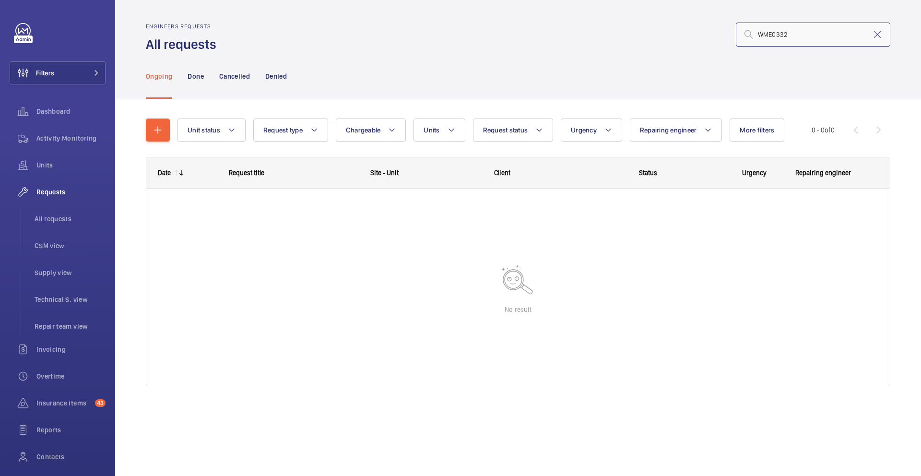
click at [797, 36] on input "WME0332" at bounding box center [813, 35] width 155 height 24
click at [426, 135] on button "Units" at bounding box center [439, 130] width 51 height 23
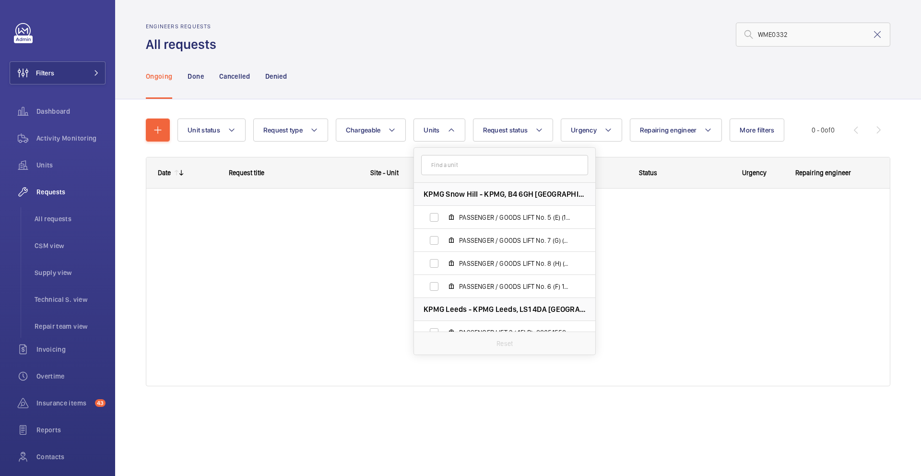
click at [446, 162] on input "text" at bounding box center [504, 165] width 167 height 20
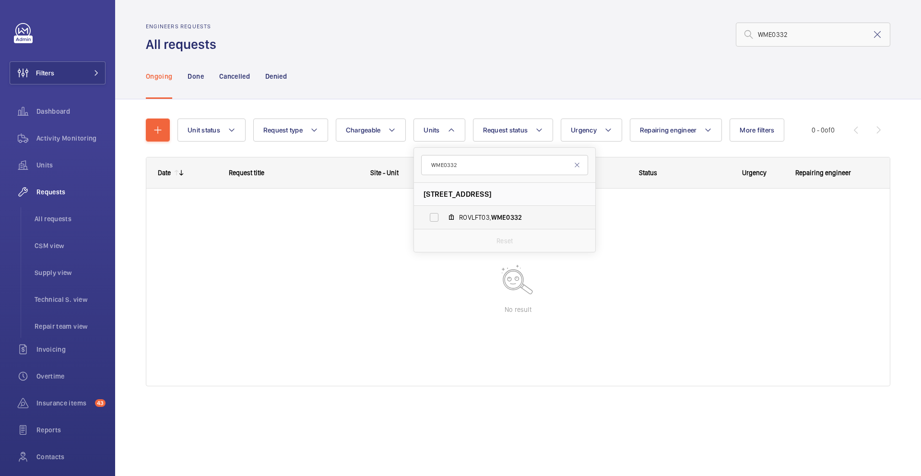
type input "WME0332"
click at [514, 223] on label "ROVLFT03, WME0332" at bounding box center [497, 217] width 166 height 23
click at [444, 223] on input "ROVLFT03, WME0332" at bounding box center [434, 217] width 19 height 19
checkbox input "true"
click at [654, 238] on div at bounding box center [518, 287] width 744 height 197
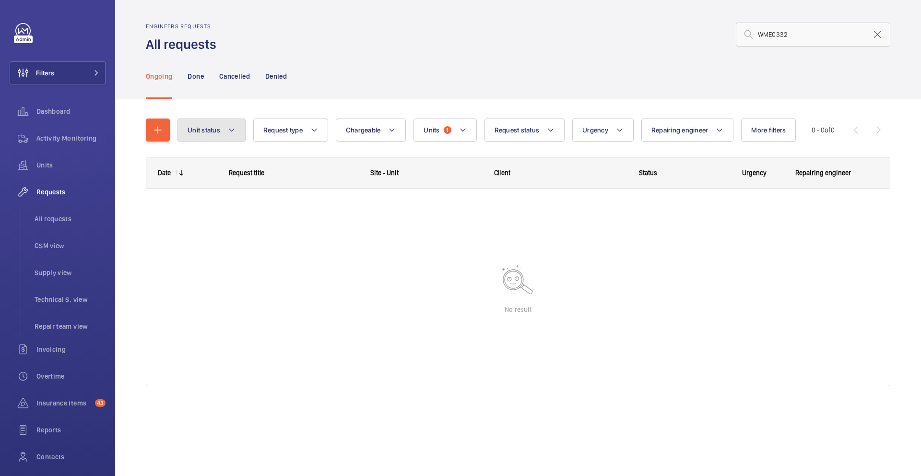
click at [211, 136] on button "Unit status" at bounding box center [212, 130] width 68 height 23
click at [277, 133] on span "Request type" at bounding box center [282, 130] width 39 height 8
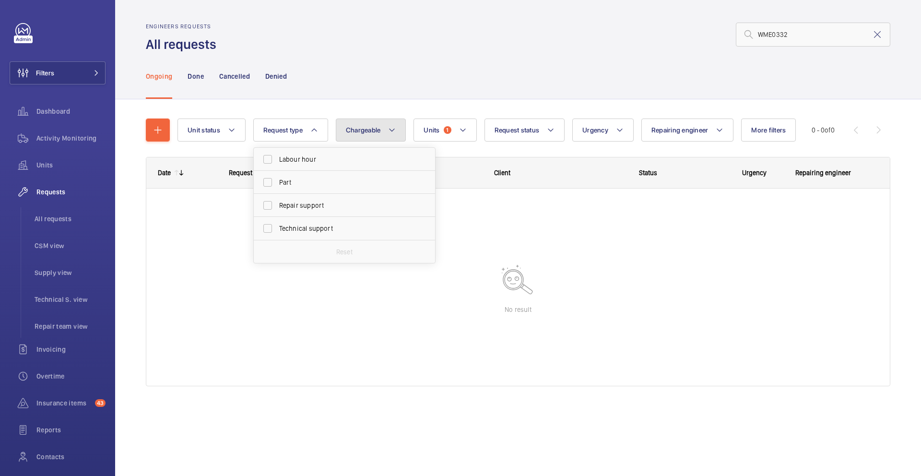
drag, startPoint x: 363, startPoint y: 138, endPoint x: 374, endPoint y: 139, distance: 10.7
click at [364, 138] on button "Chargeable" at bounding box center [371, 130] width 71 height 23
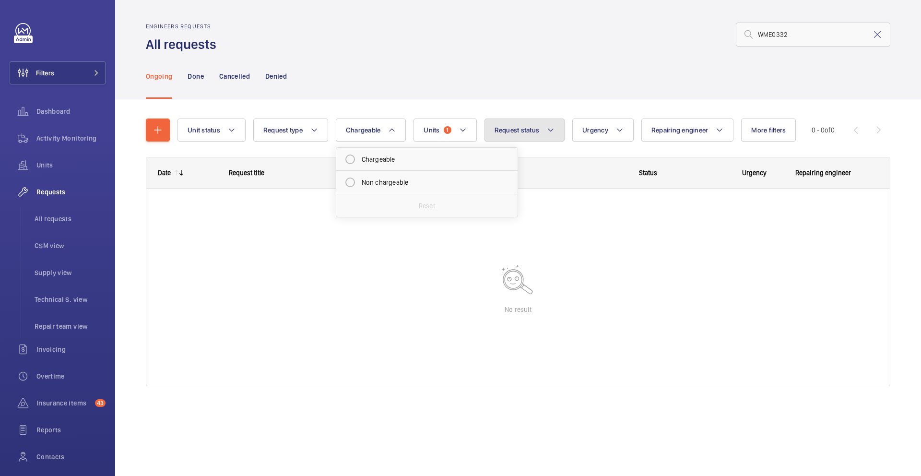
click at [532, 133] on span "Request status" at bounding box center [517, 130] width 45 height 8
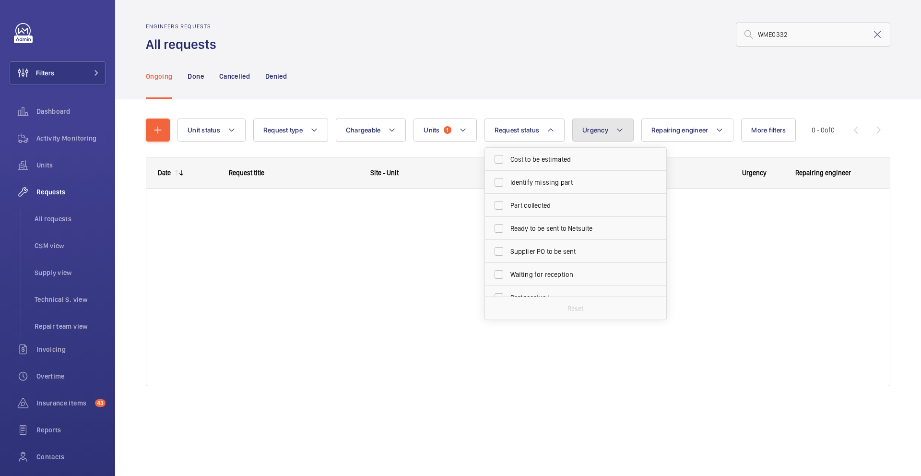
click at [609, 136] on button "Urgency" at bounding box center [602, 130] width 61 height 23
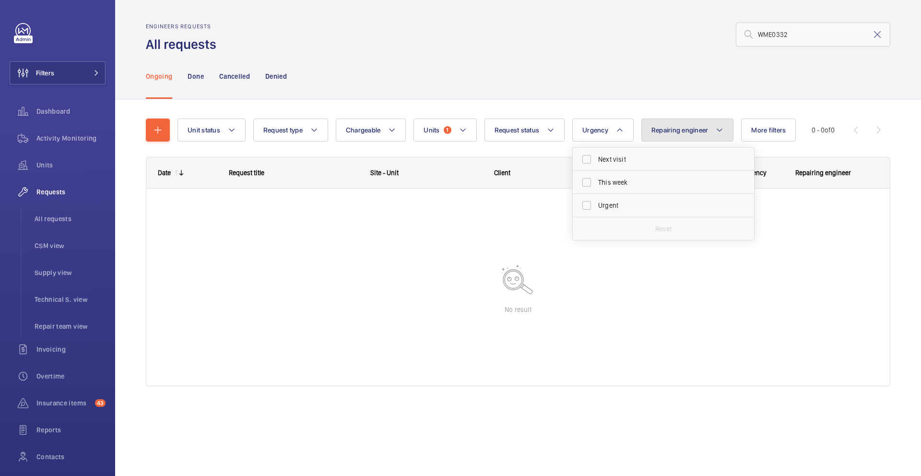
click at [689, 136] on button "Repairing engineer" at bounding box center [688, 130] width 93 height 23
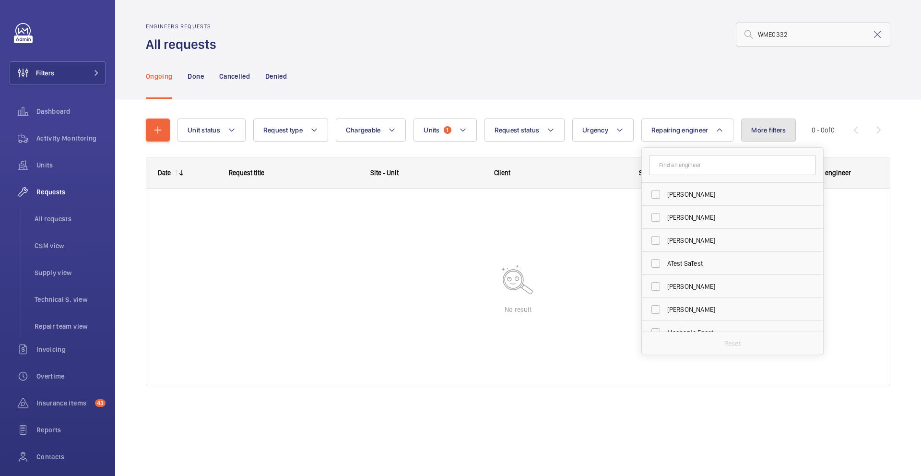
click at [761, 135] on button "More filters" at bounding box center [768, 130] width 55 height 23
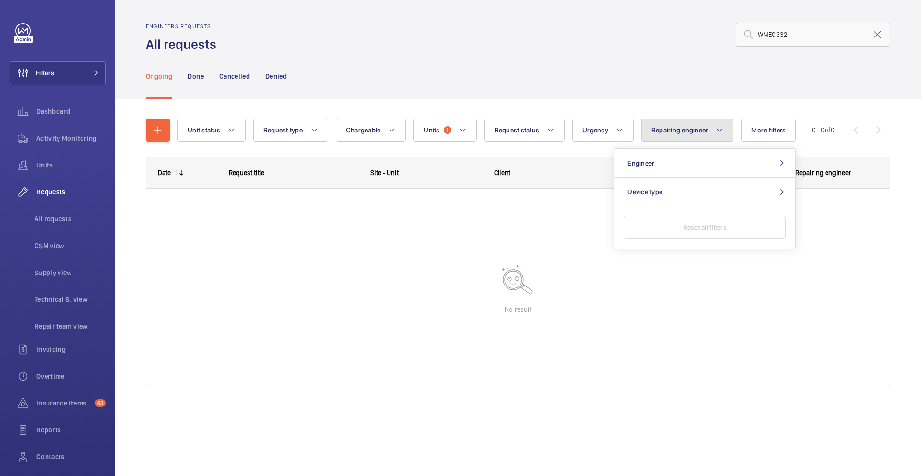
click at [678, 133] on span "Repairing engineer" at bounding box center [680, 130] width 57 height 8
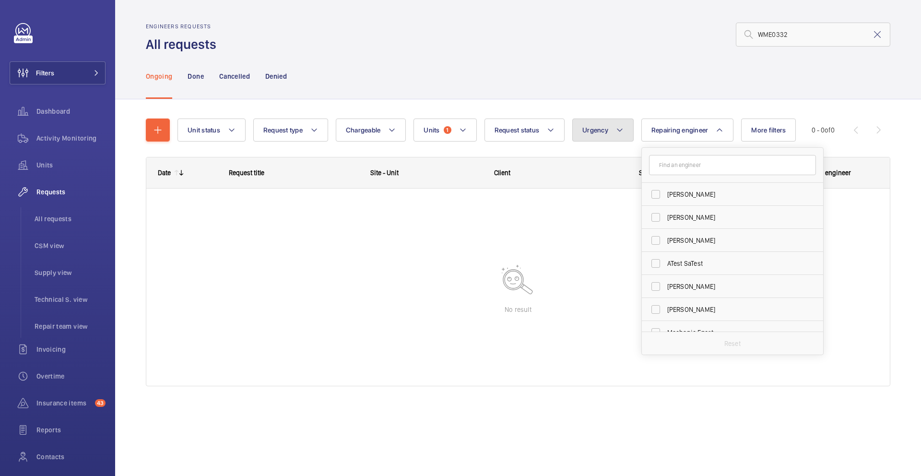
click at [609, 130] on button "Urgency" at bounding box center [602, 130] width 61 height 23
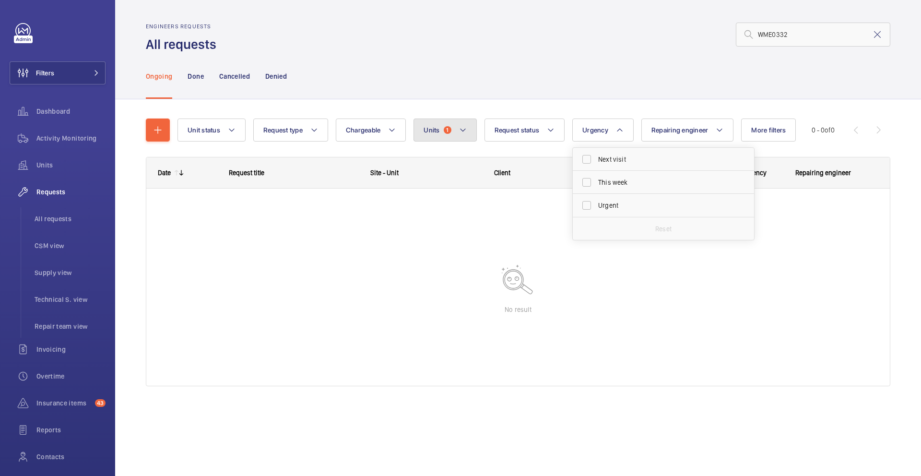
click at [434, 132] on span "Units" at bounding box center [432, 130] width 16 height 8
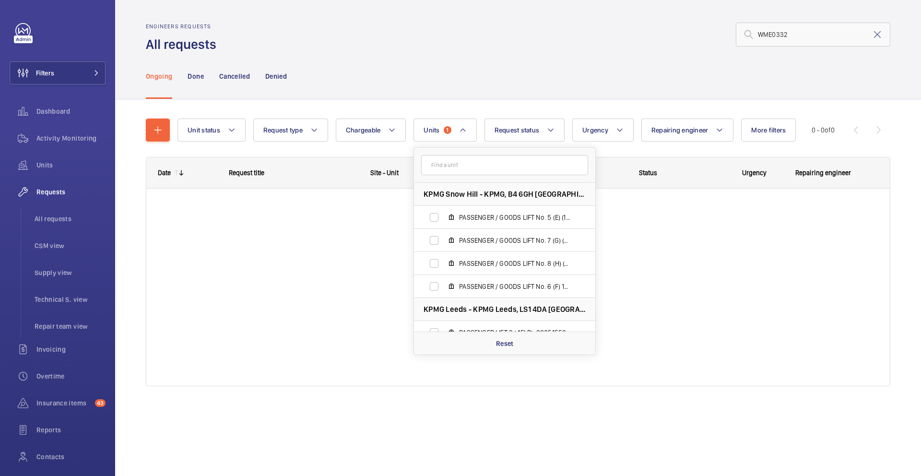
click at [453, 169] on input "text" at bounding box center [504, 165] width 167 height 20
click at [497, 165] on input "text" at bounding box center [504, 165] width 167 height 20
paste input "ROVLFT03"
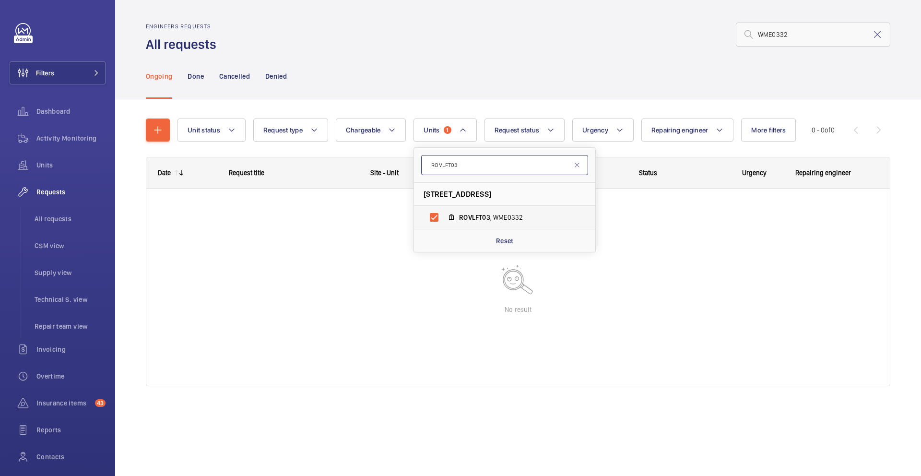
type input "ROVLFT03"
click at [492, 219] on span "ROVLFT03 , WME0332" at bounding box center [514, 218] width 111 height 10
click at [444, 219] on input "ROVLFT03 , WME0332" at bounding box center [434, 217] width 19 height 19
click at [493, 217] on span "ROVLFT03 , WME0332" at bounding box center [514, 218] width 111 height 10
click at [444, 217] on input "ROVLFT03 , WME0332" at bounding box center [434, 217] width 19 height 19
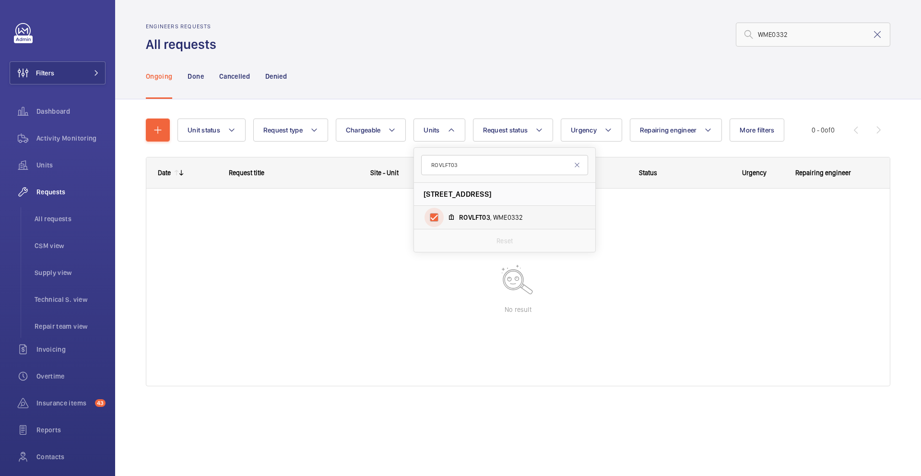
checkbox input "true"
click at [685, 236] on div at bounding box center [518, 287] width 744 height 197
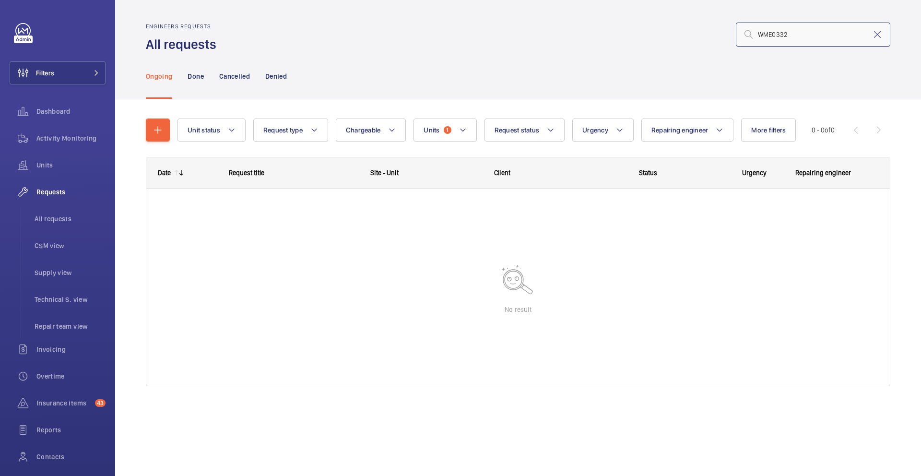
click at [797, 38] on input "WME0332" at bounding box center [813, 35] width 155 height 24
click at [447, 126] on button "Units 1" at bounding box center [445, 130] width 63 height 23
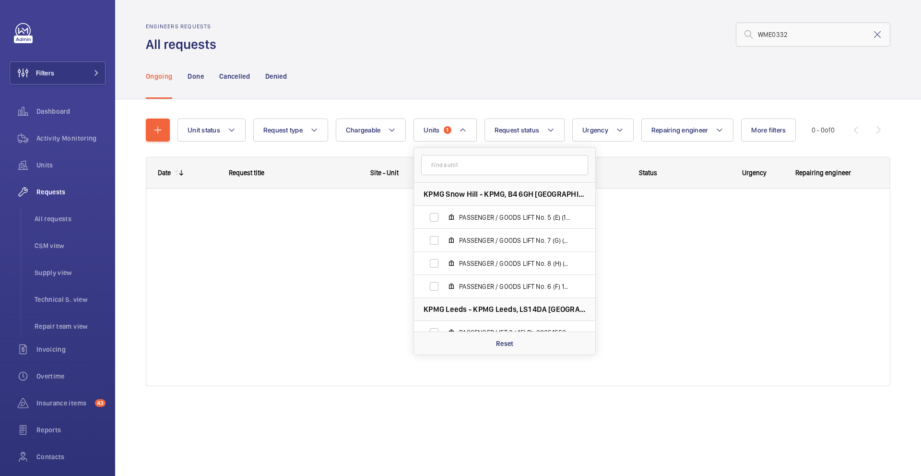
click at [454, 173] on input "text" at bounding box center [504, 165] width 167 height 20
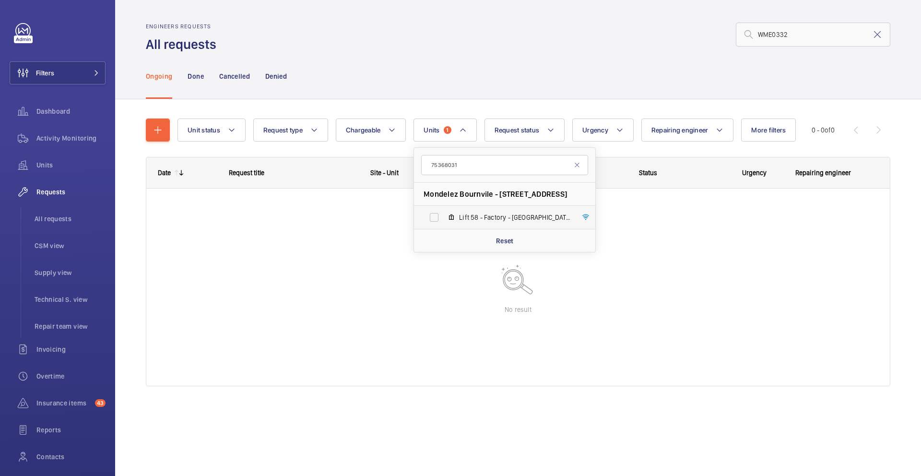
type input "75368031"
click at [488, 215] on span "Lift 58 - Factory - [GEOGRAPHIC_DATA]" at bounding box center [514, 218] width 111 height 10
click at [444, 215] on input "Lift 58 - Factory - [GEOGRAPHIC_DATA]" at bounding box center [434, 217] width 19 height 19
checkbox input "true"
click at [198, 76] on p "Done" at bounding box center [196, 76] width 16 height 10
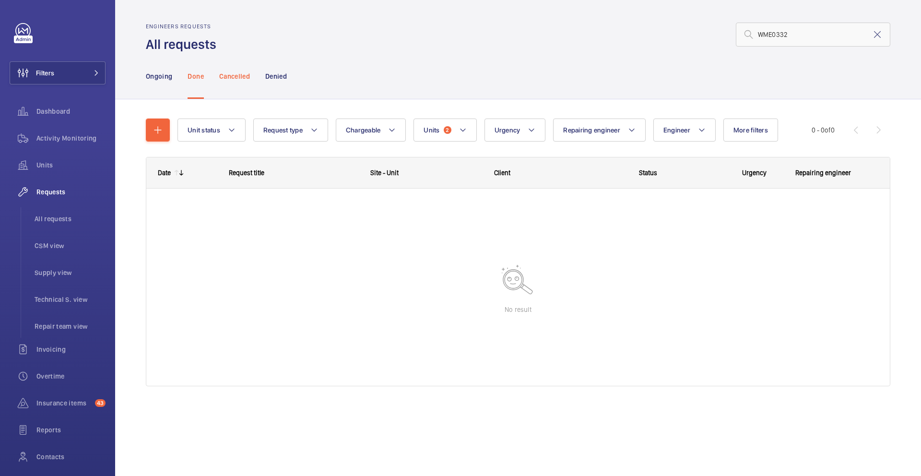
click at [243, 76] on p "Cancelled" at bounding box center [234, 76] width 31 height 10
click at [278, 76] on p "Denied" at bounding box center [276, 76] width 22 height 10
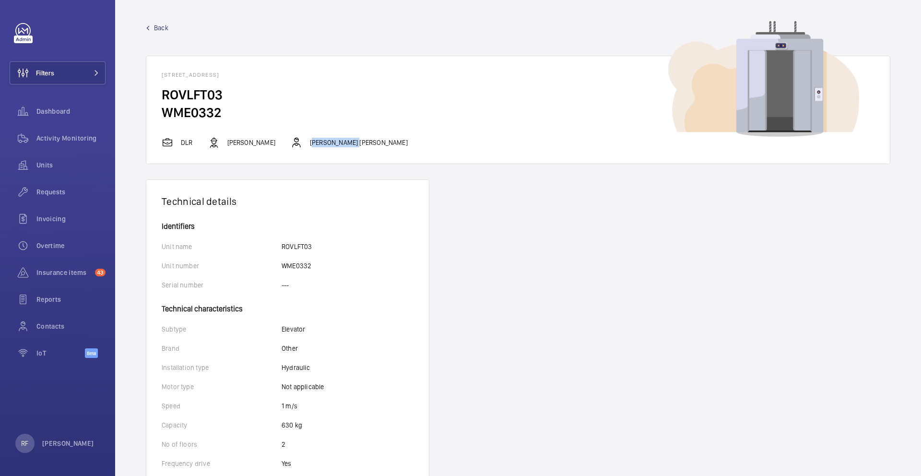
drag, startPoint x: 347, startPoint y: 145, endPoint x: 308, endPoint y: 145, distance: 39.3
click at [310, 145] on p "[PERSON_NAME] [PERSON_NAME]" at bounding box center [359, 143] width 98 height 10
click at [157, 24] on span "Back" at bounding box center [161, 28] width 14 height 10
click at [35, 107] on wm-front-icon-button at bounding box center [23, 111] width 27 height 23
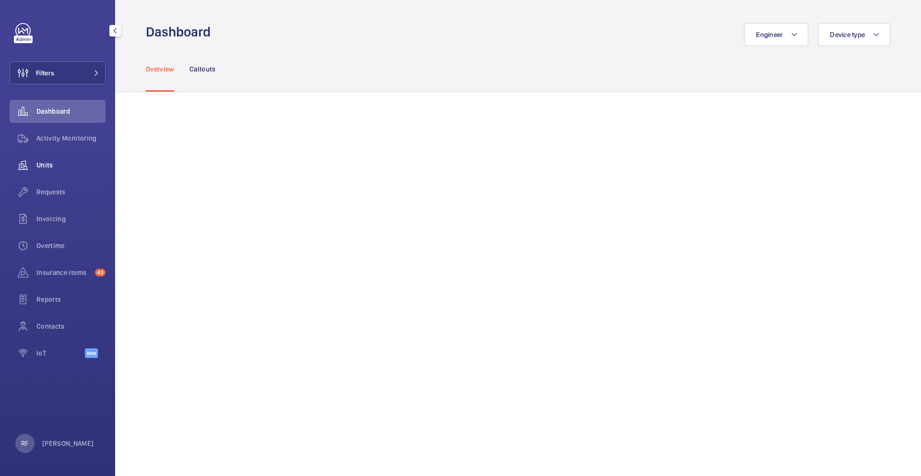
click at [44, 166] on span "Units" at bounding box center [70, 165] width 69 height 10
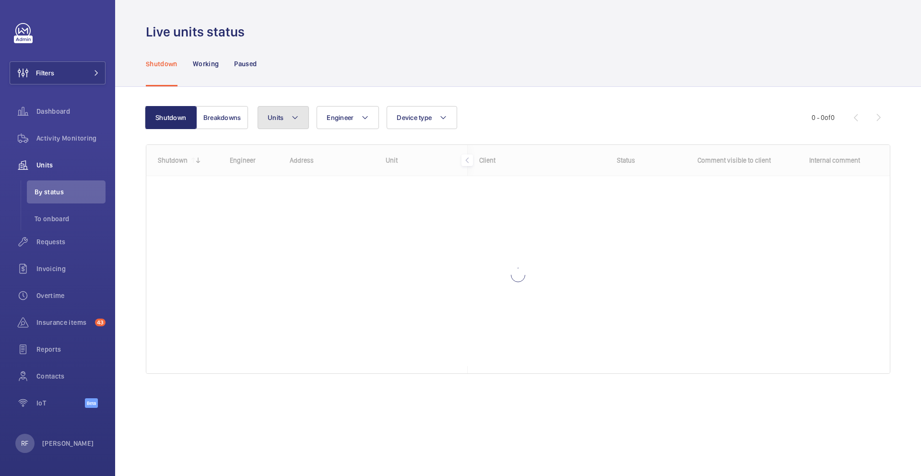
click at [277, 121] on button "Units" at bounding box center [283, 117] width 51 height 23
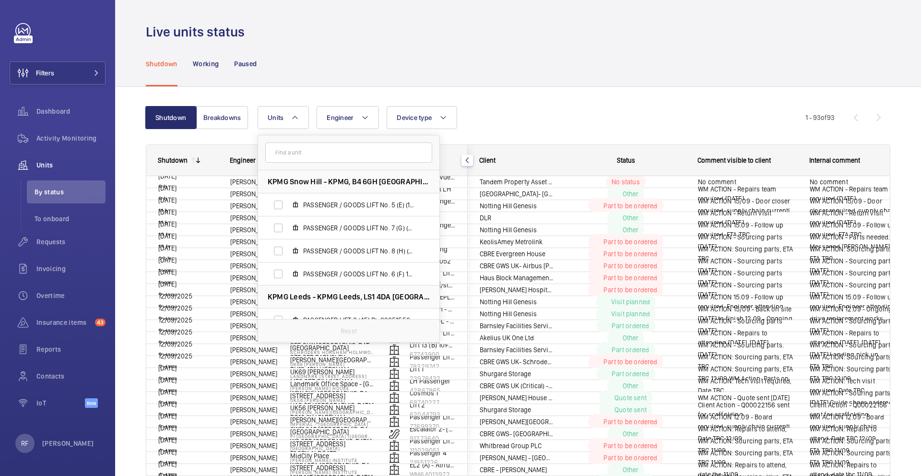
click at [286, 152] on input "text" at bounding box center [348, 153] width 167 height 20
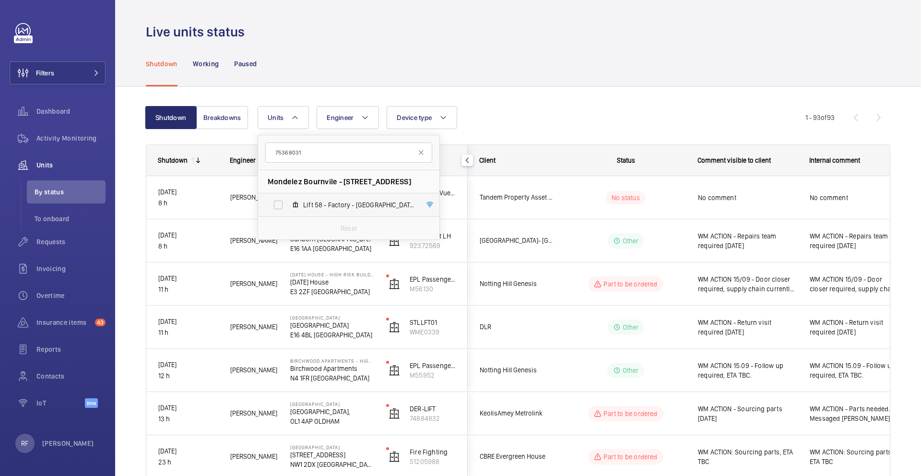
type input "75368031"
click at [365, 200] on span "Lift 58 - Factory - [GEOGRAPHIC_DATA]" at bounding box center [358, 205] width 111 height 10
click at [288, 200] on input "Lift 58 - Factory - [GEOGRAPHIC_DATA]" at bounding box center [278, 204] width 19 height 19
checkbox input "true"
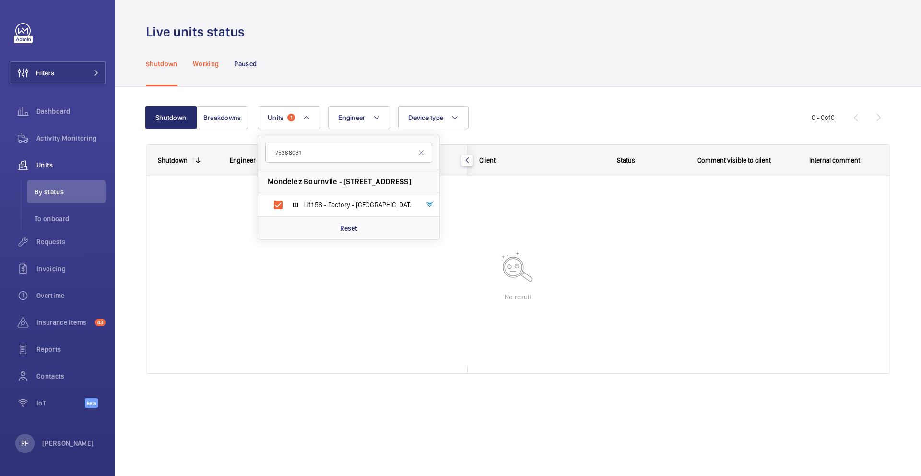
click at [207, 66] on p "Working" at bounding box center [206, 64] width 26 height 10
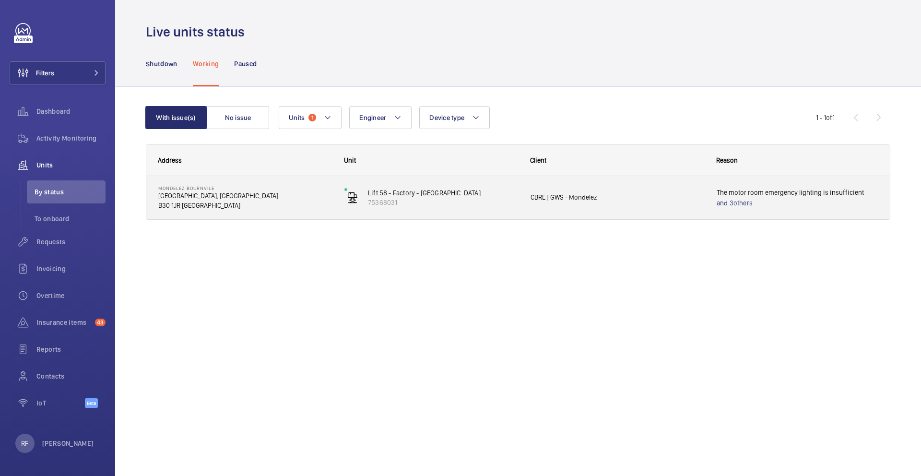
click at [491, 217] on div "Lift 58 - Factory - [GEOGRAPHIC_DATA] 75368031" at bounding box center [425, 197] width 185 height 43
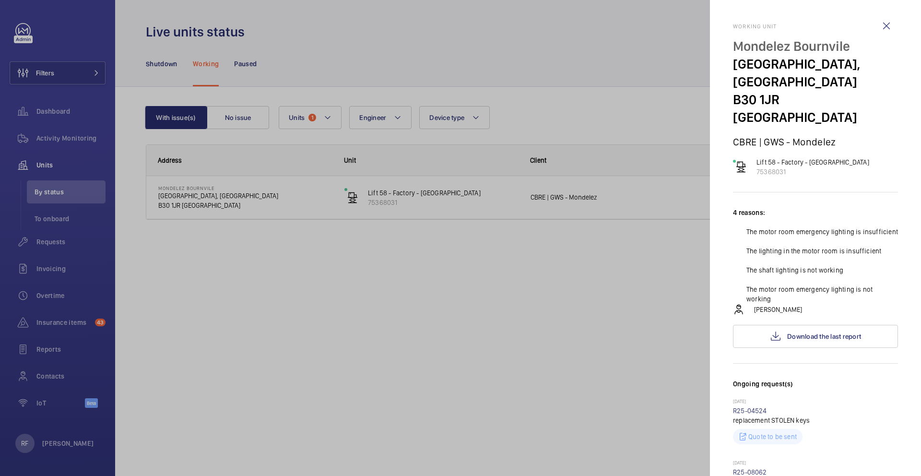
click at [477, 206] on div at bounding box center [460, 238] width 921 height 476
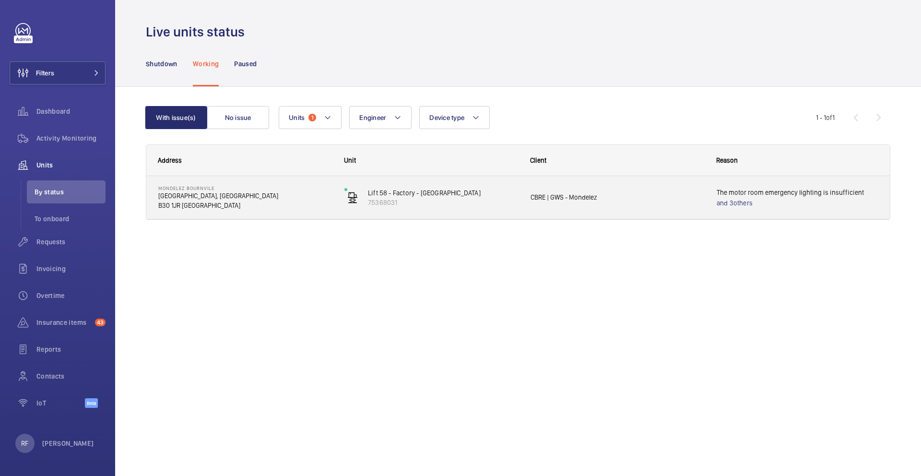
click at [296, 201] on p "B30 1JR [GEOGRAPHIC_DATA]" at bounding box center [245, 206] width 174 height 10
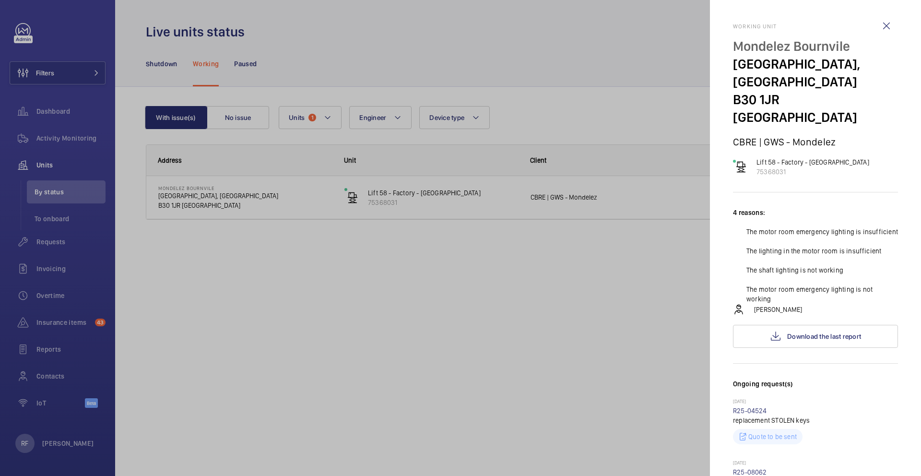
click at [780, 136] on p "CBRE | GWS - Mondelez" at bounding box center [815, 142] width 165 height 12
click at [777, 157] on p "Lift 58 - Factory - [GEOGRAPHIC_DATA]" at bounding box center [813, 162] width 113 height 10
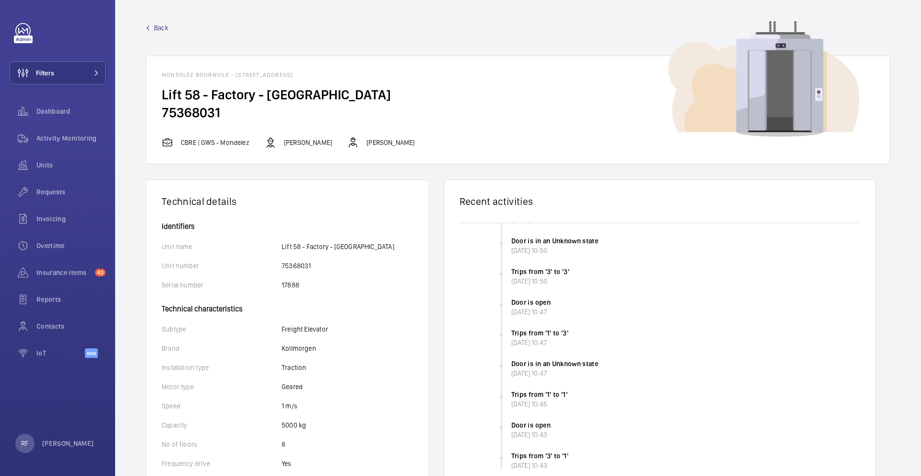
drag, startPoint x: 400, startPoint y: 141, endPoint x: 356, endPoint y: 143, distance: 44.2
click at [356, 143] on div "CBRE | GWS - Mondelez [PERSON_NAME] [PERSON_NAME]" at bounding box center [518, 143] width 713 height 12
copy p "[PERSON_NAME]"
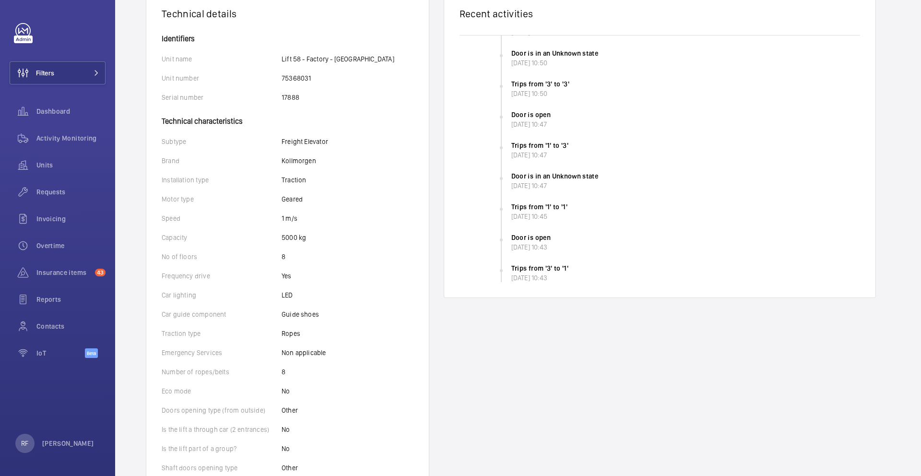
scroll to position [198, 0]
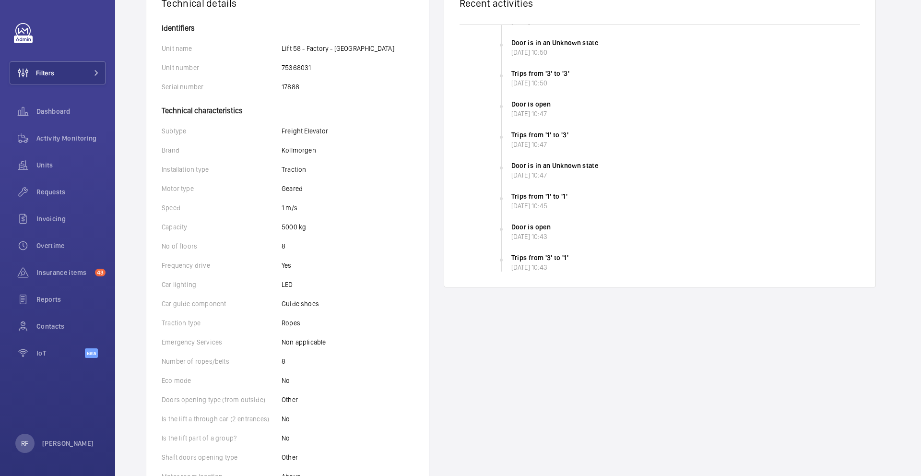
click at [299, 151] on p "Kollmorgen" at bounding box center [299, 150] width 35 height 10
copy p "Kollmorgen"
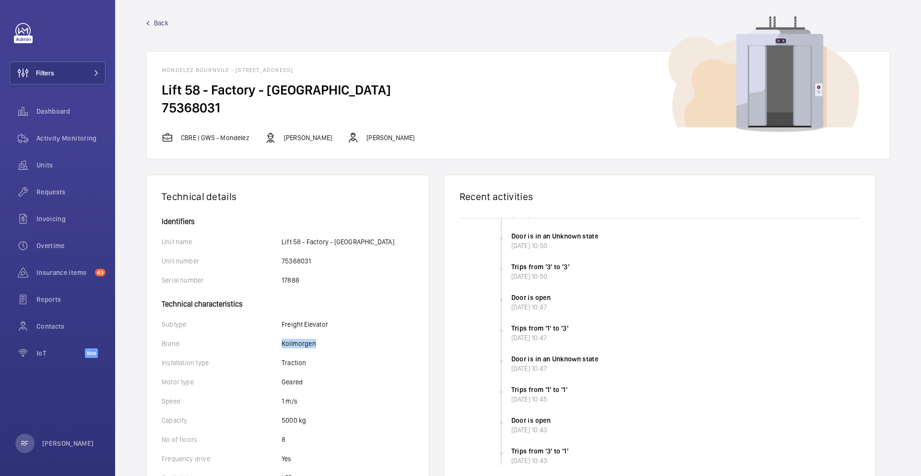
scroll to position [0, 0]
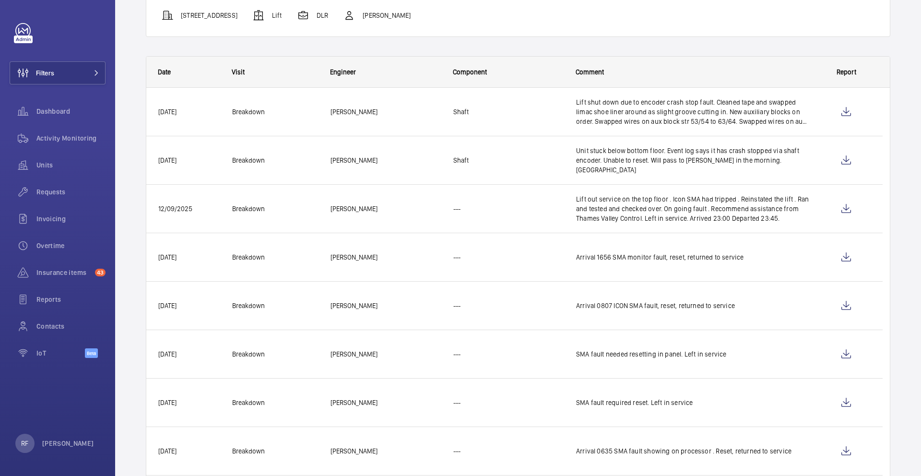
scroll to position [120, 0]
click at [597, 255] on span "Arrival 1656 SMA monitor fault, reset, returned to service" at bounding box center [692, 256] width 233 height 10
drag, startPoint x: 597, startPoint y: 255, endPoint x: 610, endPoint y: 254, distance: 13.0
click at [610, 254] on span "Arrival 1656 SMA monitor fault, reset, returned to service" at bounding box center [692, 256] width 233 height 10
click at [606, 254] on span "Arrival 1656 SMA monitor fault, reset, returned to service" at bounding box center [692, 256] width 233 height 10
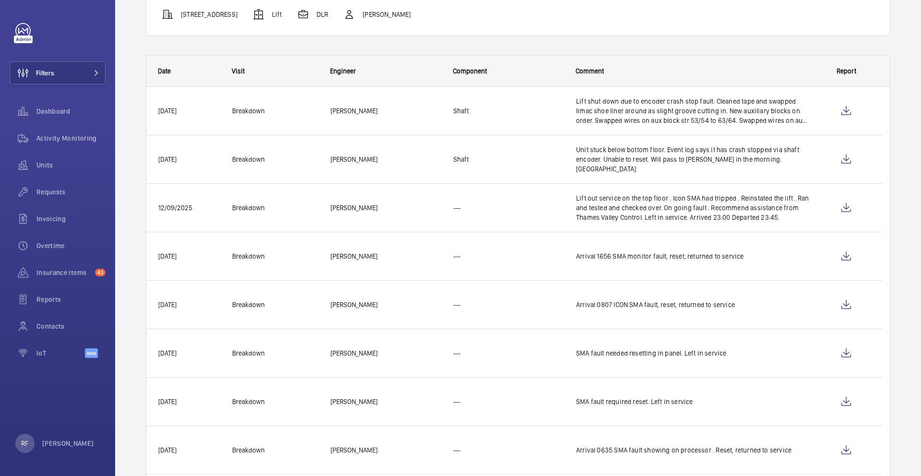
click at [603, 255] on span "Arrival 1656 SMA monitor fault, reset, returned to service" at bounding box center [692, 256] width 233 height 10
drag, startPoint x: 598, startPoint y: 258, endPoint x: 620, endPoint y: 258, distance: 21.6
click at [619, 258] on span "Arrival 1656 SMA monitor fault, reset, returned to service" at bounding box center [692, 256] width 233 height 10
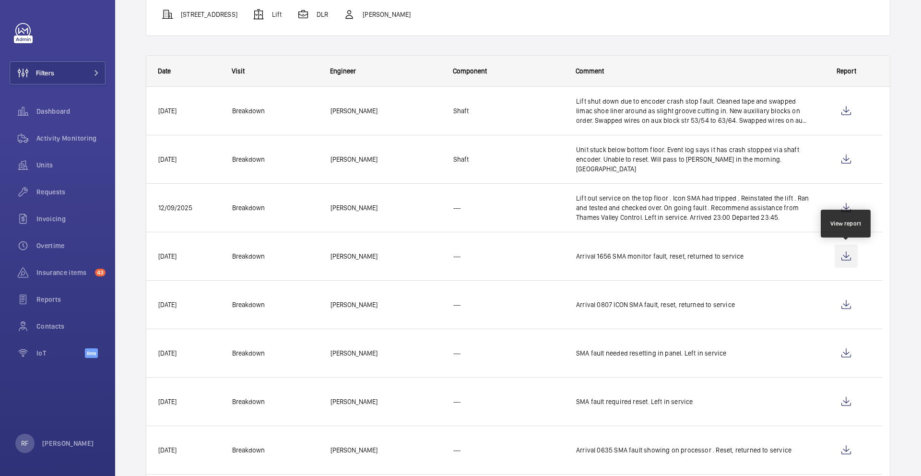
click at [849, 257] on wm-front-icon-button at bounding box center [846, 256] width 23 height 23
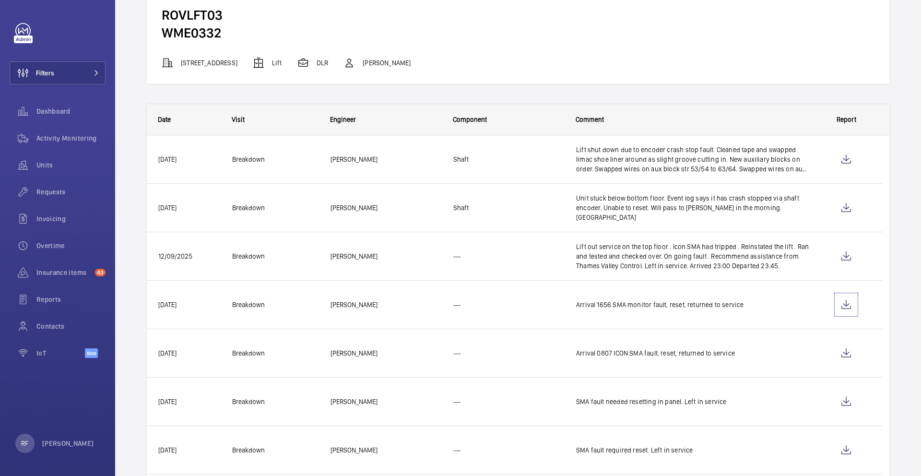
scroll to position [47, 0]
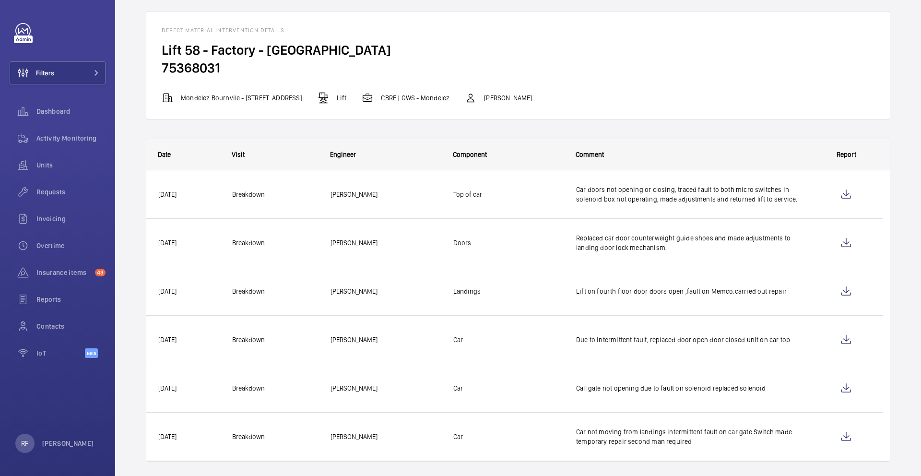
scroll to position [46, 0]
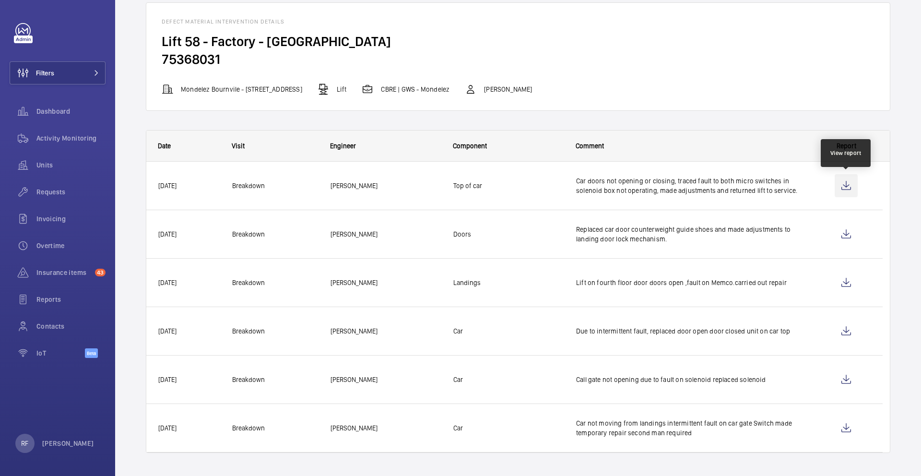
click at [846, 186] on wm-front-icon-button at bounding box center [846, 185] width 23 height 23
click at [197, 43] on h2 "Lift 58 - Factory - [GEOGRAPHIC_DATA]" at bounding box center [518, 42] width 713 height 18
click at [209, 56] on h2 "75368031" at bounding box center [518, 59] width 713 height 18
copy h2 "75368031"
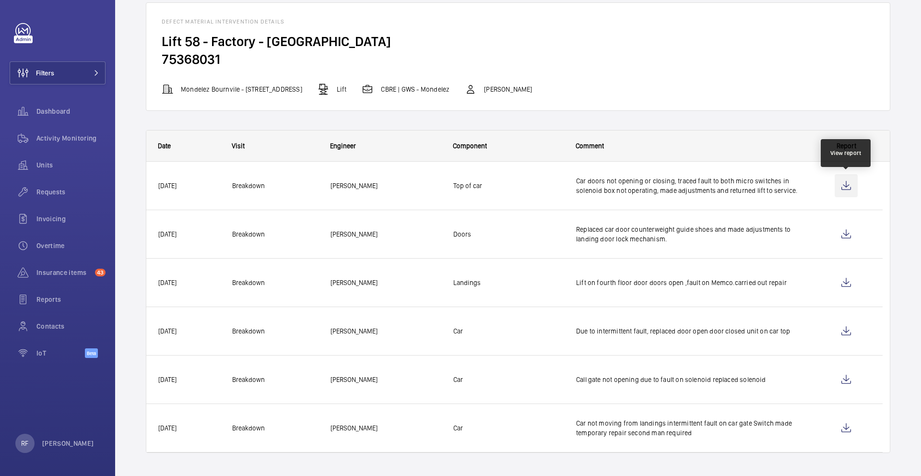
click at [844, 186] on wm-front-icon-button at bounding box center [846, 185] width 23 height 23
click at [842, 238] on wm-front-icon-button at bounding box center [846, 234] width 23 height 23
copy h2 "75368031"
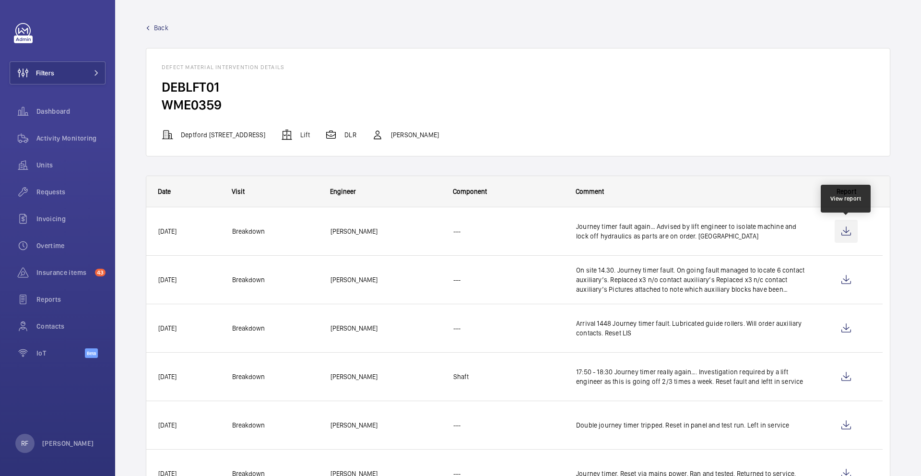
click at [846, 234] on wm-front-icon-button at bounding box center [846, 231] width 23 height 23
click at [843, 233] on wm-front-icon-button at bounding box center [846, 231] width 23 height 23
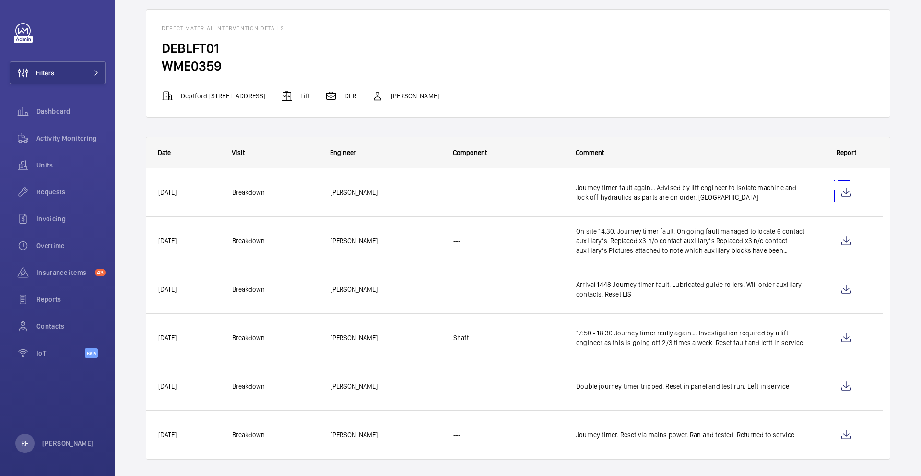
scroll to position [46, 0]
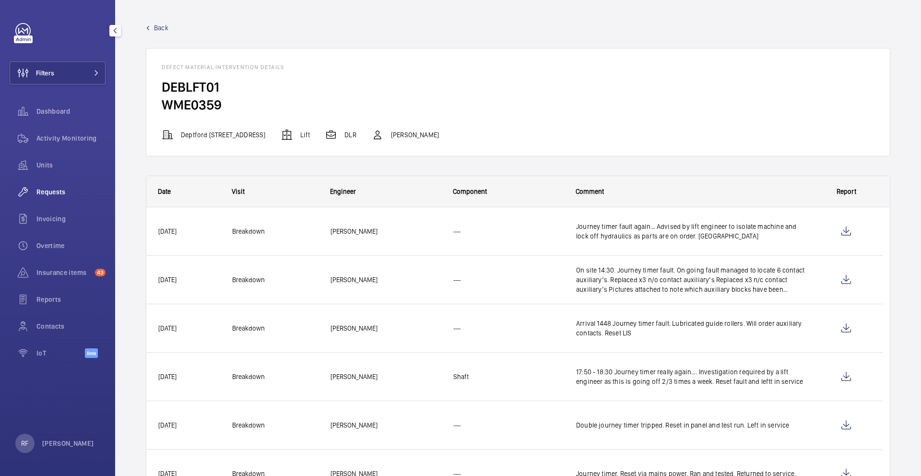
click at [48, 194] on span "Requests" at bounding box center [70, 192] width 69 height 10
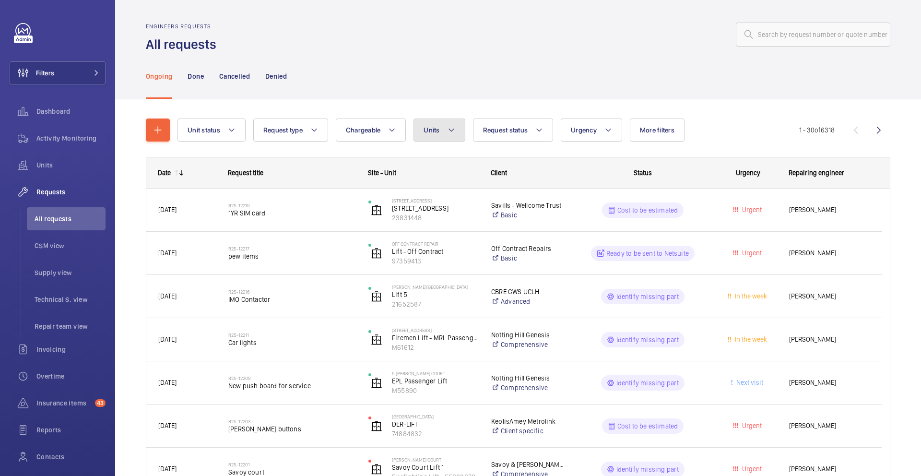
click at [439, 133] on span "Units" at bounding box center [432, 130] width 16 height 8
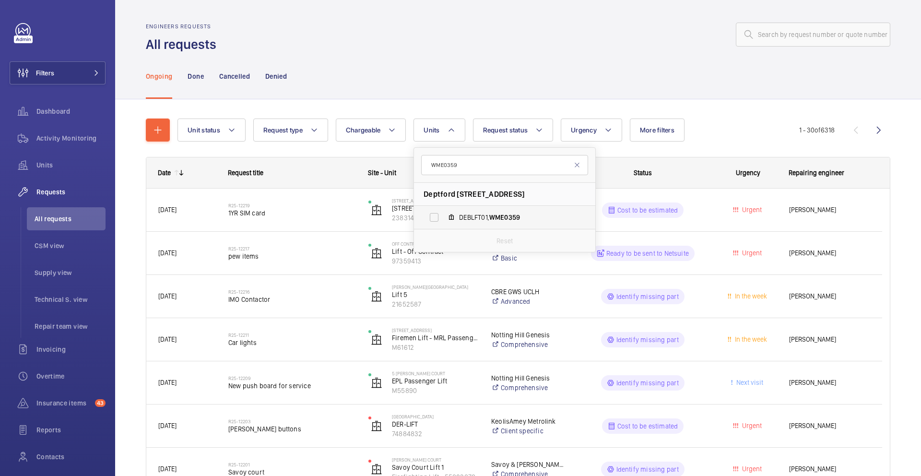
type input "WME0359"
click at [467, 217] on span "DEBLFT01, WME0359" at bounding box center [514, 218] width 111 height 10
click at [444, 217] on input "DEBLFT01, WME0359" at bounding box center [434, 217] width 19 height 19
checkbox input "true"
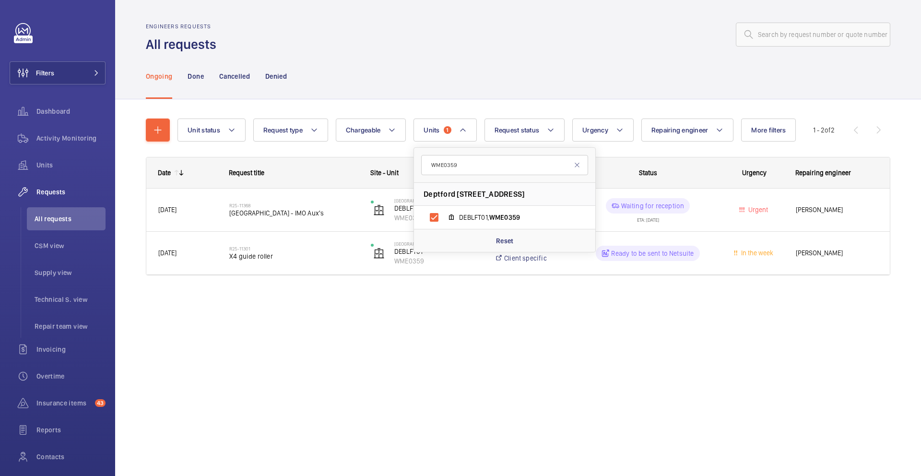
click at [524, 61] on div "Ongoing Done Cancelled Denied" at bounding box center [518, 76] width 745 height 46
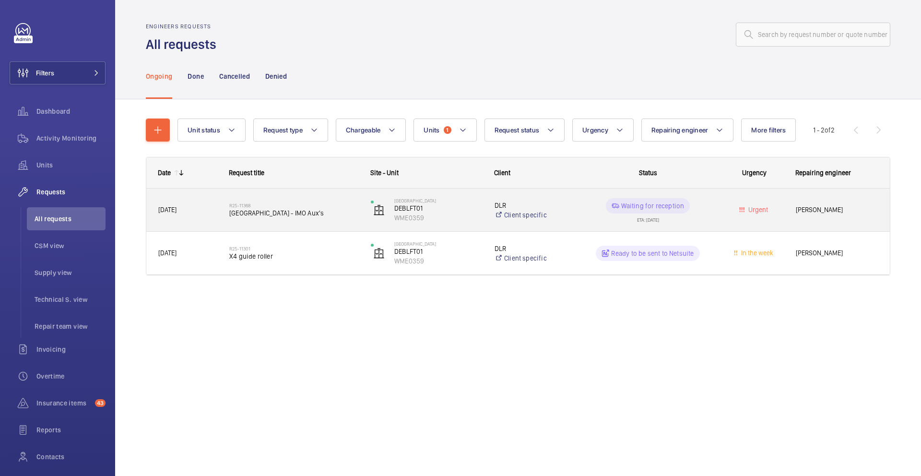
click at [694, 225] on div "Waiting for reception ETA: 29/08/2025" at bounding box center [642, 210] width 141 height 43
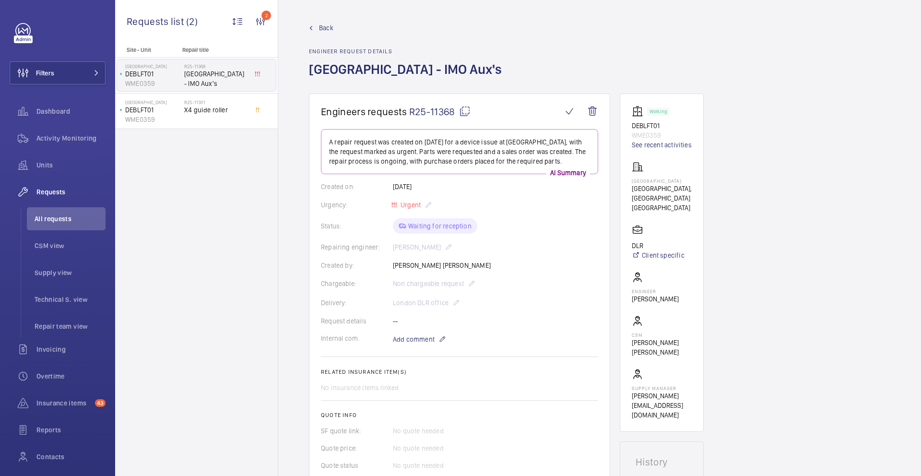
click at [463, 112] on mat-icon at bounding box center [465, 112] width 12 height 12
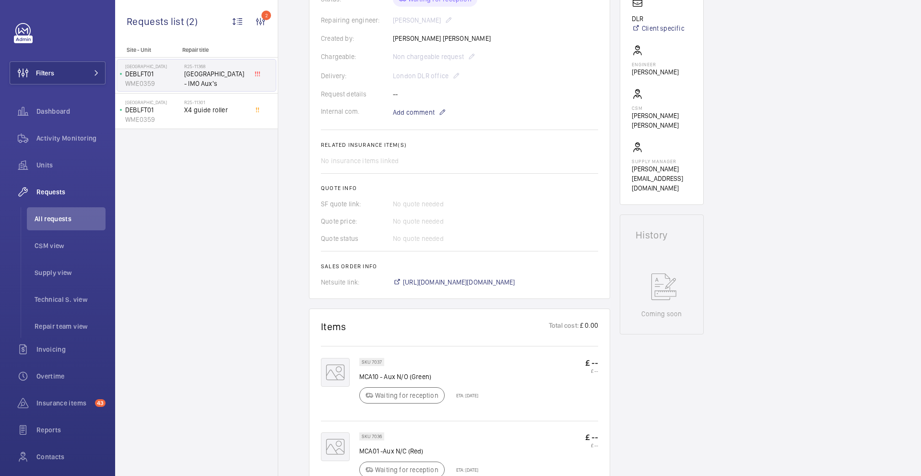
scroll to position [202, 0]
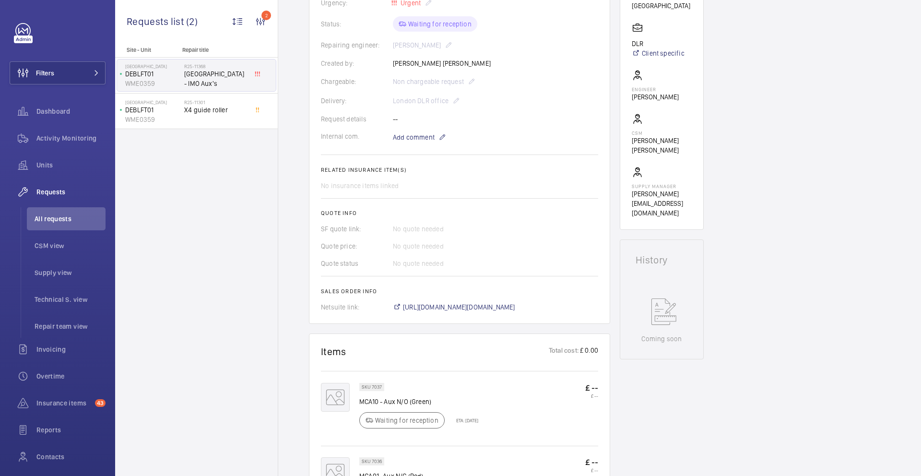
click at [656, 97] on p "Jason Brencher" at bounding box center [655, 97] width 47 height 10
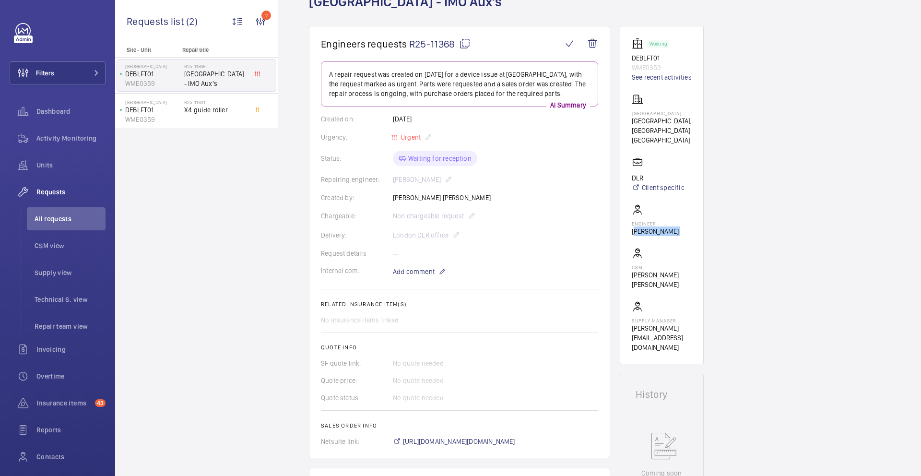
scroll to position [59, 0]
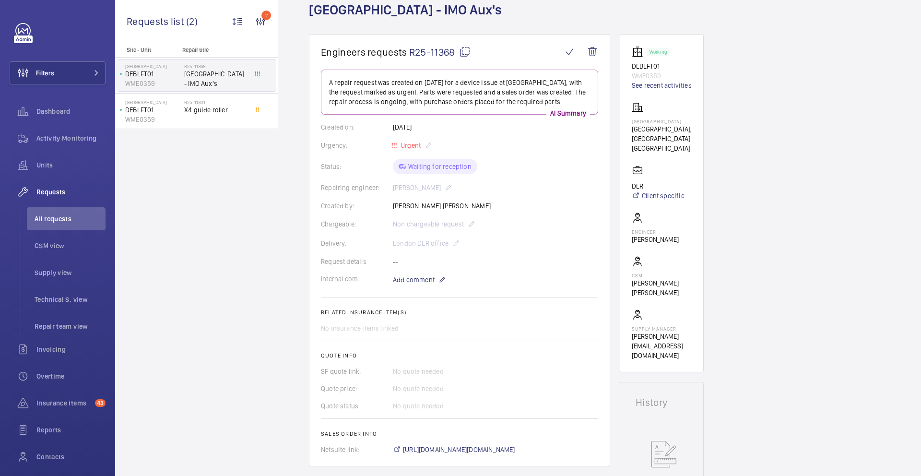
click at [635, 149] on p "SE10 8BU LONDON" at bounding box center [662, 148] width 60 height 10
drag, startPoint x: 659, startPoint y: 147, endPoint x: 632, endPoint y: 147, distance: 26.9
click at [632, 147] on p "SE10 8BU LONDON" at bounding box center [662, 148] width 60 height 10
copy p "SE10 8BU"
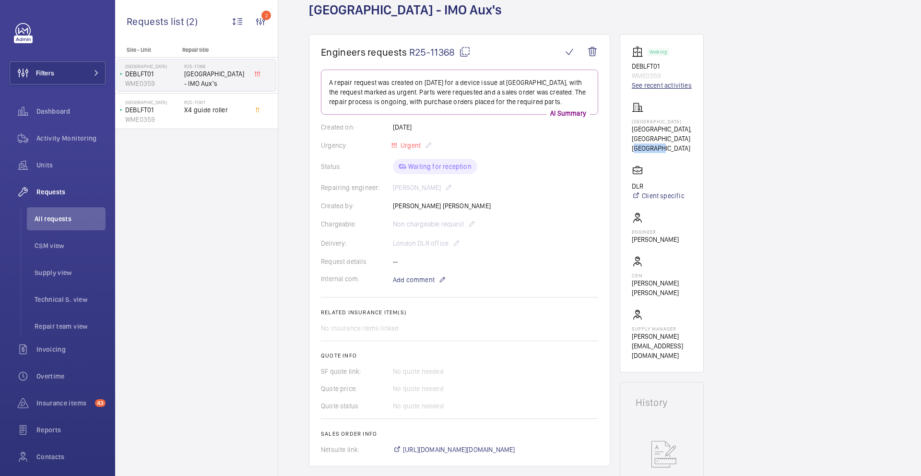
click at [664, 85] on link "See recent activities" at bounding box center [662, 86] width 60 height 10
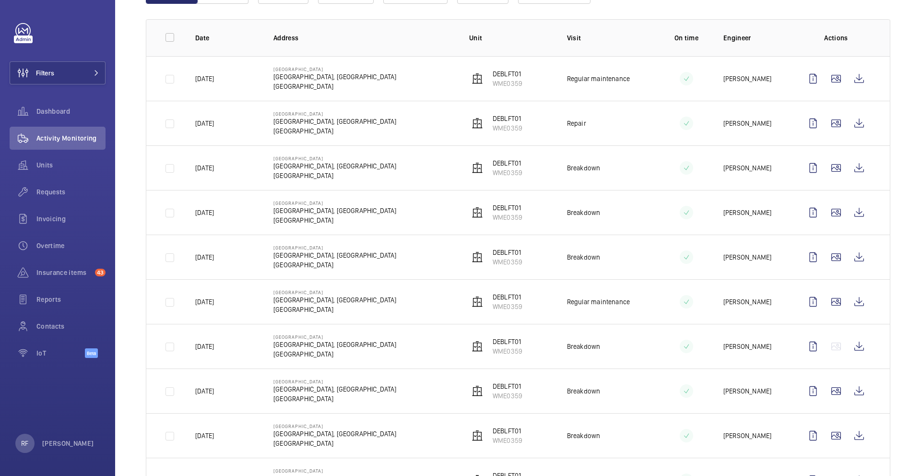
scroll to position [170, 0]
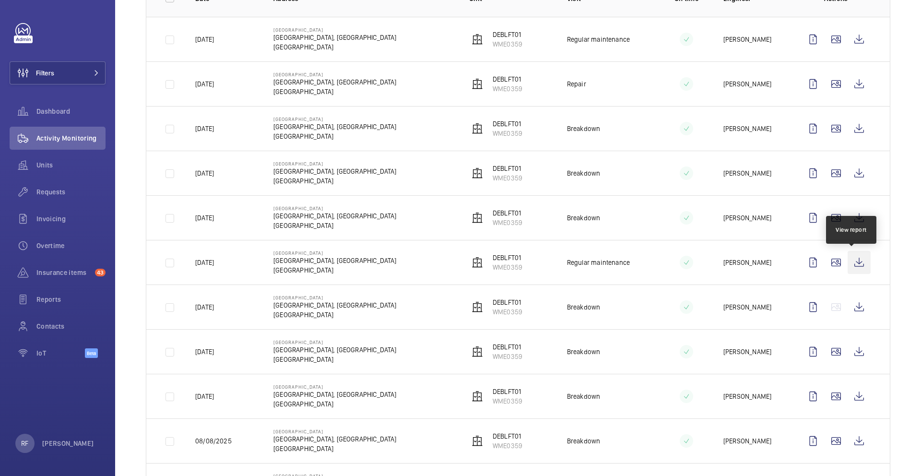
click at [850, 264] on wm-front-icon-button at bounding box center [859, 262] width 23 height 23
click at [500, 83] on p "DEBLFT01" at bounding box center [508, 79] width 30 height 10
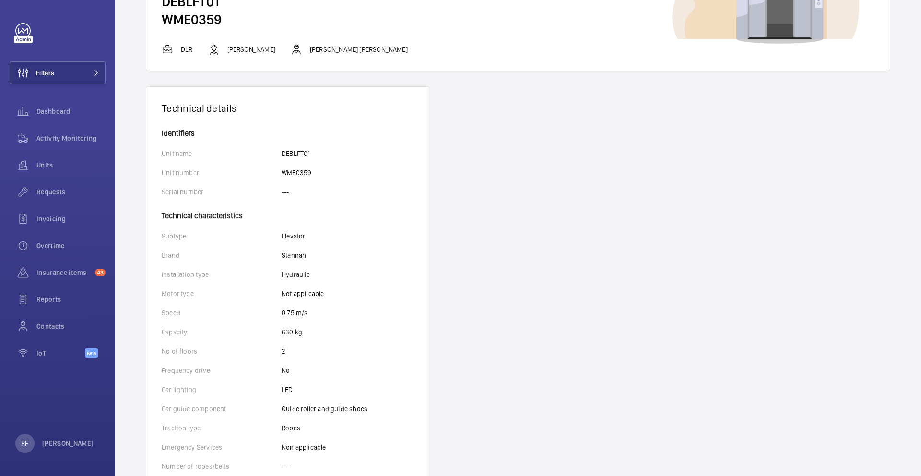
scroll to position [68, 0]
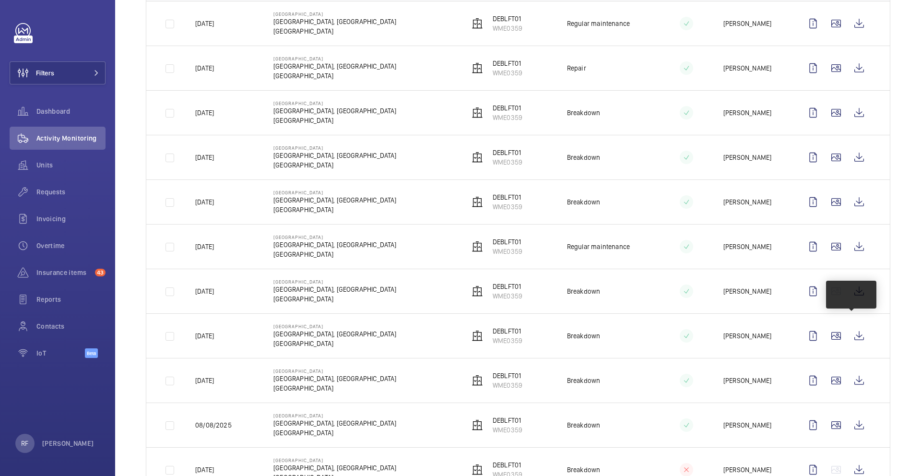
scroll to position [227, 0]
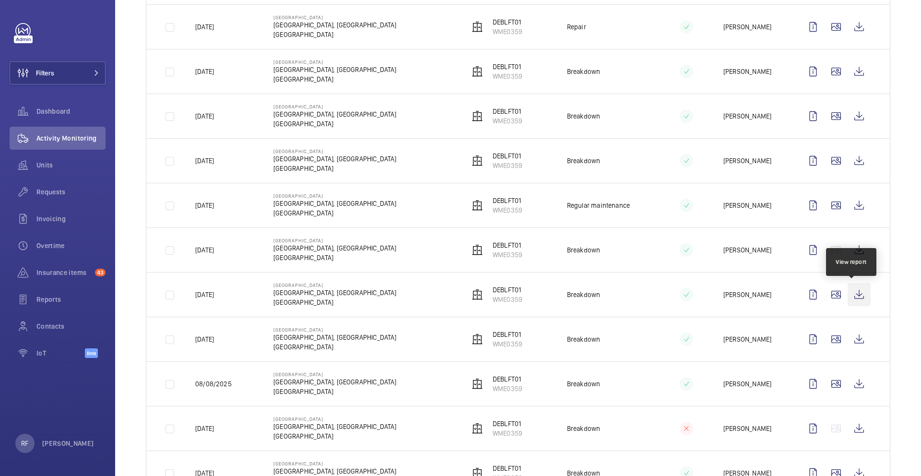
click at [850, 294] on wm-front-icon-button at bounding box center [859, 294] width 23 height 23
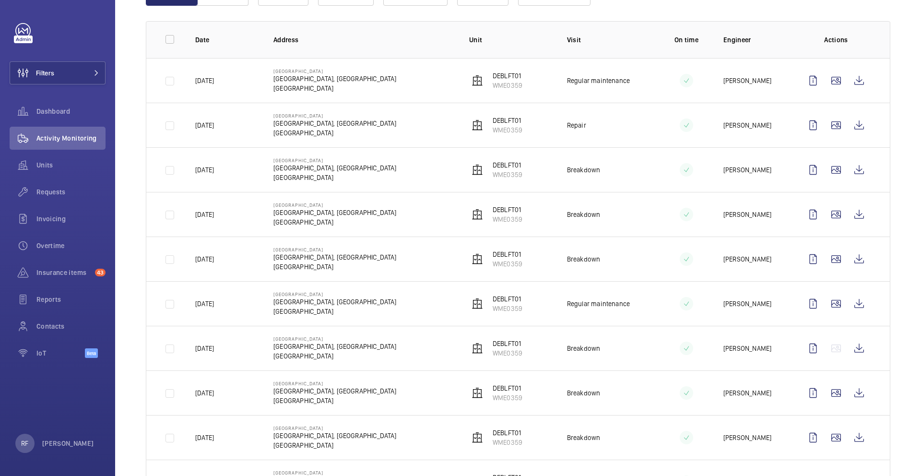
scroll to position [0, 0]
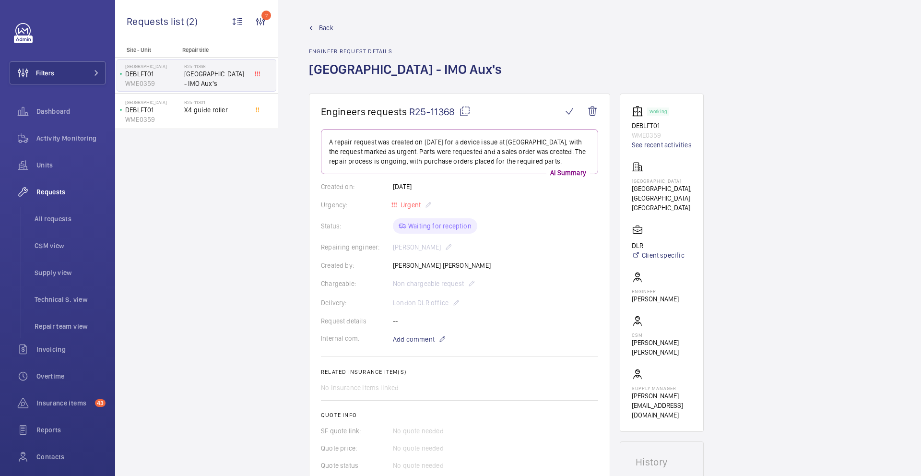
click at [466, 114] on mat-icon at bounding box center [465, 112] width 12 height 12
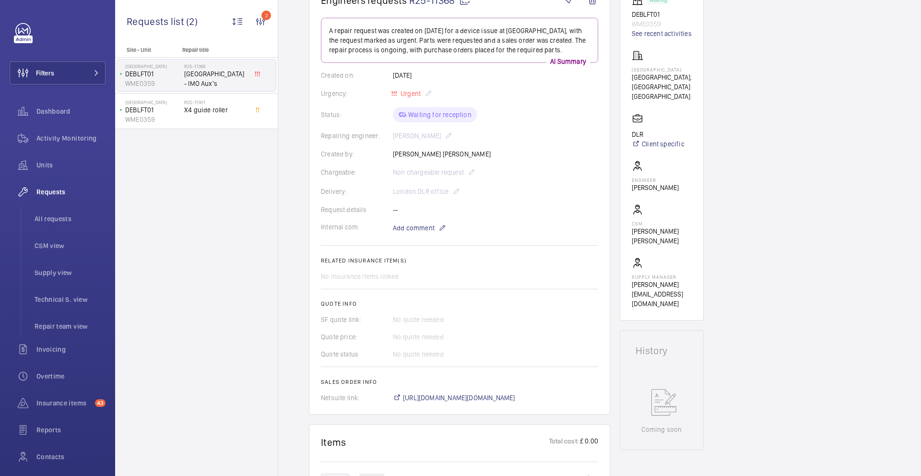
scroll to position [93, 0]
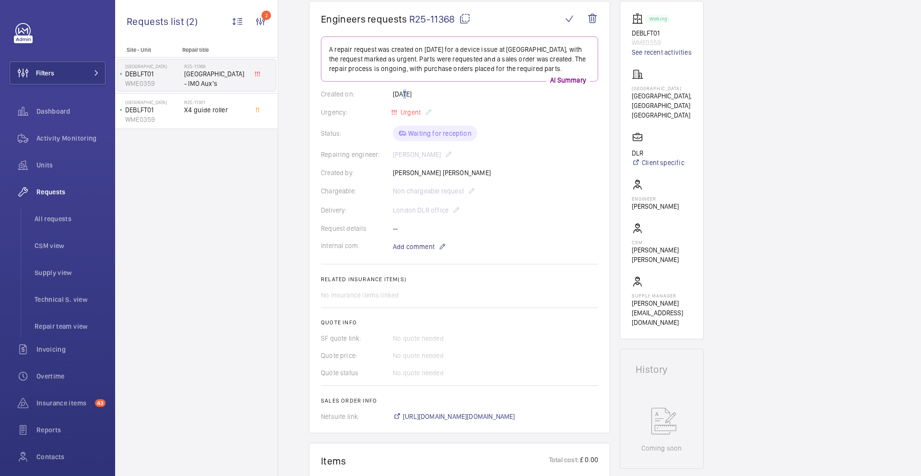
drag, startPoint x: 404, startPoint y: 94, endPoint x: 399, endPoint y: 94, distance: 4.8
click at [399, 94] on div "Created on: 26/08/2025" at bounding box center [459, 94] width 277 height 10
drag, startPoint x: 392, startPoint y: 94, endPoint x: 437, endPoint y: 95, distance: 45.1
click at [437, 95] on div "Created on: 26/08/2025" at bounding box center [459, 94] width 277 height 10
copy div "26/08/2025"
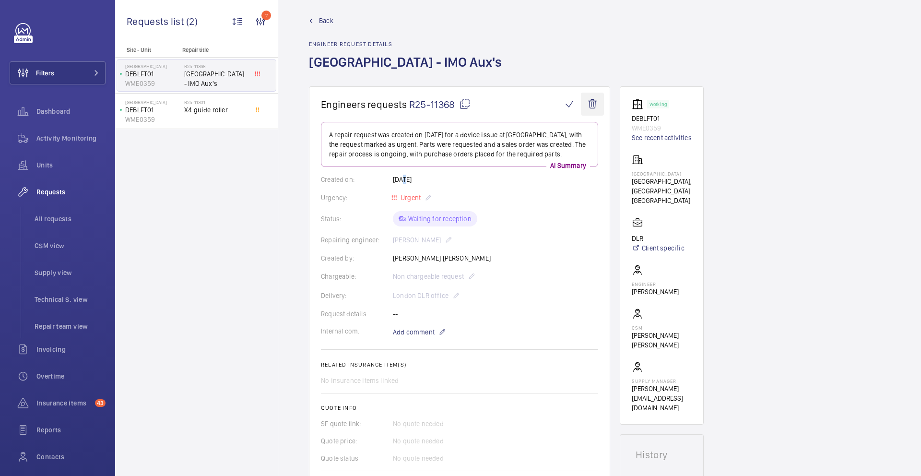
scroll to position [0, 0]
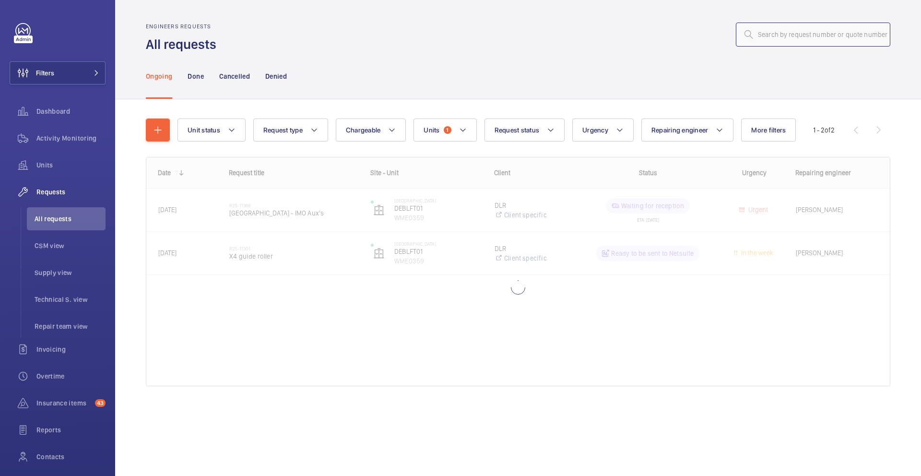
click at [798, 38] on input "text" at bounding box center [813, 35] width 155 height 24
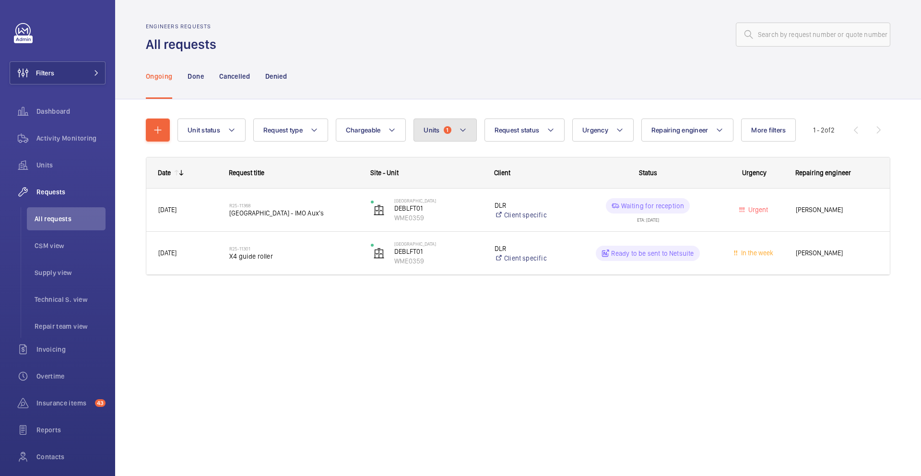
click at [441, 134] on button "Units 1" at bounding box center [445, 130] width 63 height 23
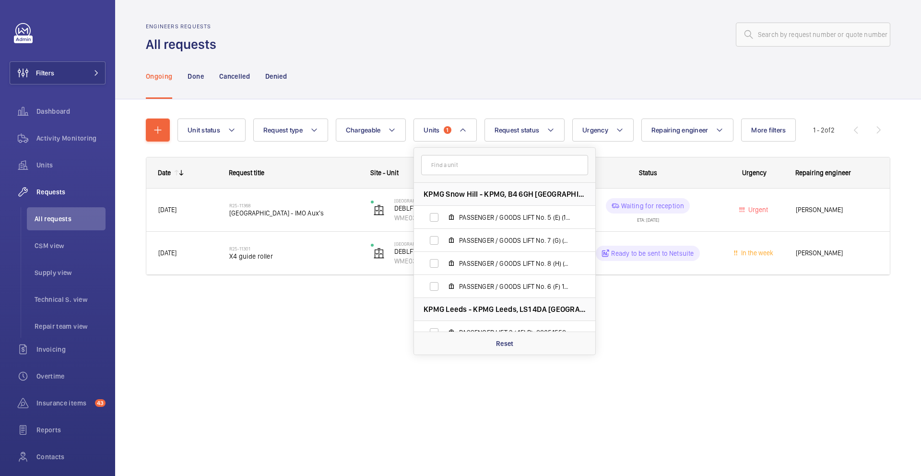
click at [452, 169] on input "text" at bounding box center [504, 165] width 167 height 20
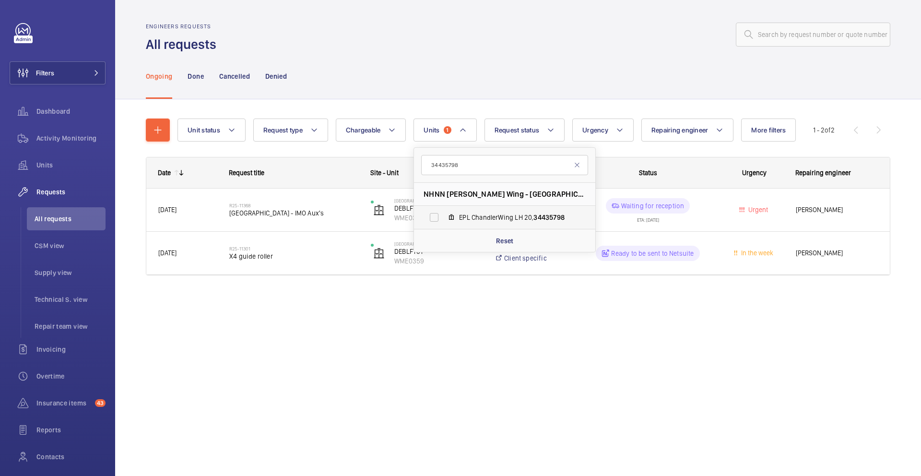
type input "34435798"
click at [566, 219] on span "EPL ChandlerWing LH 20, 34435798" at bounding box center [514, 218] width 111 height 10
click at [444, 219] on input "EPL ChandlerWing LH 20, 34435798" at bounding box center [434, 217] width 19 height 19
checkbox input "true"
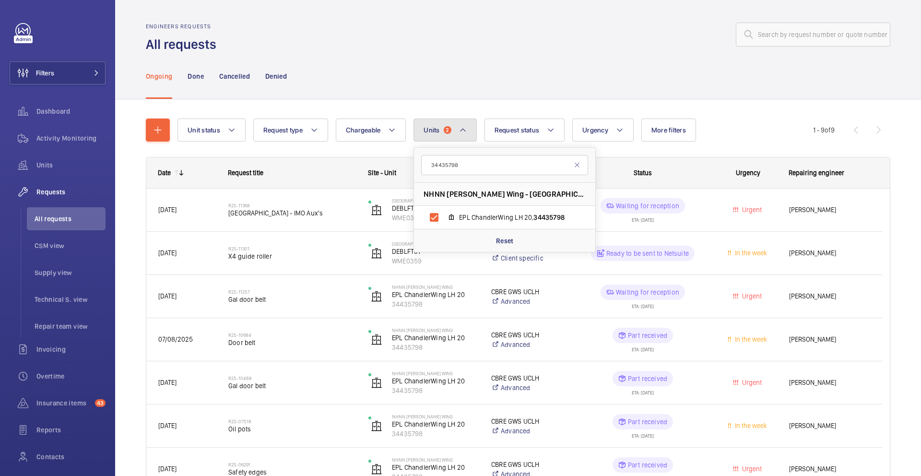
click at [454, 132] on button "Units 2" at bounding box center [445, 130] width 63 height 23
click at [450, 135] on button "Units 2" at bounding box center [445, 130] width 63 height 23
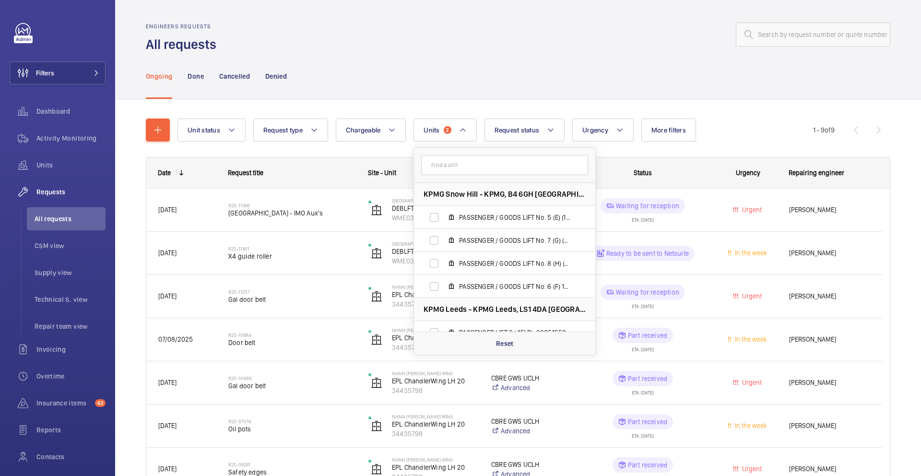
click at [765, 70] on div "Ongoing Done Cancelled Denied" at bounding box center [518, 76] width 745 height 46
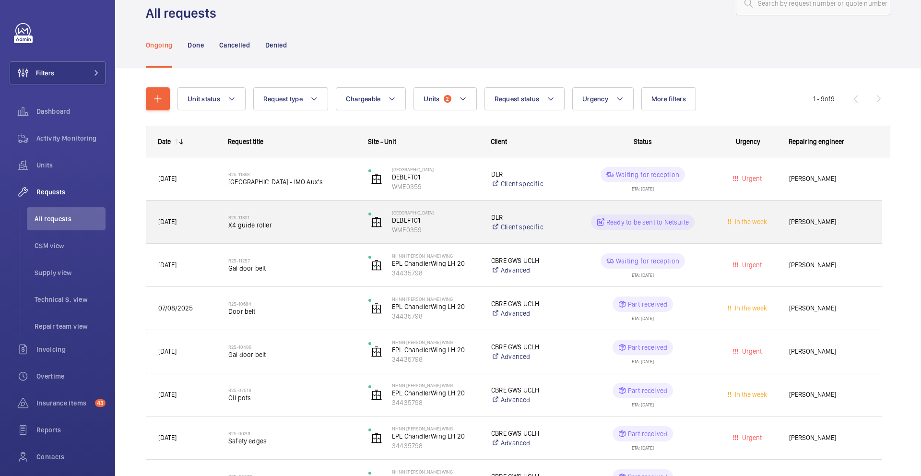
scroll to position [33, 0]
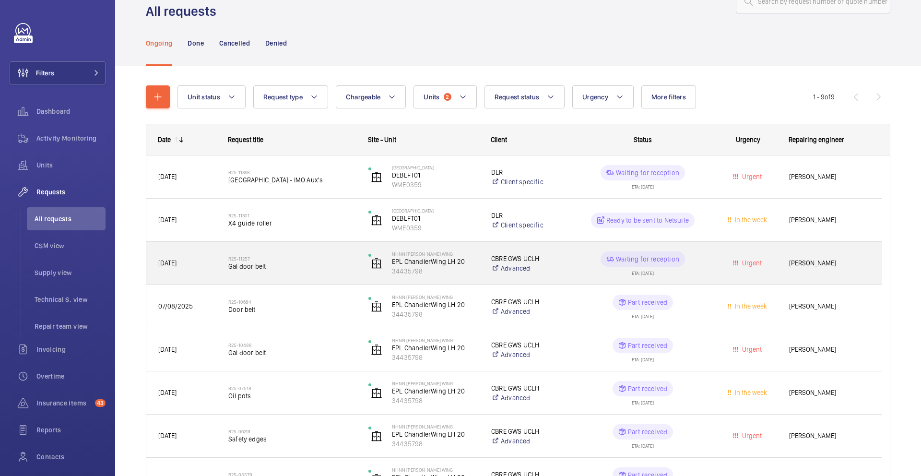
click at [453, 281] on div "NHNN Chandler Wing EPL ChandlerWing LH 20 34435798" at bounding box center [418, 263] width 122 height 39
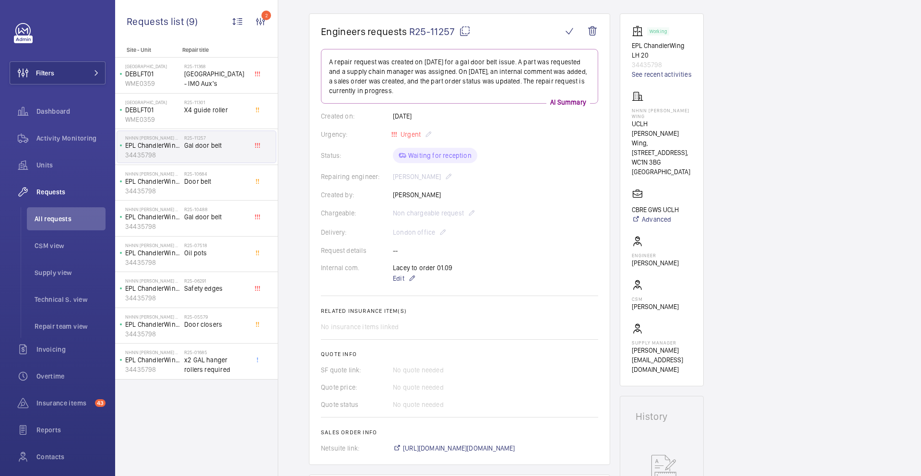
scroll to position [10, 0]
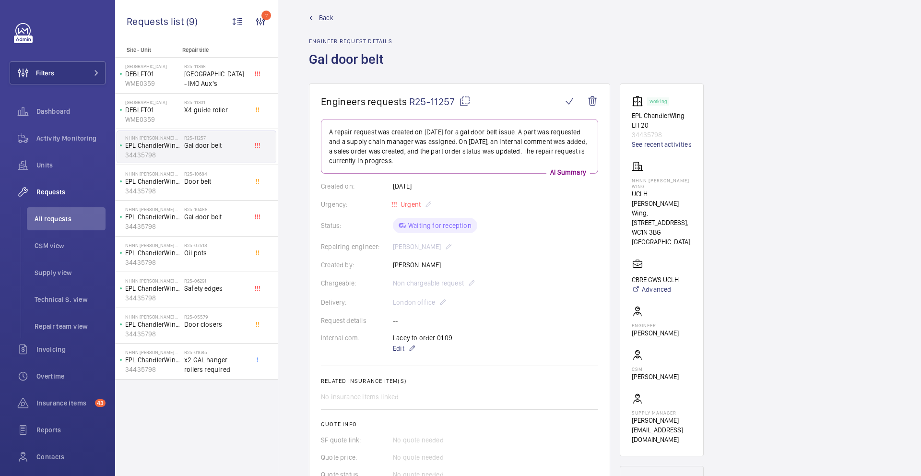
click at [465, 101] on mat-icon at bounding box center [465, 101] width 12 height 12
click at [402, 186] on div "Created on: 22/08/2025" at bounding box center [459, 186] width 277 height 10
drag, startPoint x: 326, startPoint y: 130, endPoint x: 458, endPoint y: 160, distance: 135.4
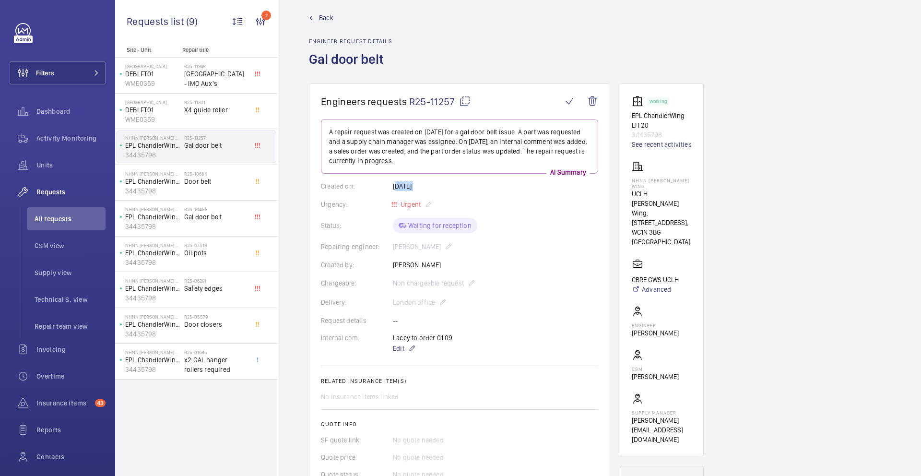
click at [458, 160] on div "A repair request was created on 2025-08-22 for a gal door belt issue. A part wa…" at bounding box center [459, 146] width 277 height 55
copy p "A repair request was created on 2025-08-22 for a gal door belt issue. A part wa…"
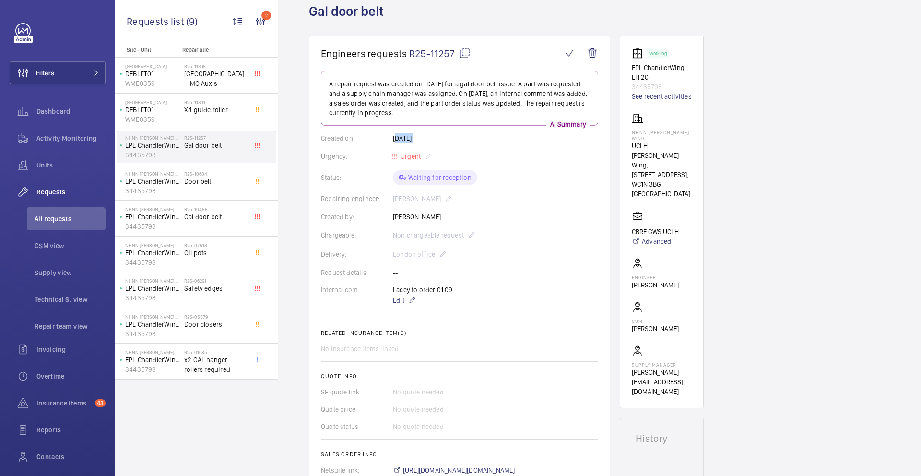
scroll to position [71, 0]
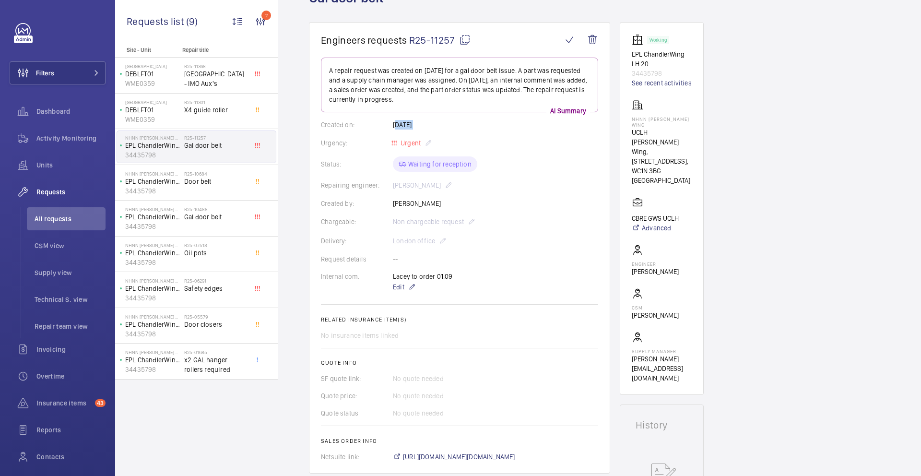
click at [434, 278] on div "Lacey to order 01.09 Edit" at bounding box center [429, 282] width 72 height 21
click at [434, 276] on div "Lacey to order 01.09 Edit" at bounding box center [429, 282] width 72 height 21
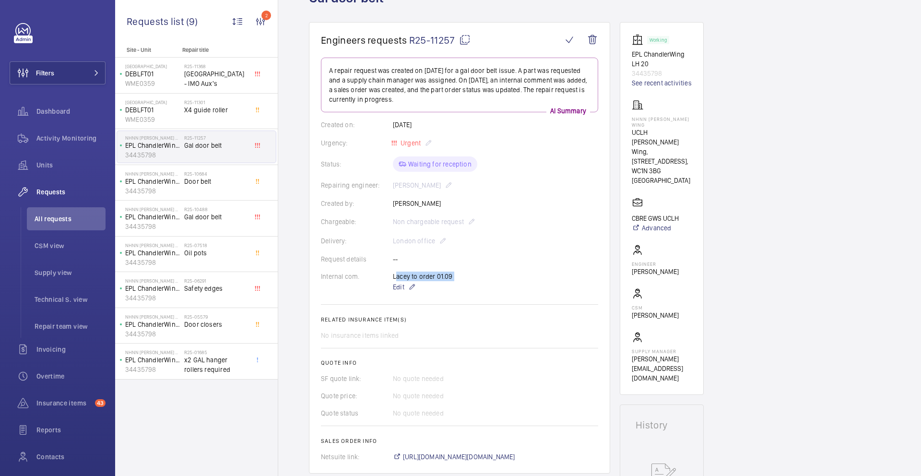
copy p "Lacey to order 01.09"
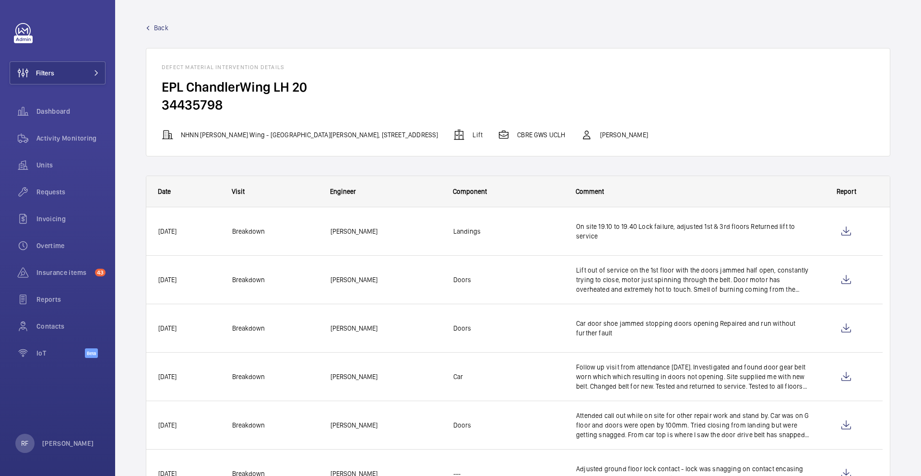
click at [344, 233] on span "[PERSON_NAME]" at bounding box center [386, 231] width 110 height 11
click at [846, 233] on wm-front-icon-button at bounding box center [846, 231] width 23 height 23
click at [575, 271] on div "Lift out of service on the 1st floor with the doors jammed half open, constantl…" at bounding box center [687, 280] width 245 height 48
click at [845, 280] on wm-front-icon-button at bounding box center [846, 279] width 23 height 23
click at [843, 236] on wm-front-icon-button at bounding box center [846, 231] width 23 height 23
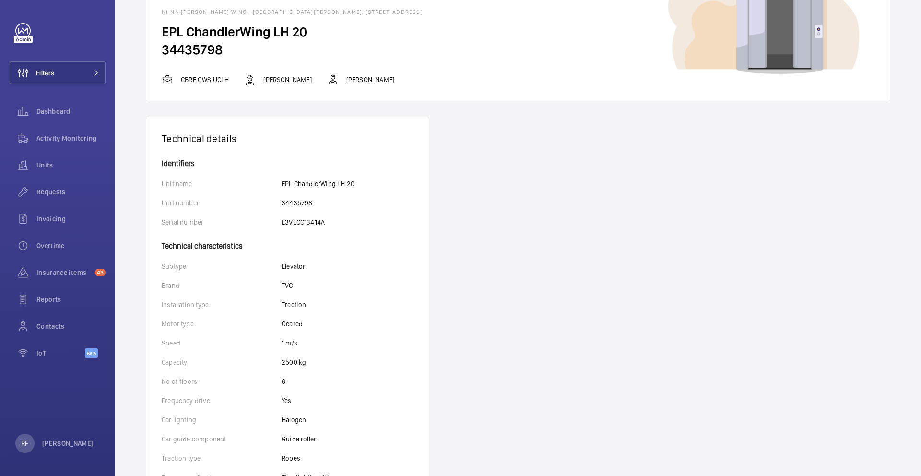
scroll to position [40, 0]
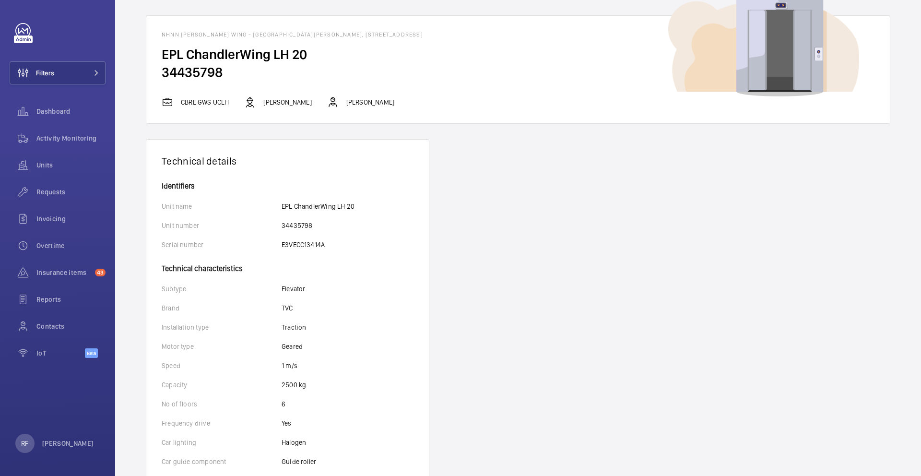
click at [351, 98] on p "[PERSON_NAME]" at bounding box center [370, 102] width 48 height 10
copy p "[PERSON_NAME]"
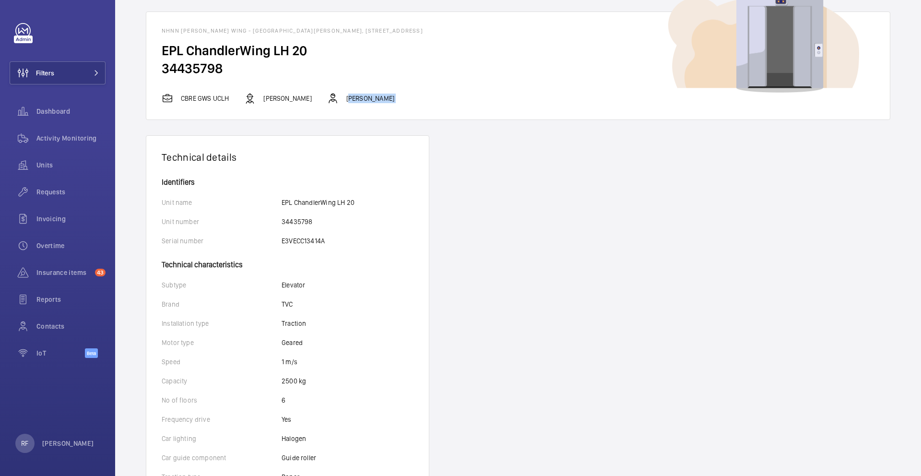
click at [288, 303] on p "TVC" at bounding box center [288, 304] width 12 height 10
click at [287, 303] on p "TVC" at bounding box center [288, 304] width 12 height 10
copy p "TVC"
click at [283, 98] on p "[PERSON_NAME]" at bounding box center [287, 99] width 48 height 10
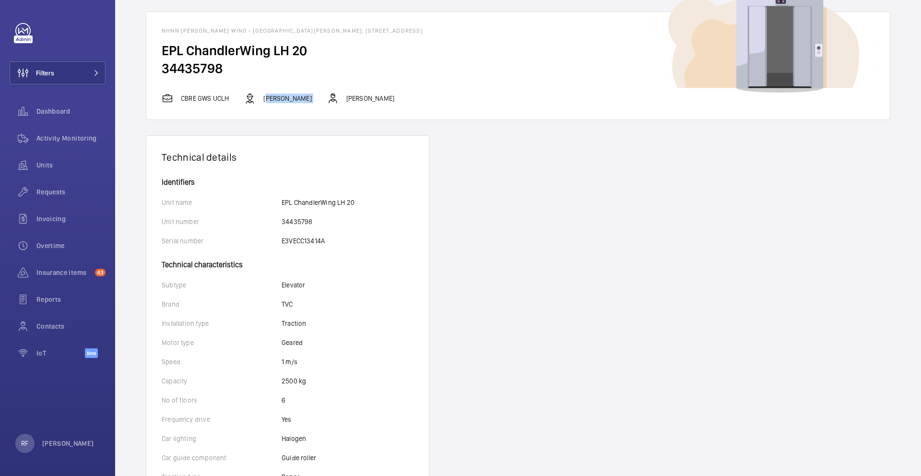
click at [283, 98] on p "[PERSON_NAME]" at bounding box center [287, 99] width 48 height 10
copy div "[PERSON_NAME]"
drag, startPoint x: 369, startPoint y: 30, endPoint x: 387, endPoint y: 26, distance: 18.5
click at [387, 26] on wm-front-card-header "NHNN [PERSON_NAME] Wing - [GEOGRAPHIC_DATA][PERSON_NAME], [STREET_ADDRESS]" at bounding box center [518, 27] width 744 height 30
click at [388, 30] on h1 "NHNN [PERSON_NAME] Wing - [GEOGRAPHIC_DATA][PERSON_NAME], [STREET_ADDRESS]" at bounding box center [518, 30] width 713 height 7
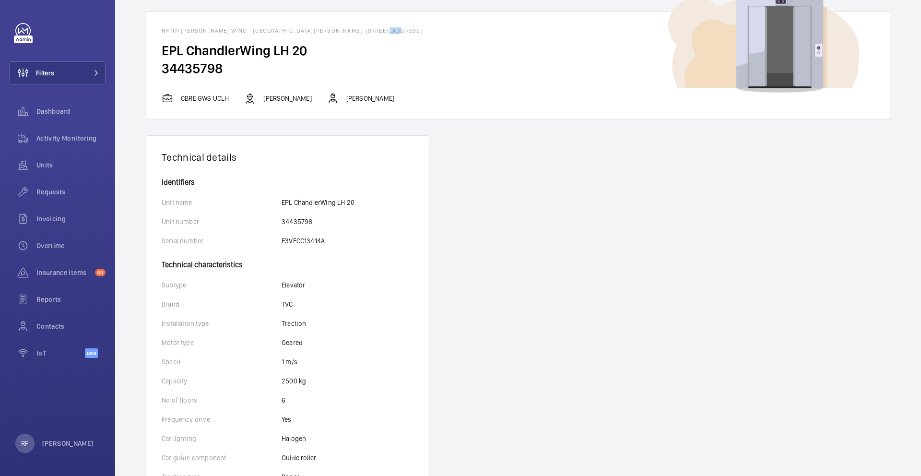
click at [388, 30] on h1 "NHNN [PERSON_NAME] Wing - [GEOGRAPHIC_DATA][PERSON_NAME], [STREET_ADDRESS]" at bounding box center [518, 30] width 713 height 7
click at [399, 33] on h1 "NHNN [PERSON_NAME] Wing - [GEOGRAPHIC_DATA][PERSON_NAME], [STREET_ADDRESS]" at bounding box center [518, 30] width 713 height 7
drag, startPoint x: 396, startPoint y: 30, endPoint x: 368, endPoint y: 31, distance: 28.8
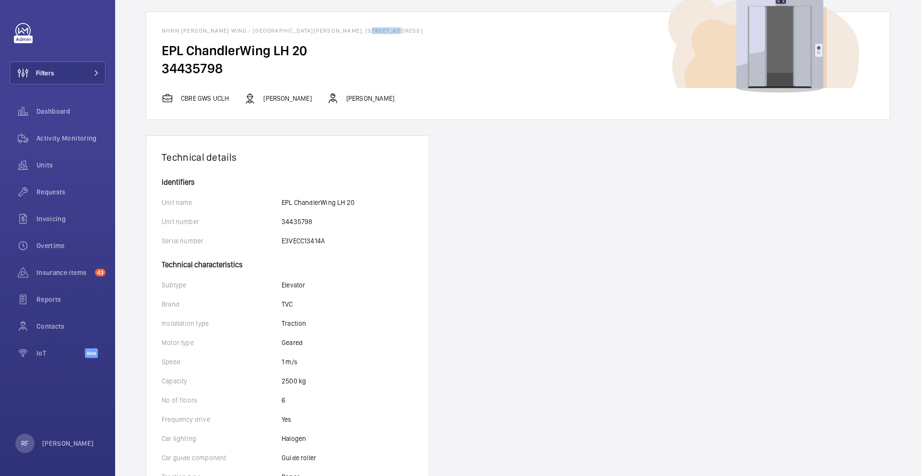
click at [368, 31] on h1 "NHNN [PERSON_NAME] Wing - [GEOGRAPHIC_DATA][PERSON_NAME], [STREET_ADDRESS]" at bounding box center [518, 30] width 713 height 7
copy h1 "WC1N 3BG"
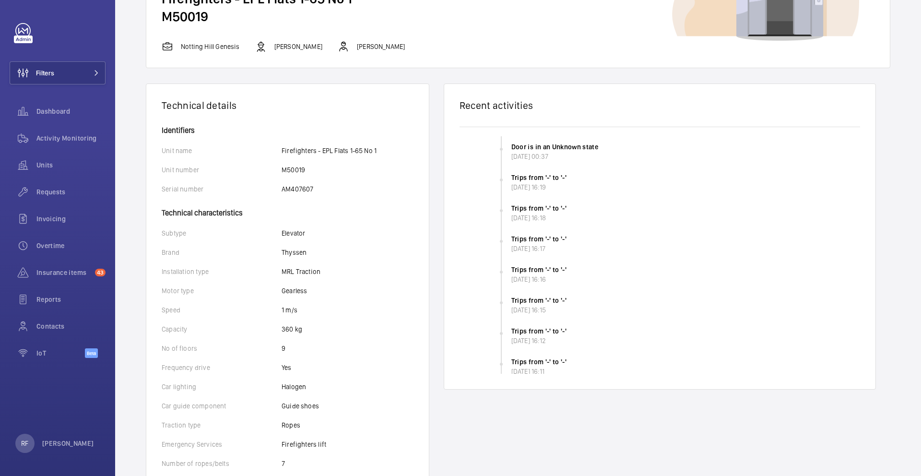
scroll to position [96, 0]
click at [299, 255] on p "Thyssen" at bounding box center [294, 252] width 25 height 10
click at [299, 254] on p "Thyssen" at bounding box center [294, 252] width 25 height 10
copy p "Thyssen"
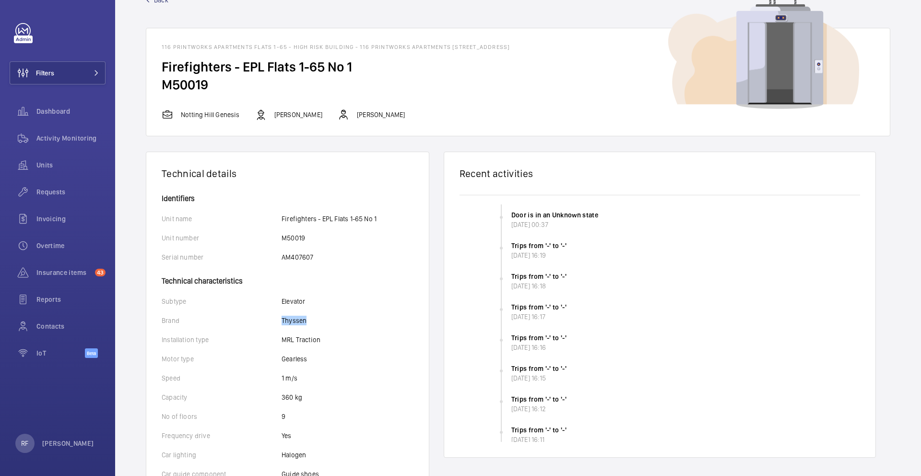
scroll to position [0, 0]
